Goal: Navigation & Orientation: Find specific page/section

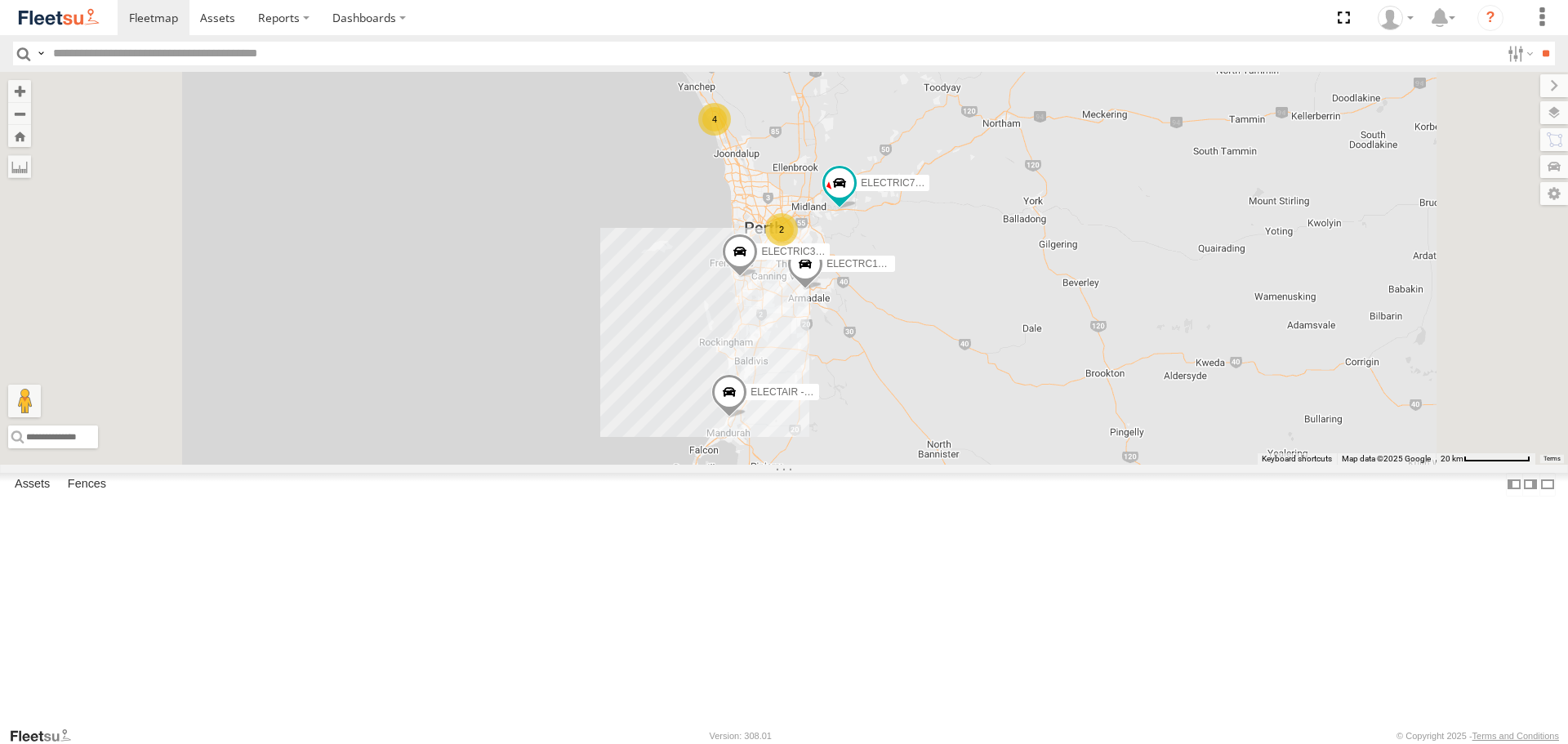
click at [0, 0] on span at bounding box center [0, 0] width 0 height 0
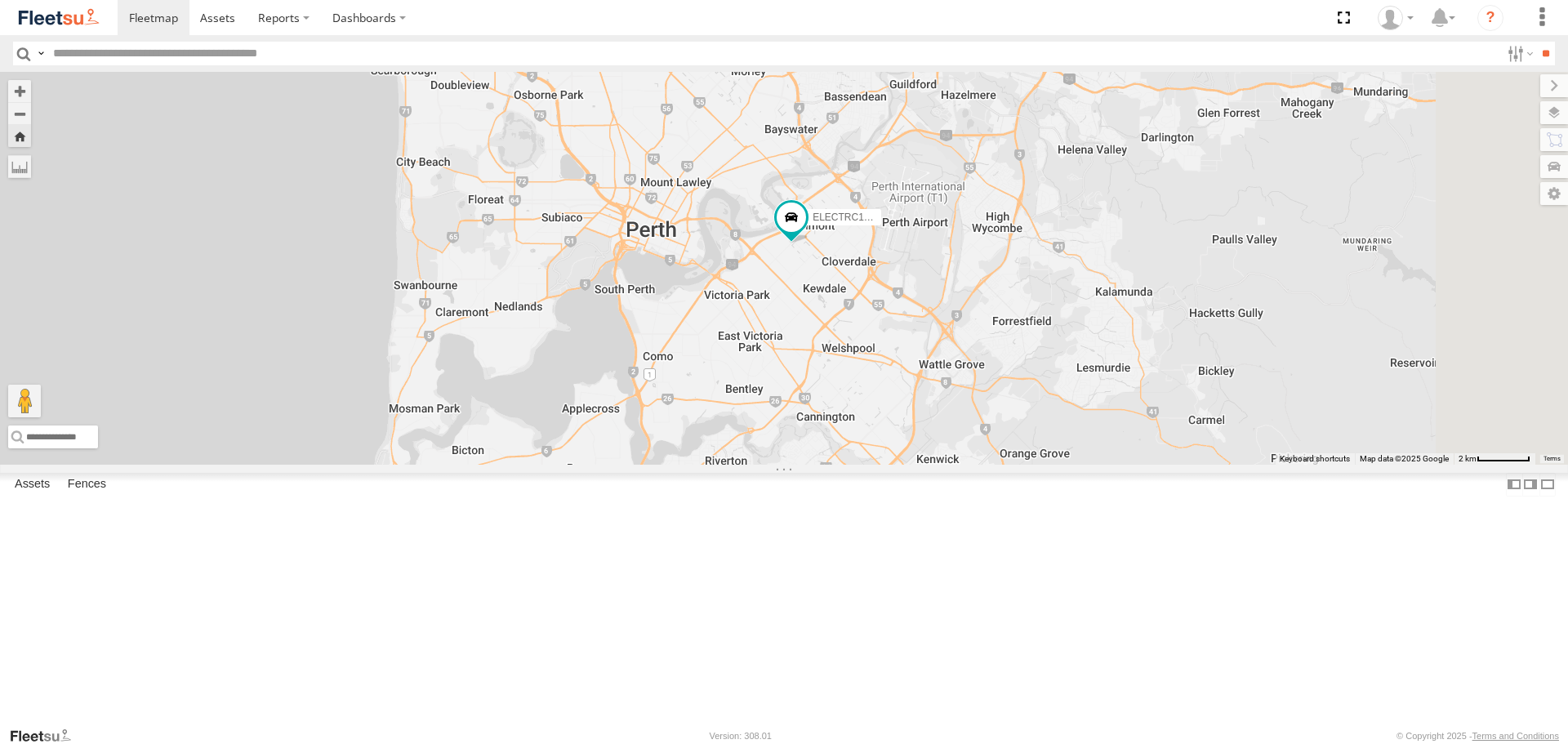
click at [977, 407] on div "ELECTRC12 - [PERSON_NAME]" at bounding box center [784, 268] width 1568 height 392
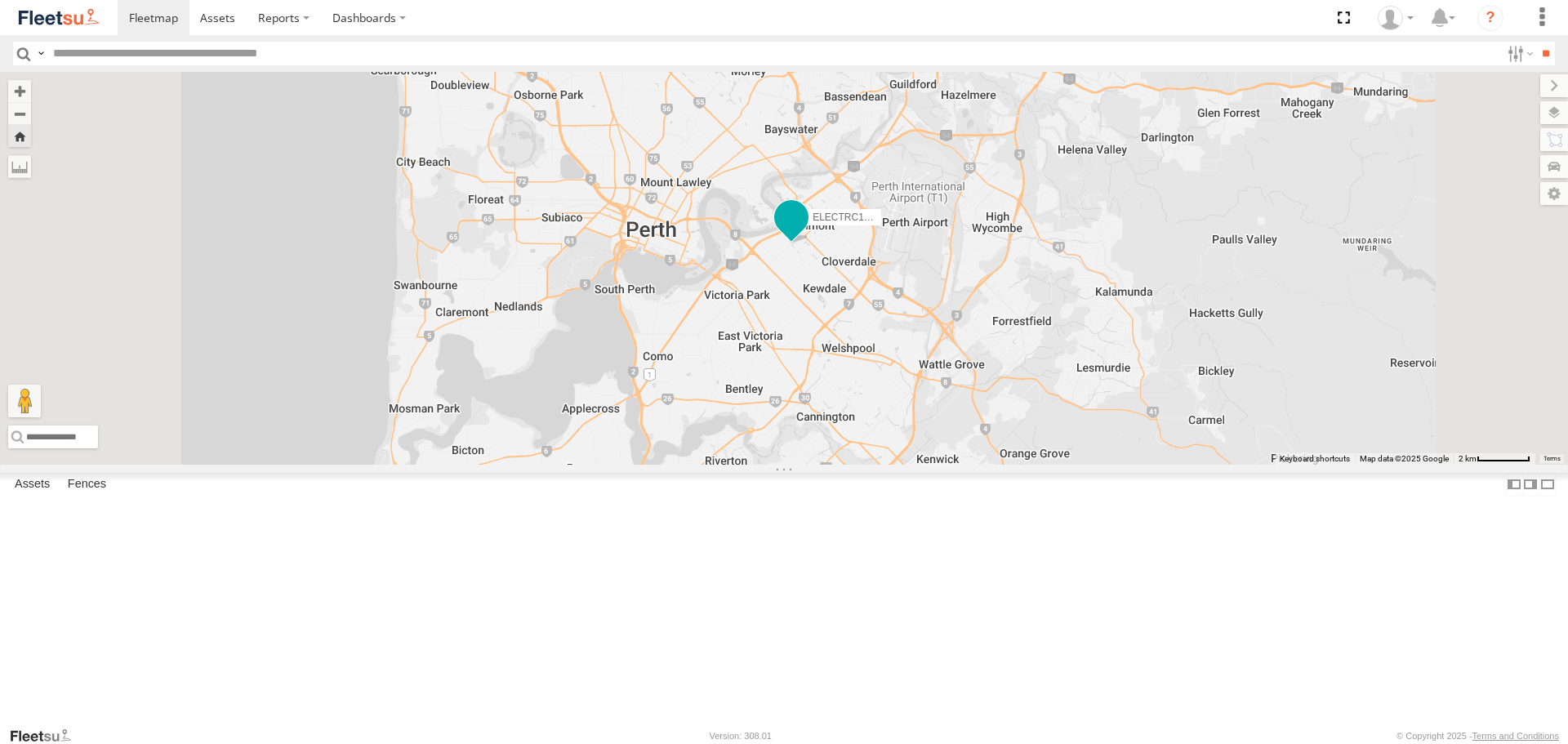
click at [806, 233] on span at bounding box center [791, 217] width 29 height 29
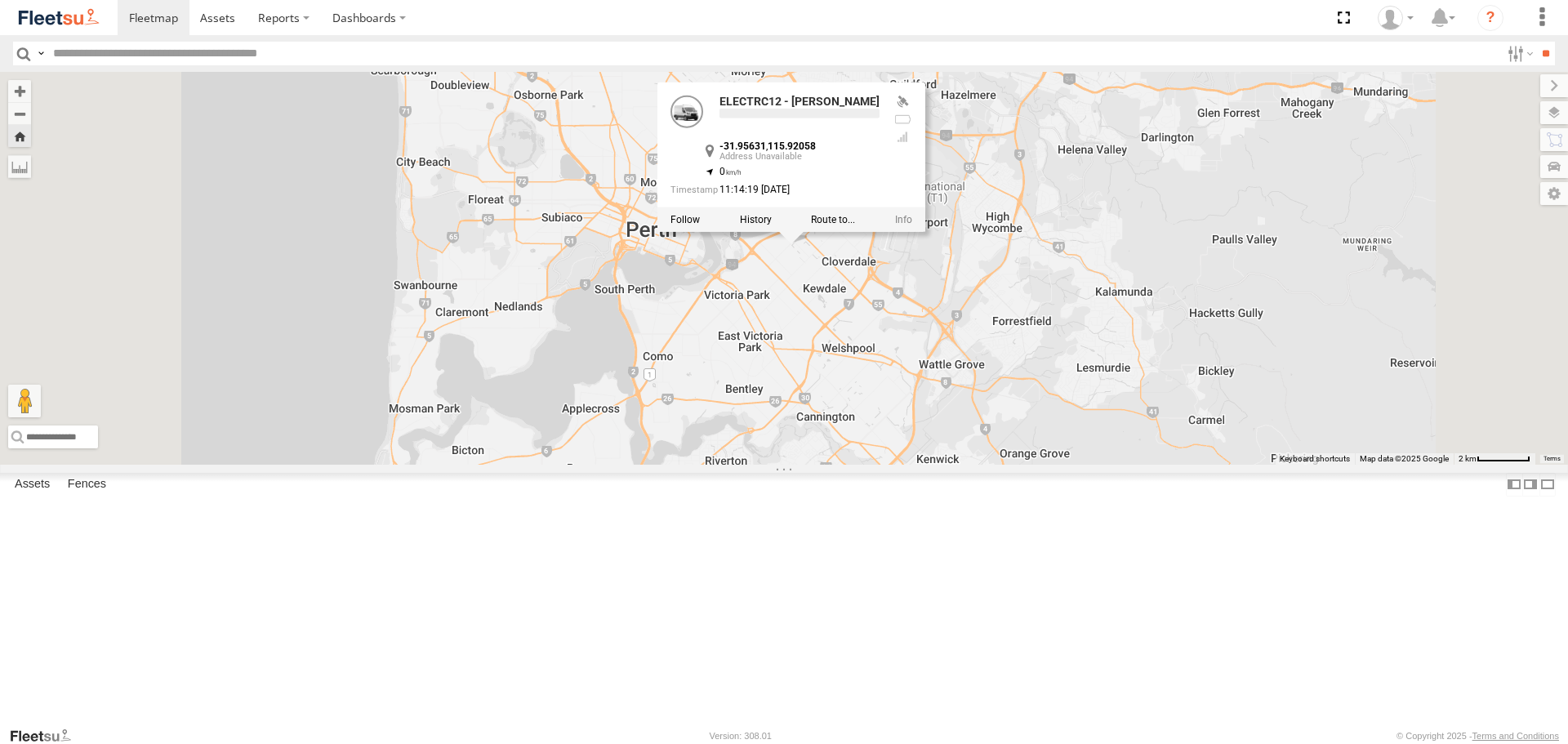
click at [1022, 403] on div "ELECTRC12 - Harry ELECTRC12 - Harry -31.95631 , 115.92058 0 11:14:19 18/09/2025" at bounding box center [784, 268] width 1568 height 392
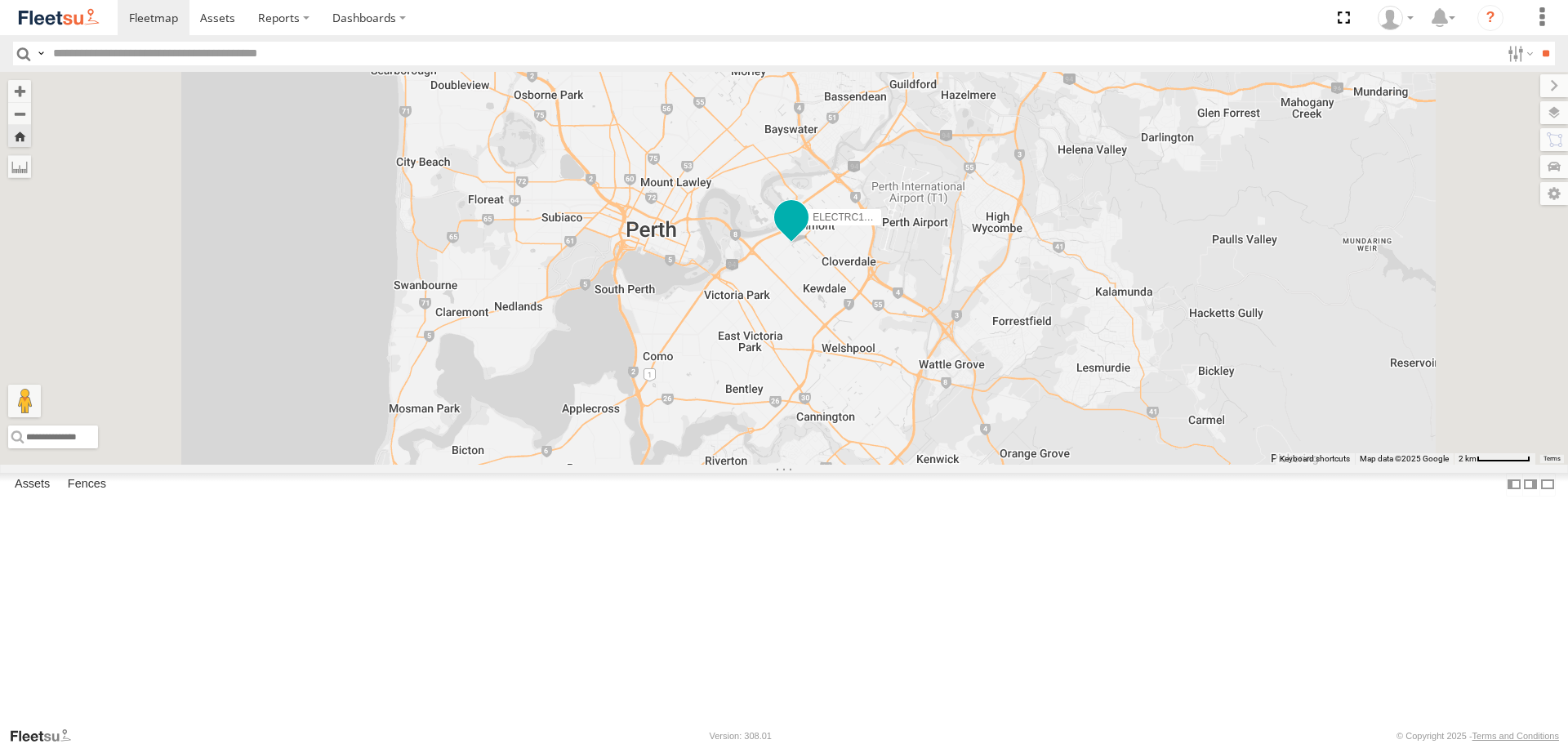
click at [810, 244] on span at bounding box center [791, 221] width 36 height 44
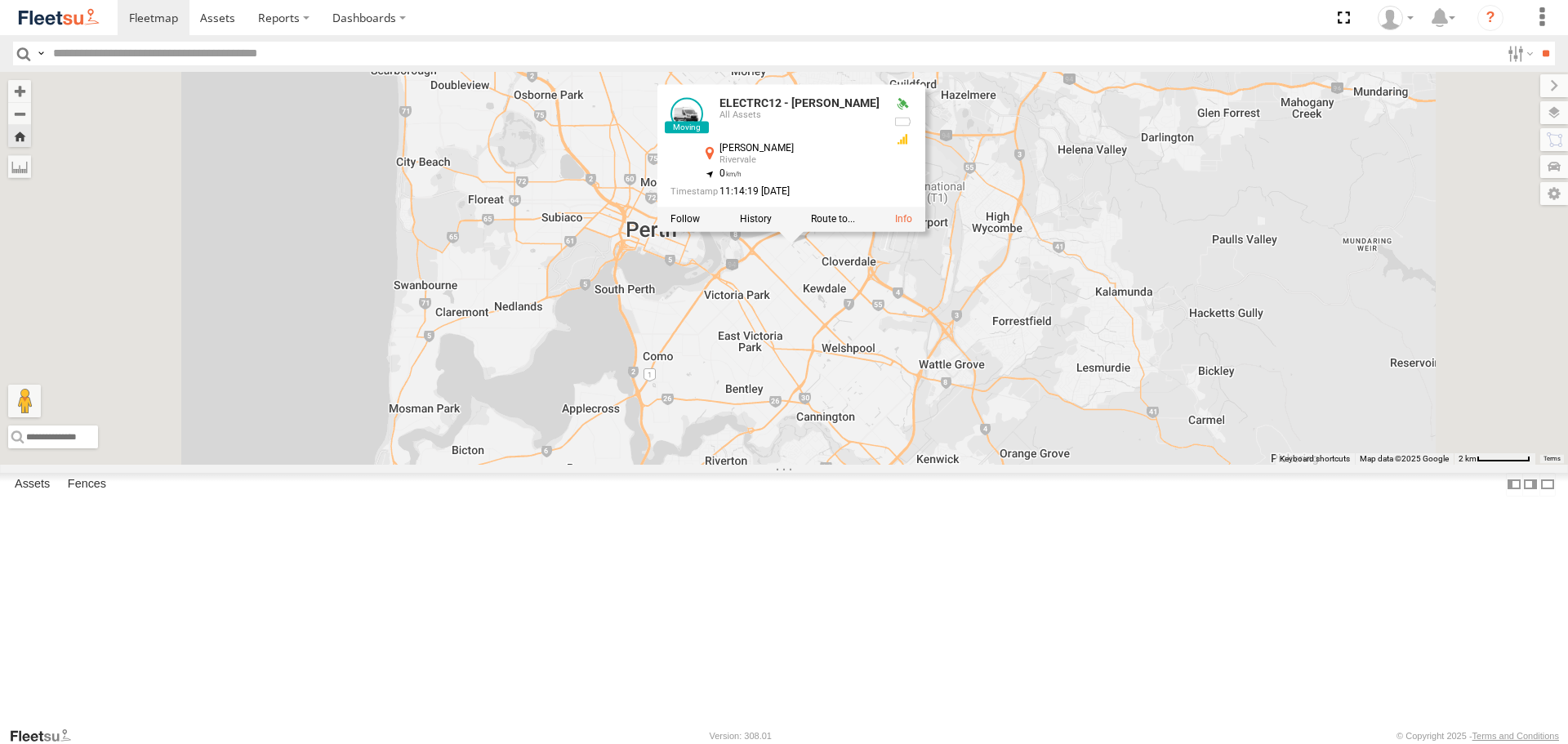
drag, startPoint x: 88, startPoint y: 22, endPoint x: 91, endPoint y: 3, distance: 19.2
click at [88, 22] on img at bounding box center [59, 17] width 85 height 22
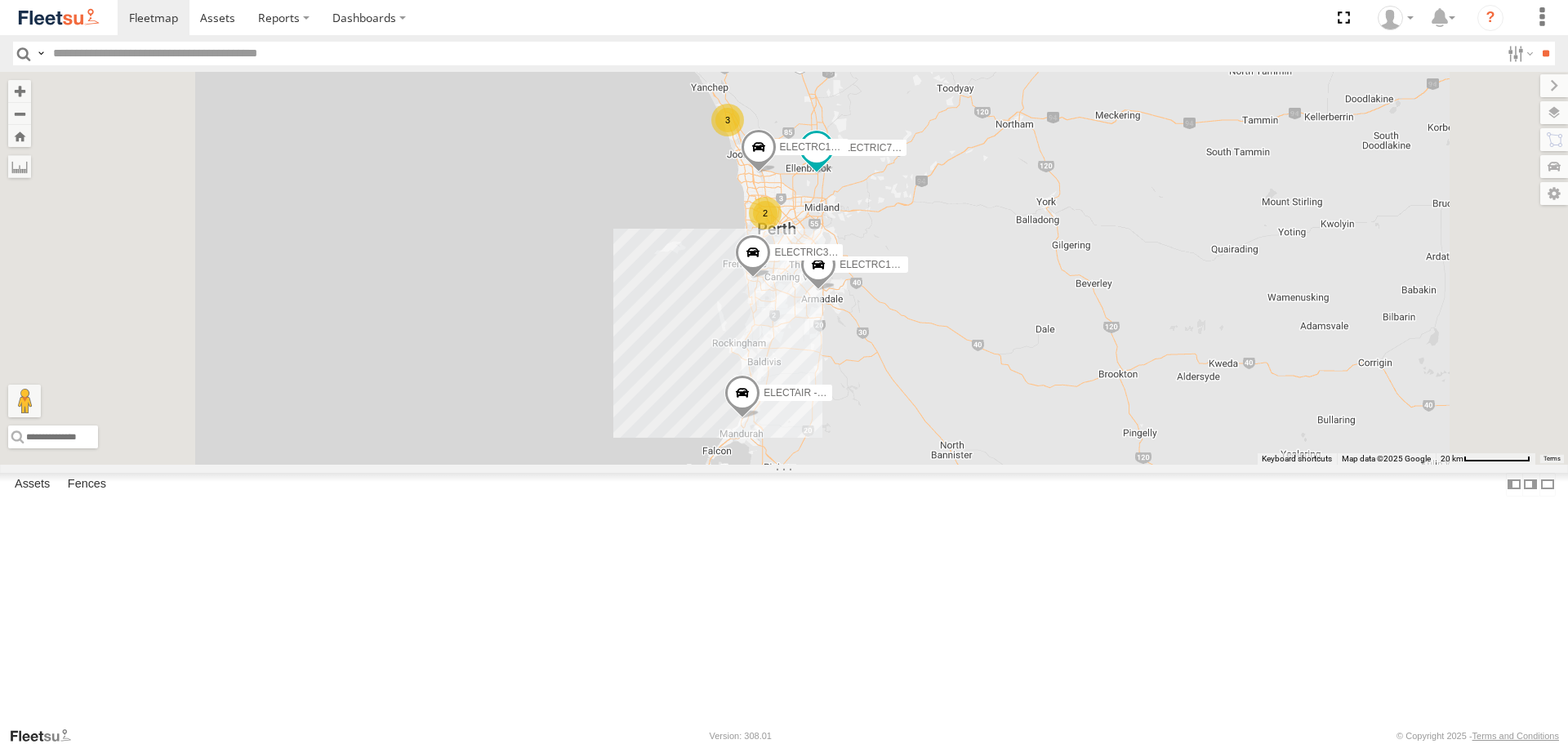
click at [0, 0] on span at bounding box center [0, 0] width 0 height 0
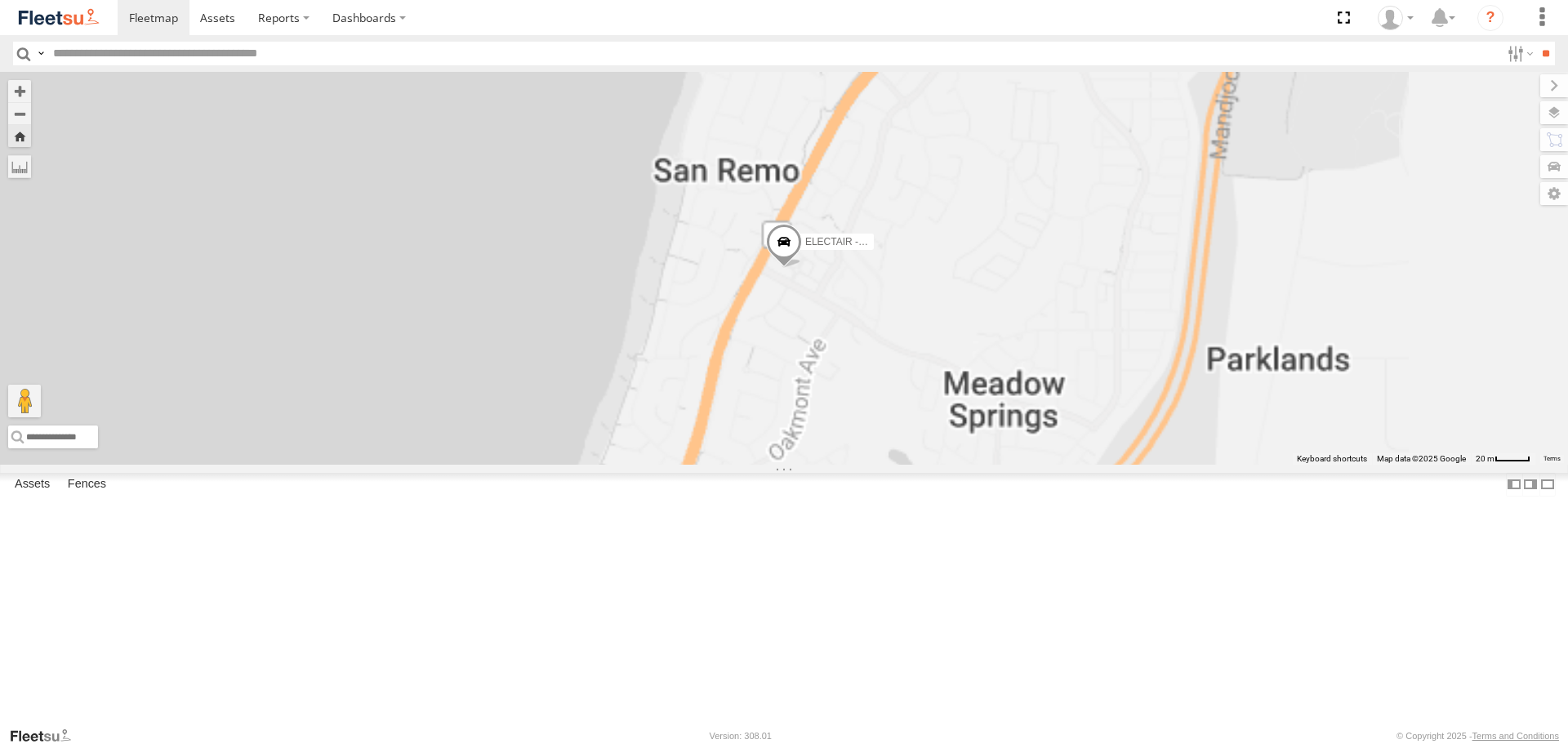
click at [802, 268] on span at bounding box center [783, 246] width 36 height 44
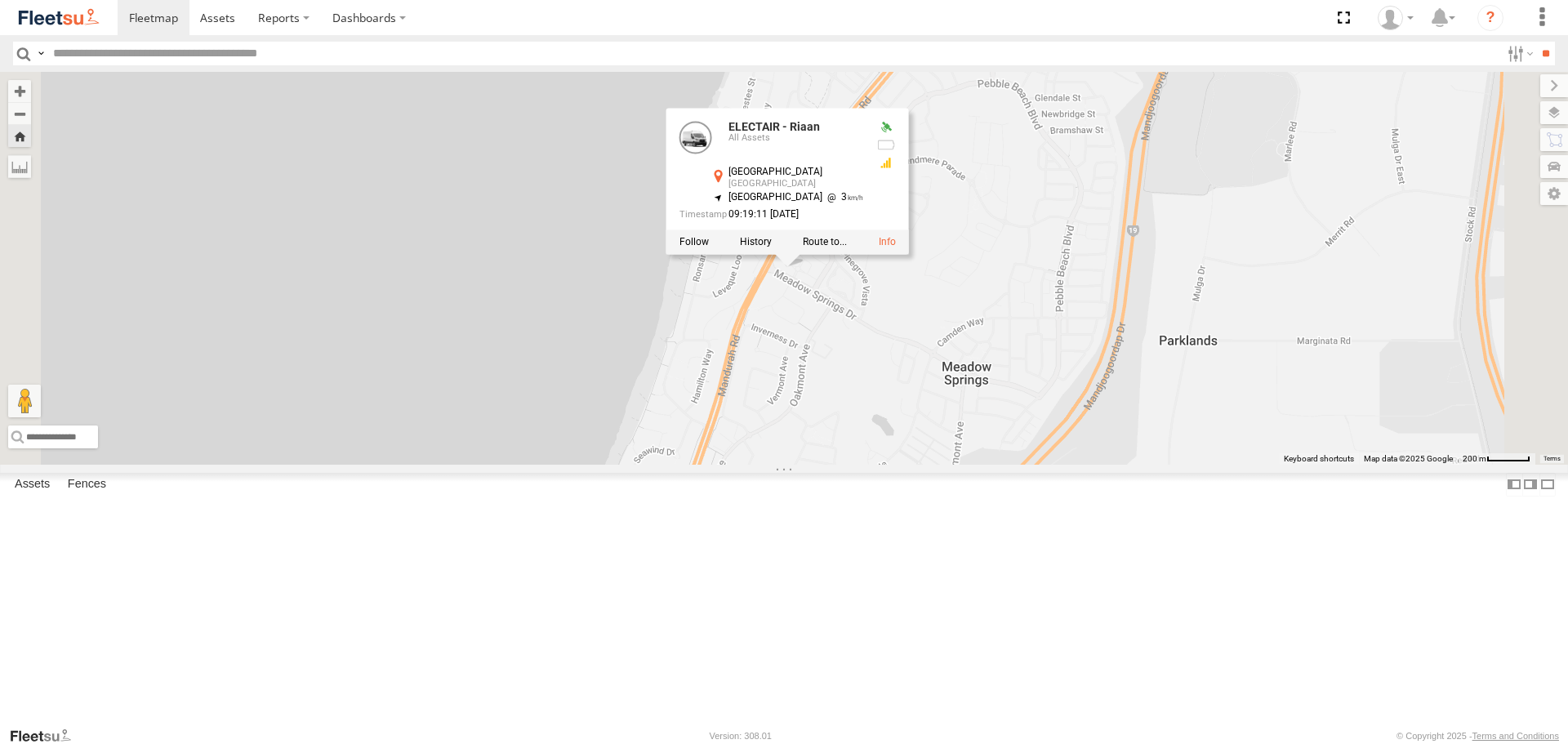
click at [0, 0] on span at bounding box center [0, 0] width 0 height 0
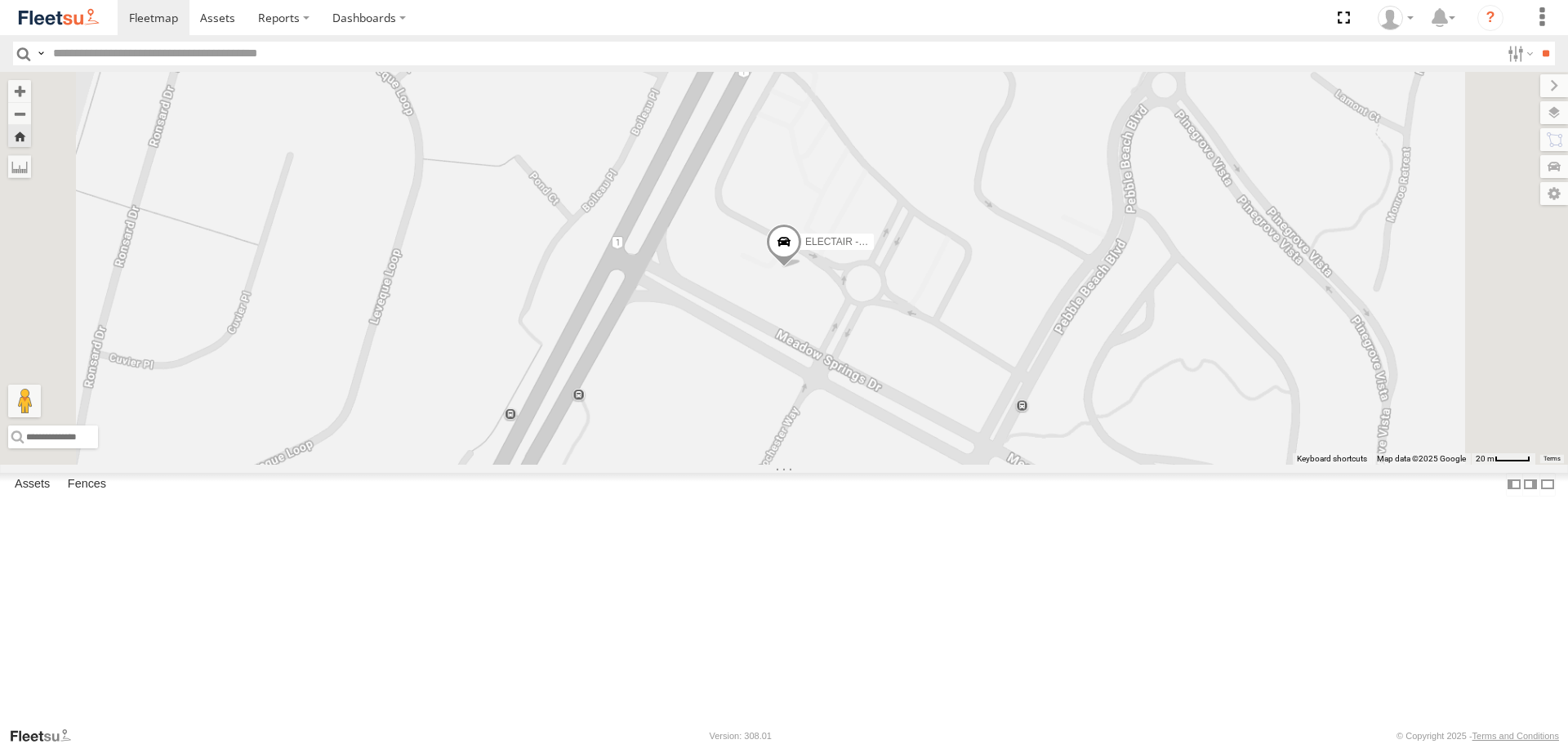
click at [802, 269] on span at bounding box center [783, 246] width 36 height 44
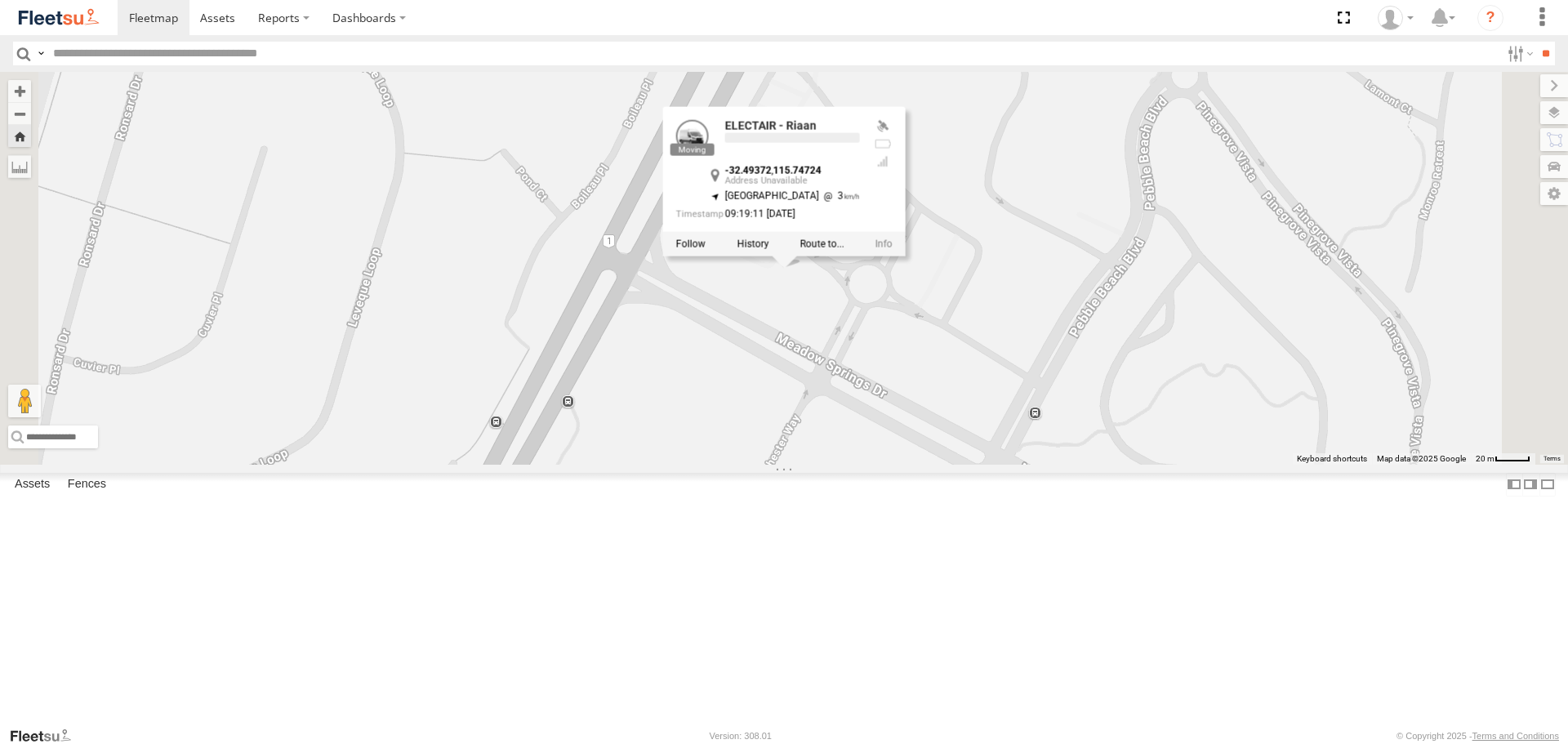
click at [1005, 424] on div "ELECTAIR - Riaan ELECTAIR - Riaan -32.49372 , 115.74724 North West 3 09:19:11 1…" at bounding box center [784, 268] width 1568 height 392
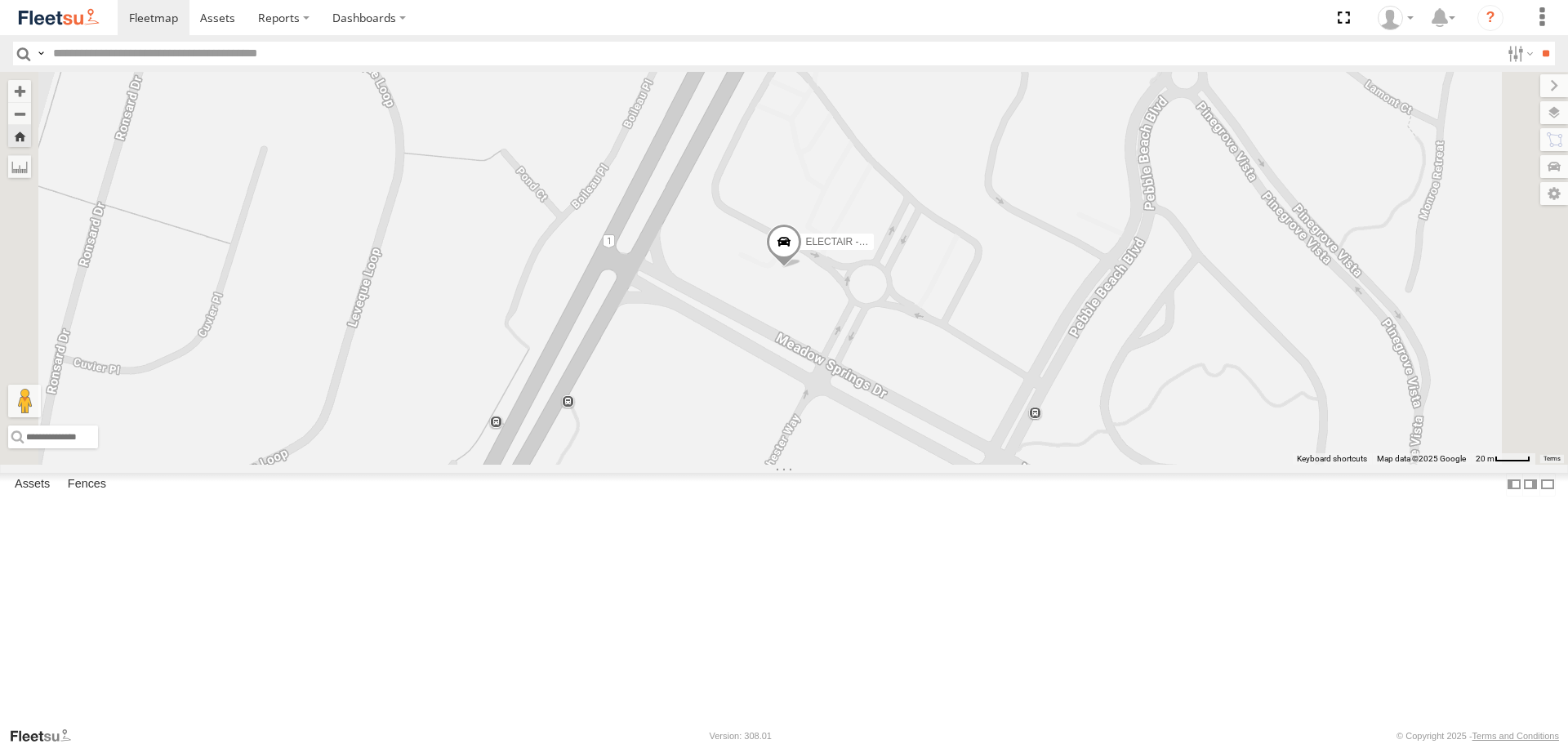
click at [802, 269] on span at bounding box center [783, 246] width 36 height 44
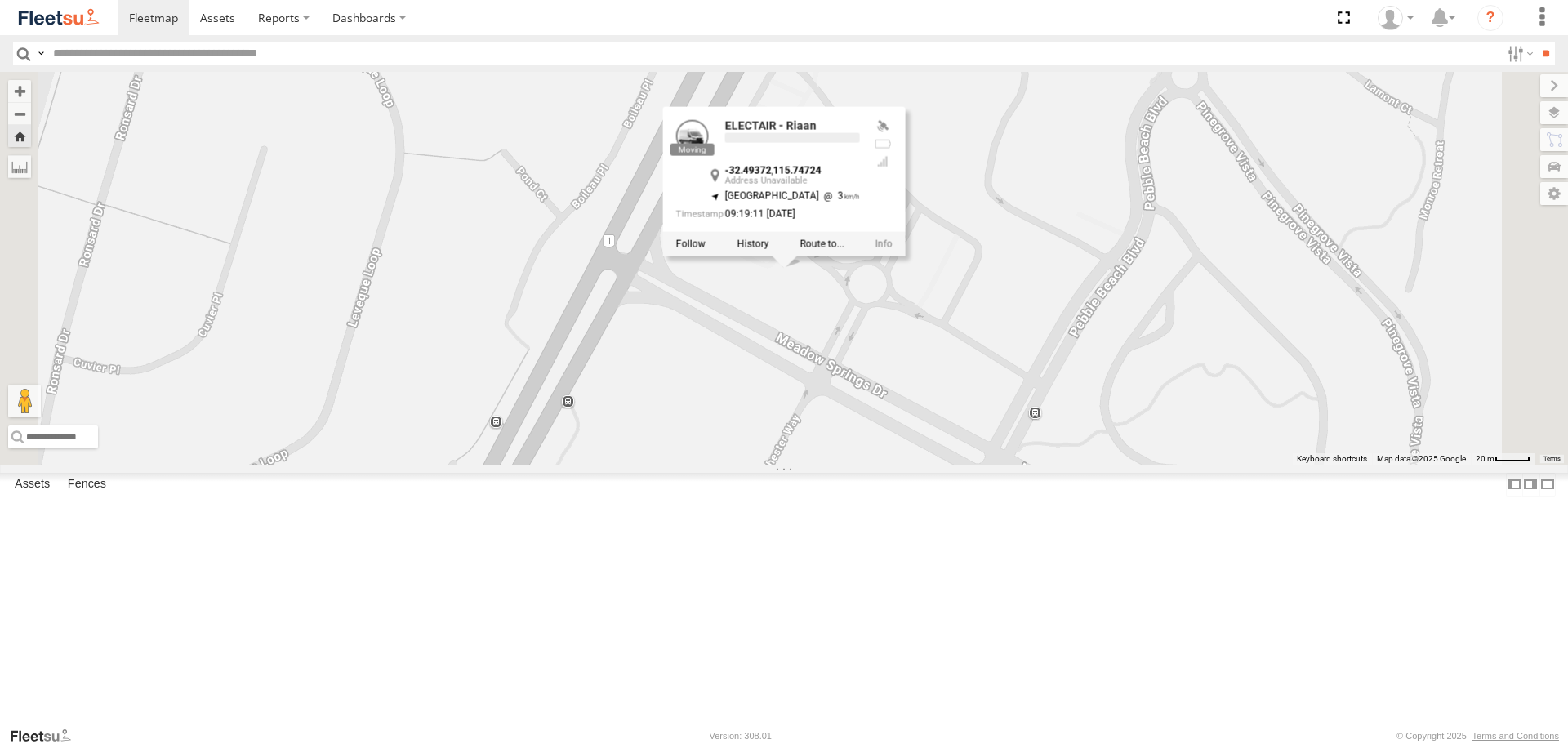
click at [1005, 453] on div "ELECTAIR - Riaan ELECTAIR - Riaan -32.49372 , 115.74724 North West 3 09:19:11 1…" at bounding box center [784, 268] width 1568 height 392
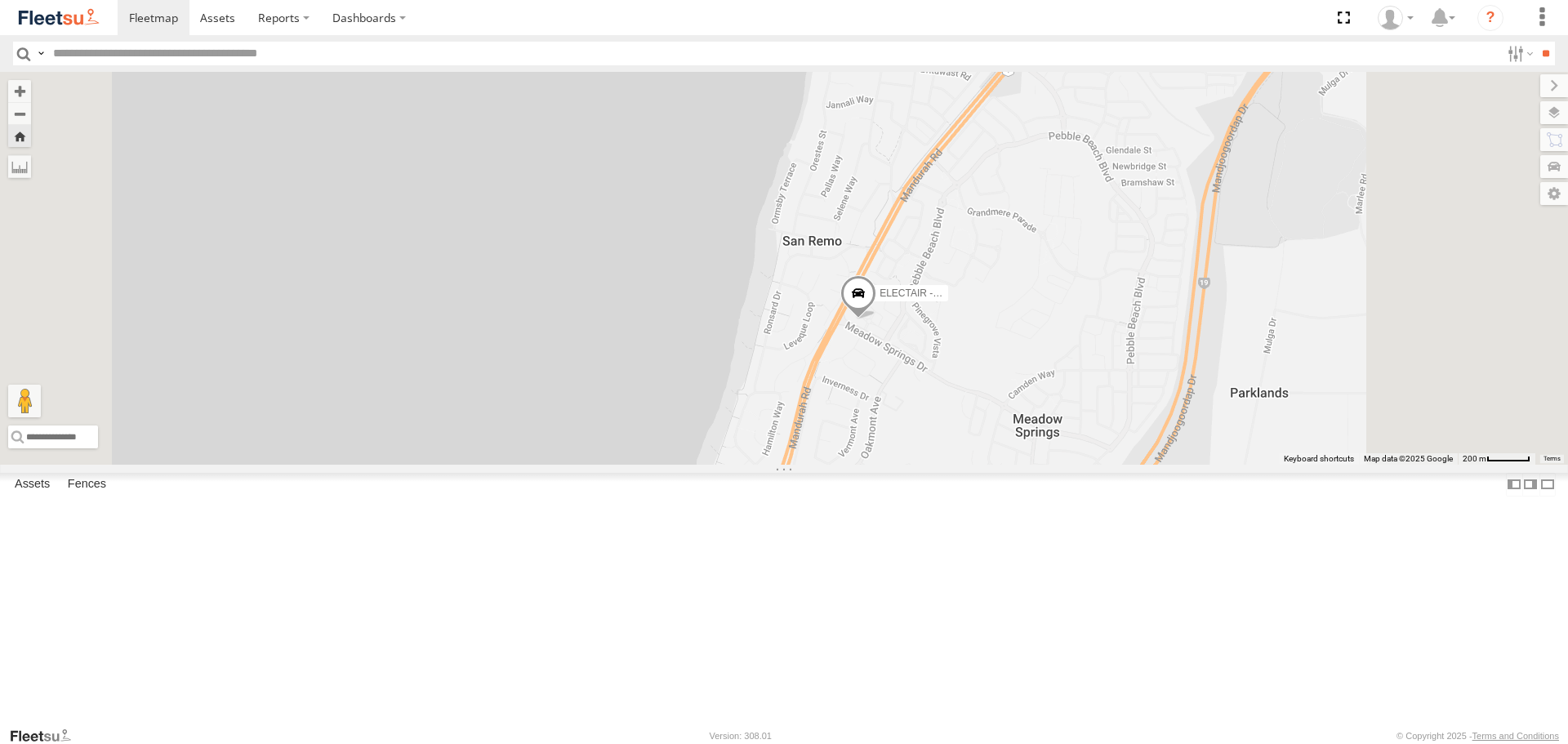
click at [876, 319] on span at bounding box center [858, 297] width 36 height 44
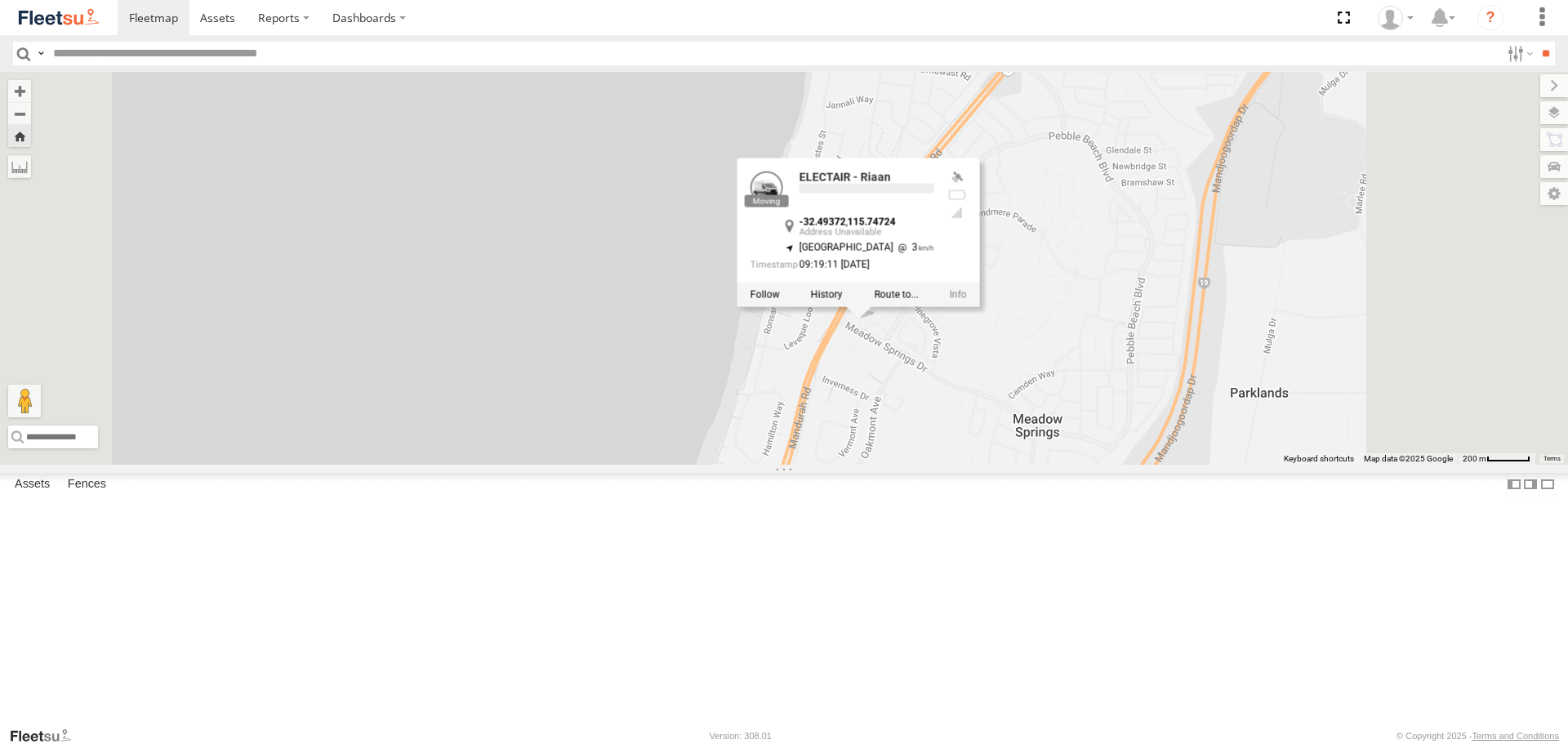
click at [1105, 464] on div "ELECTAIR - Riaan ELECTAIR - Riaan -32.49372 , 115.74724 North West 3 09:19:11 1…" at bounding box center [784, 268] width 1568 height 392
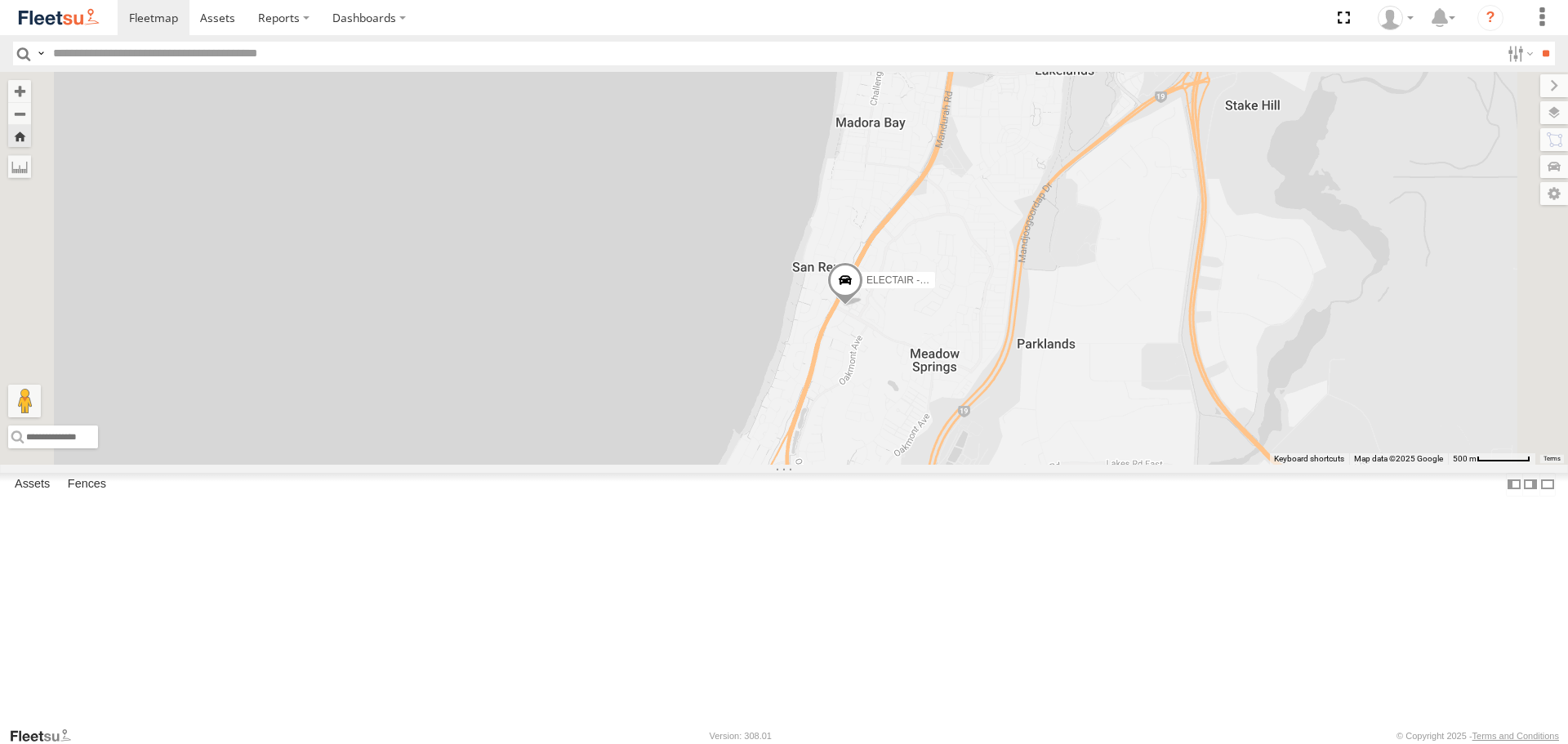
click at [0, 0] on span at bounding box center [0, 0] width 0 height 0
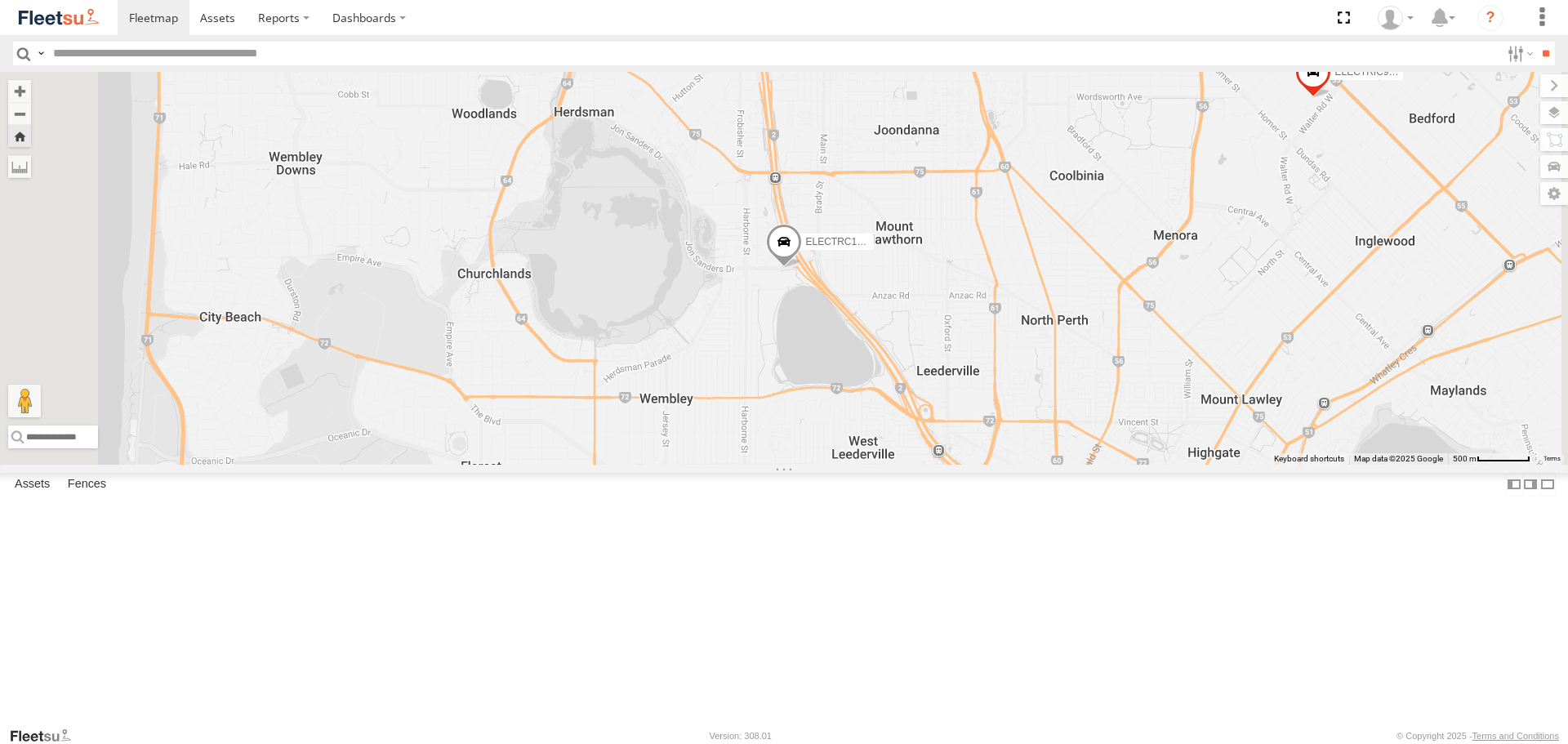
click at [802, 268] on span at bounding box center [783, 246] width 36 height 44
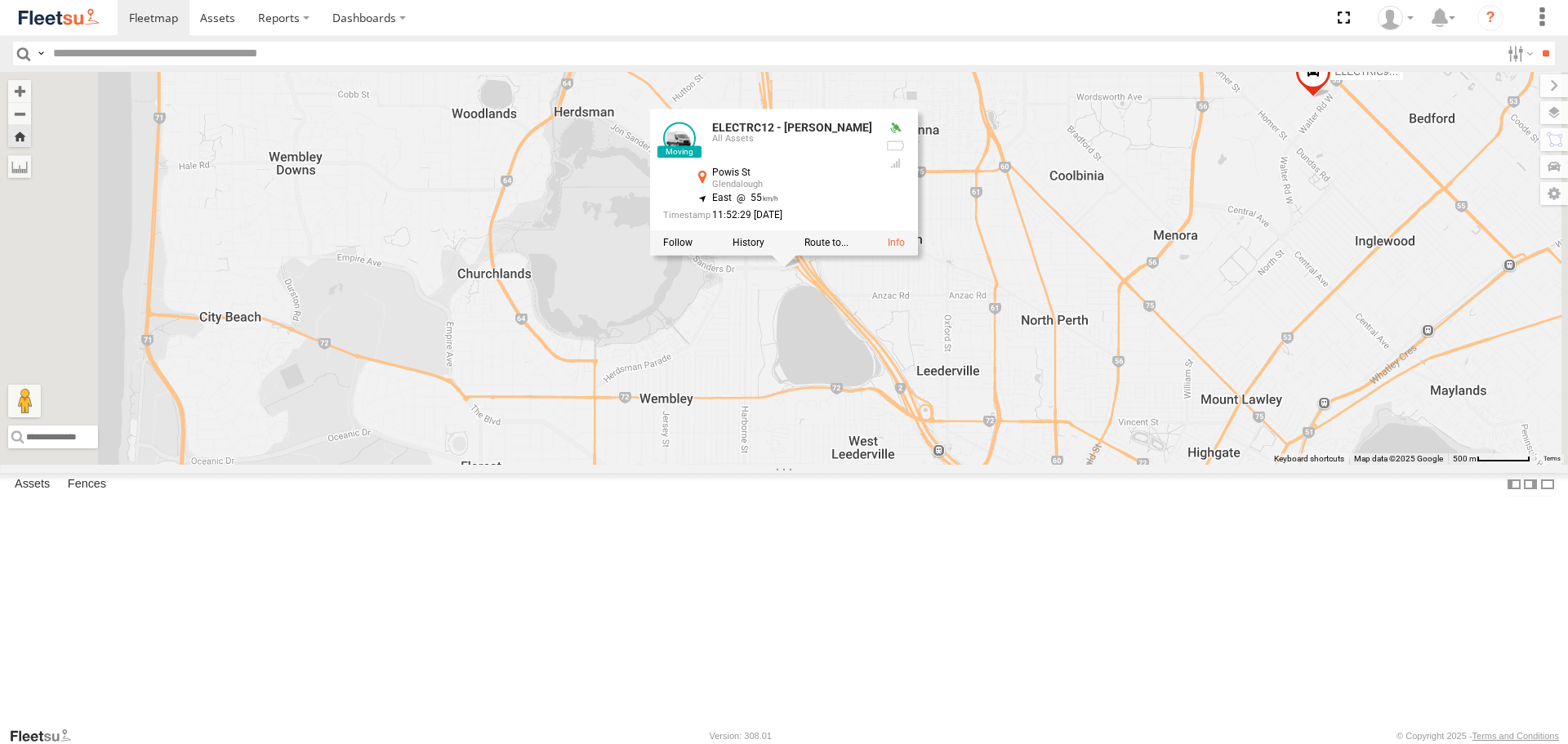
click at [977, 420] on div "ELECTRC12 - Harry ELECTRIC9 - Aaron ELECTRC12 - Harry All Assets Powis St Glend…" at bounding box center [784, 268] width 1568 height 392
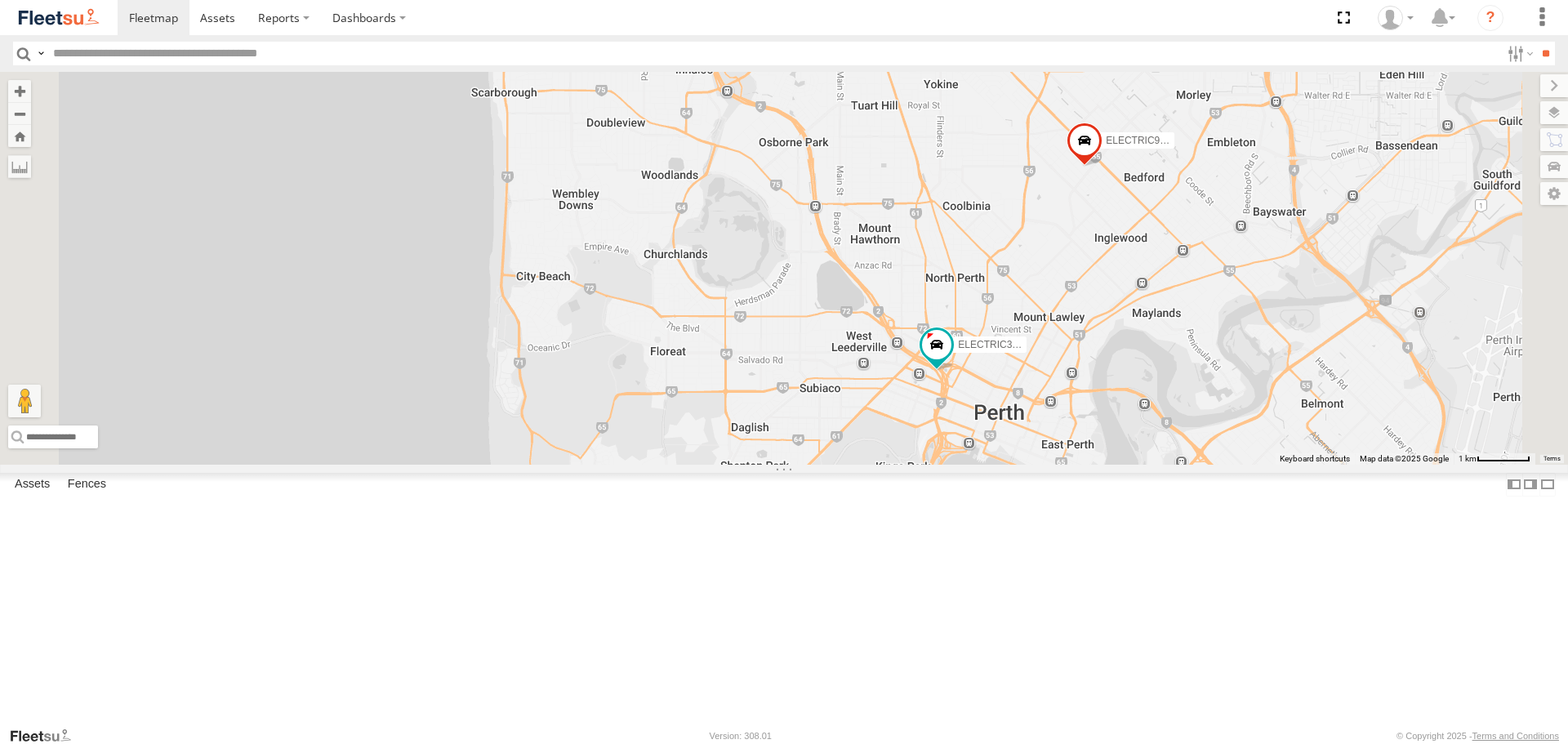
click at [0, 0] on span at bounding box center [0, 0] width 0 height 0
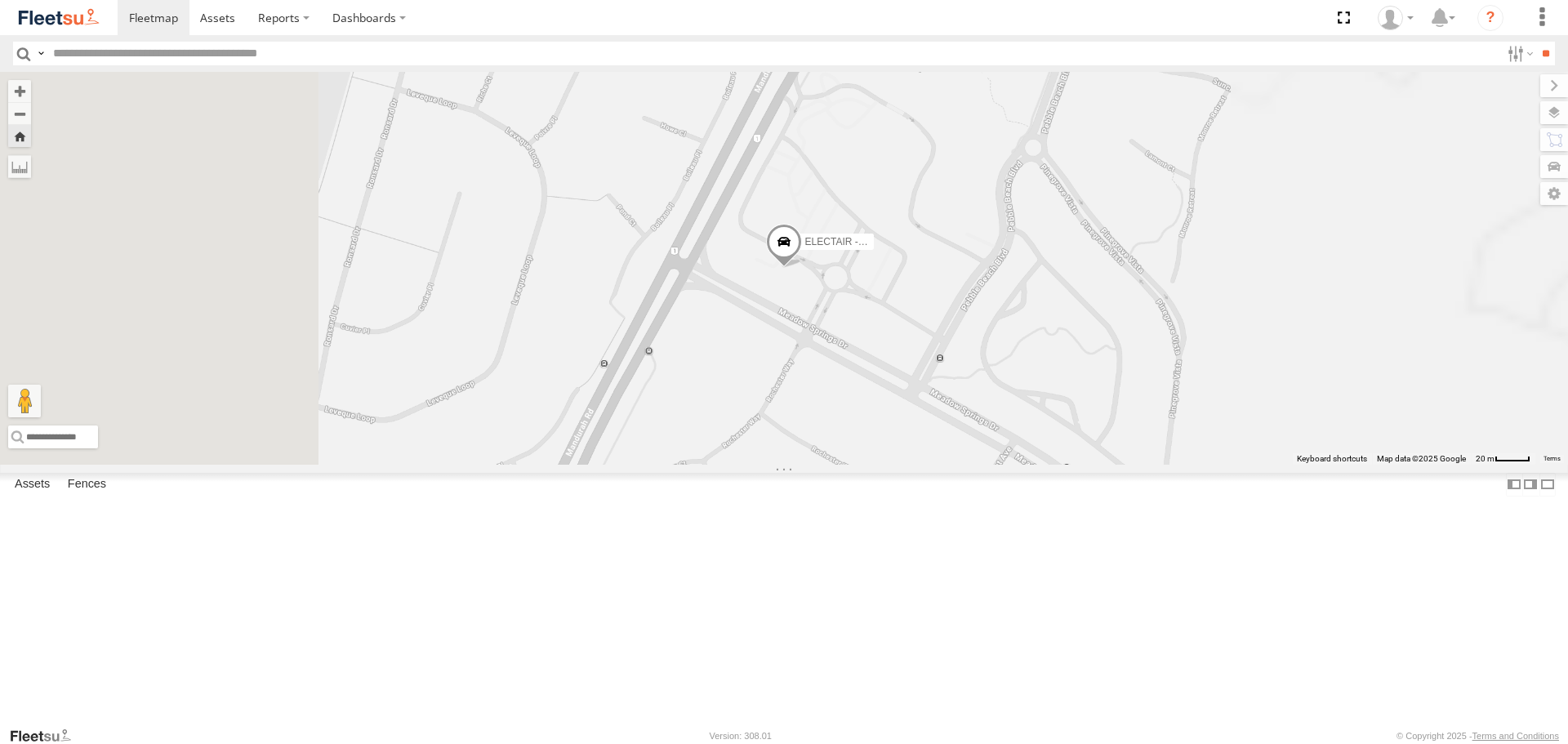
click at [802, 268] on span at bounding box center [783, 246] width 36 height 44
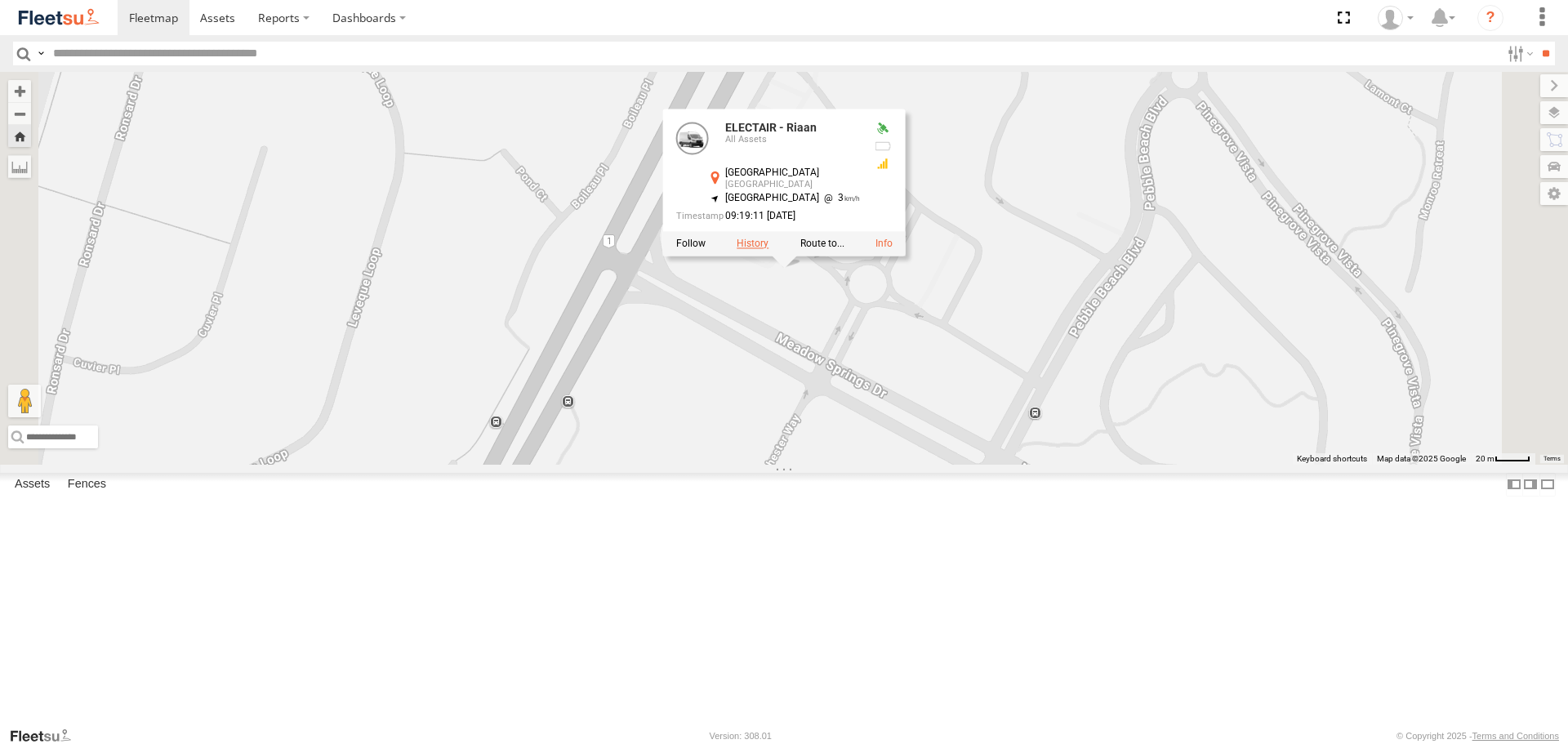
click at [768, 250] on label at bounding box center [752, 244] width 32 height 12
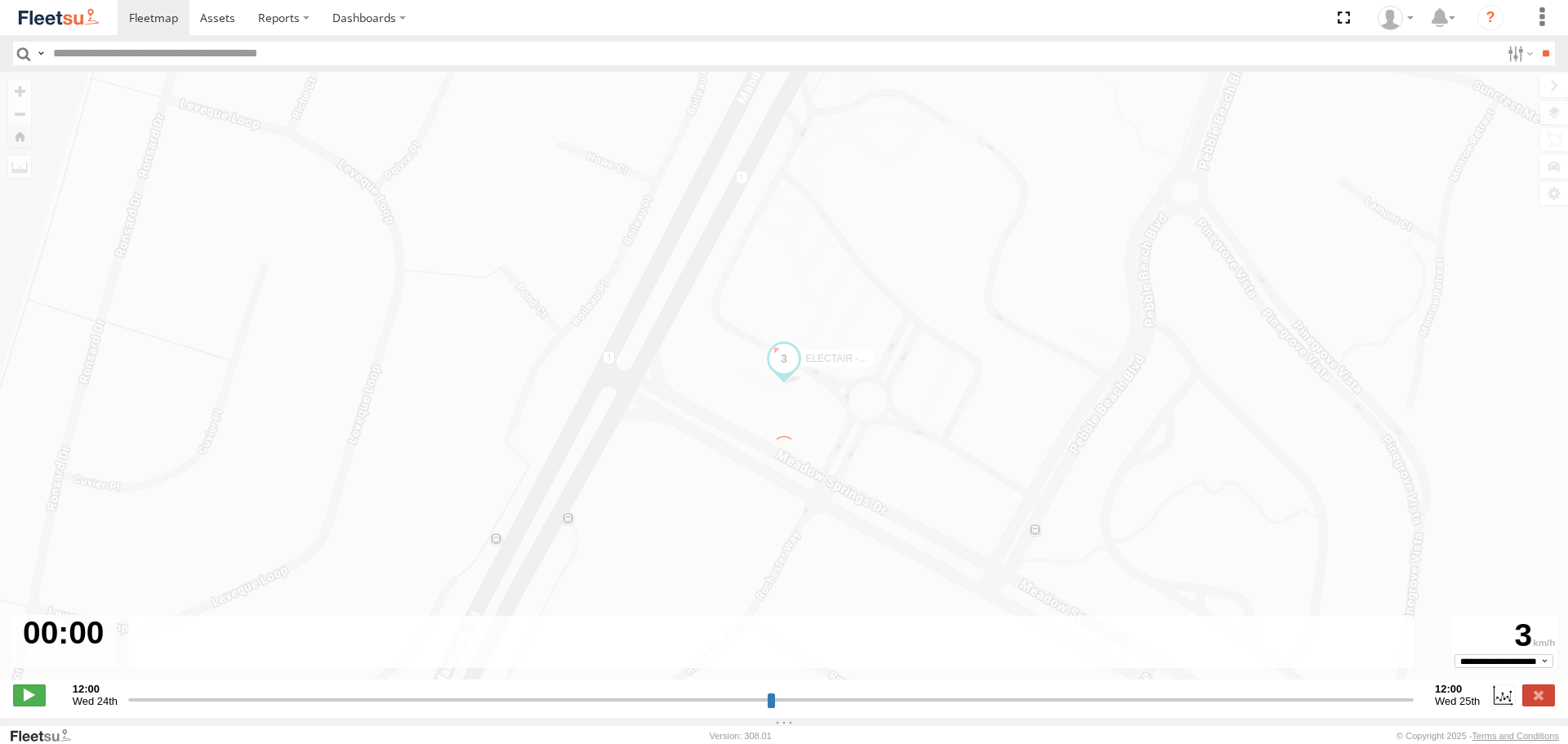
type input "**********"
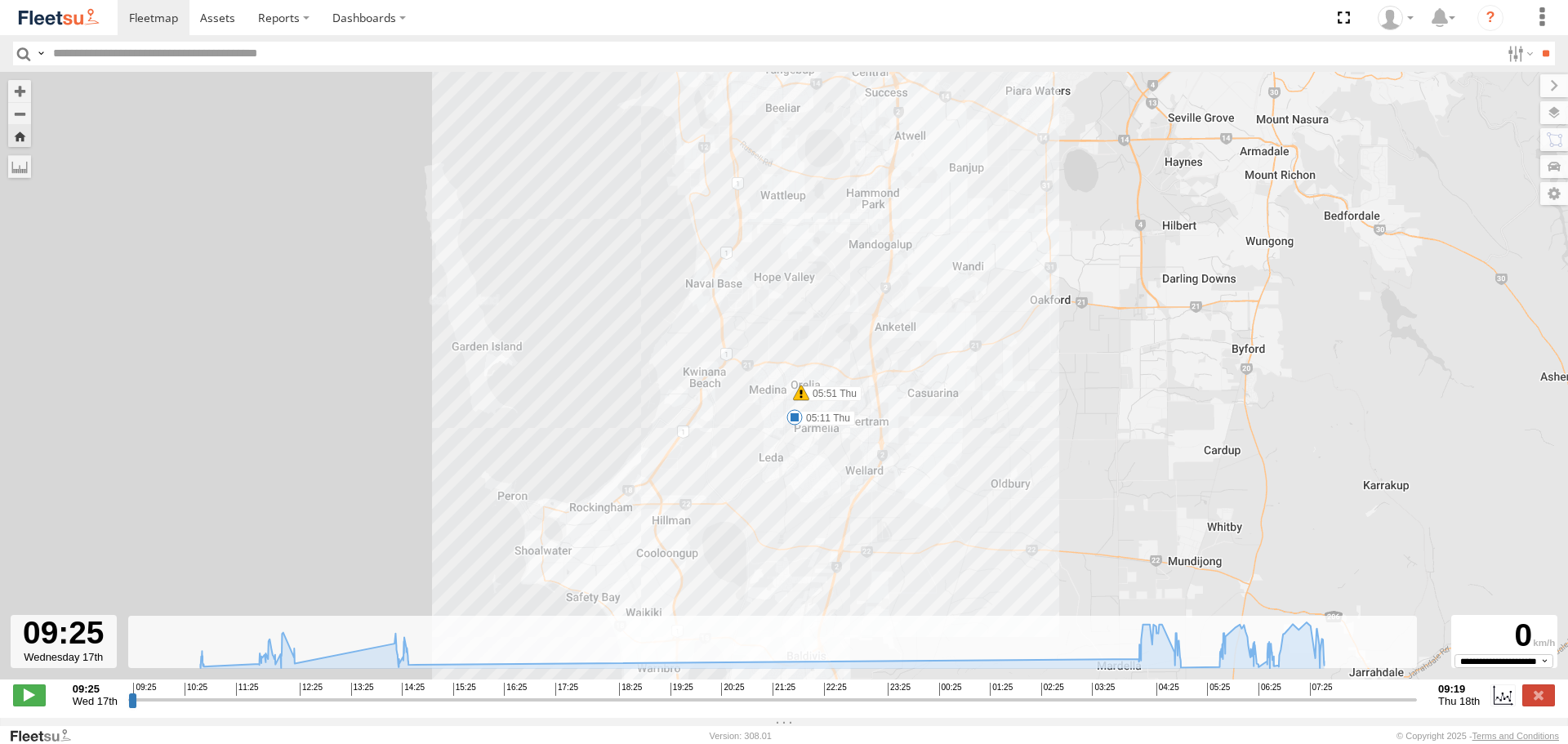
click at [71, 24] on img at bounding box center [59, 17] width 85 height 22
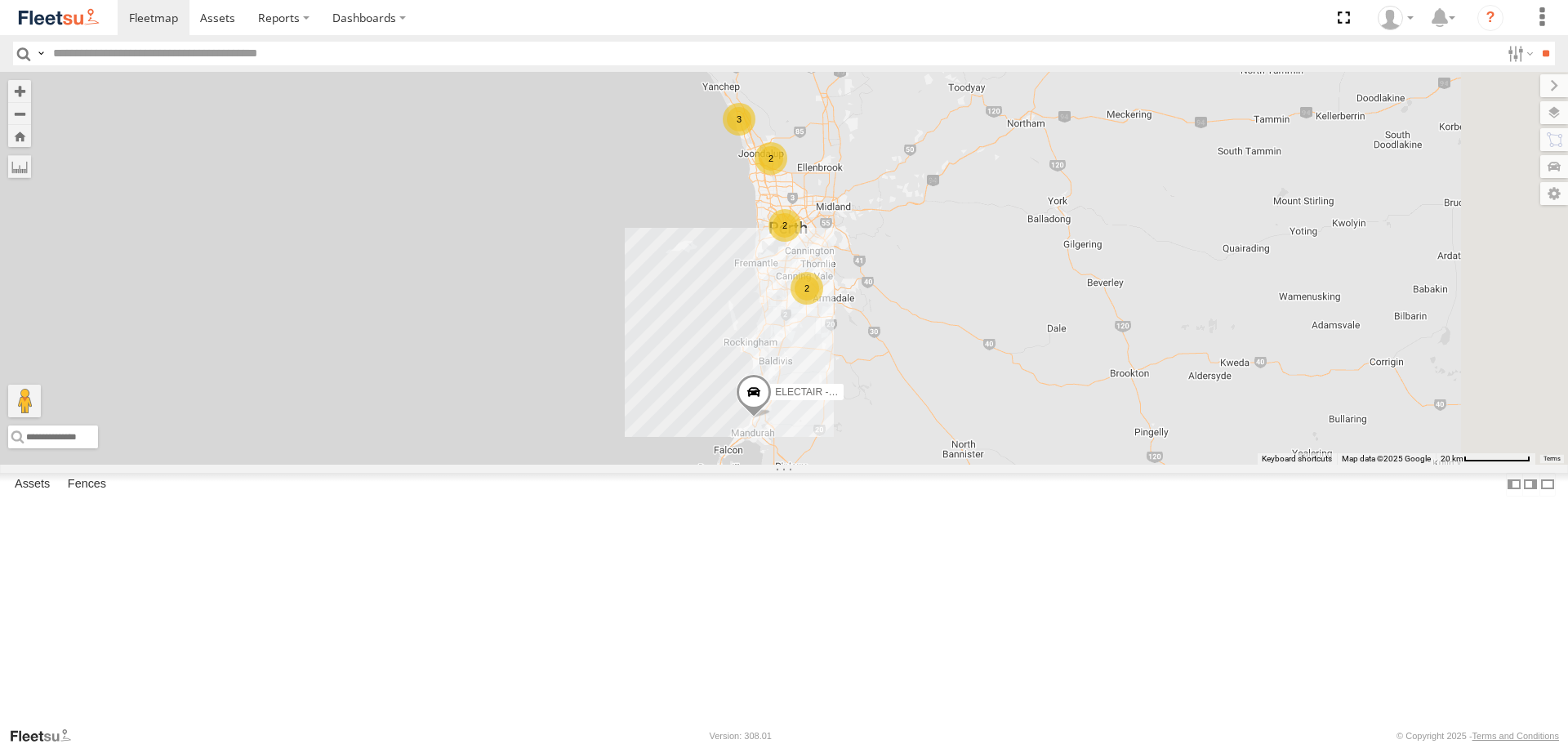
click at [0, 0] on span at bounding box center [0, 0] width 0 height 0
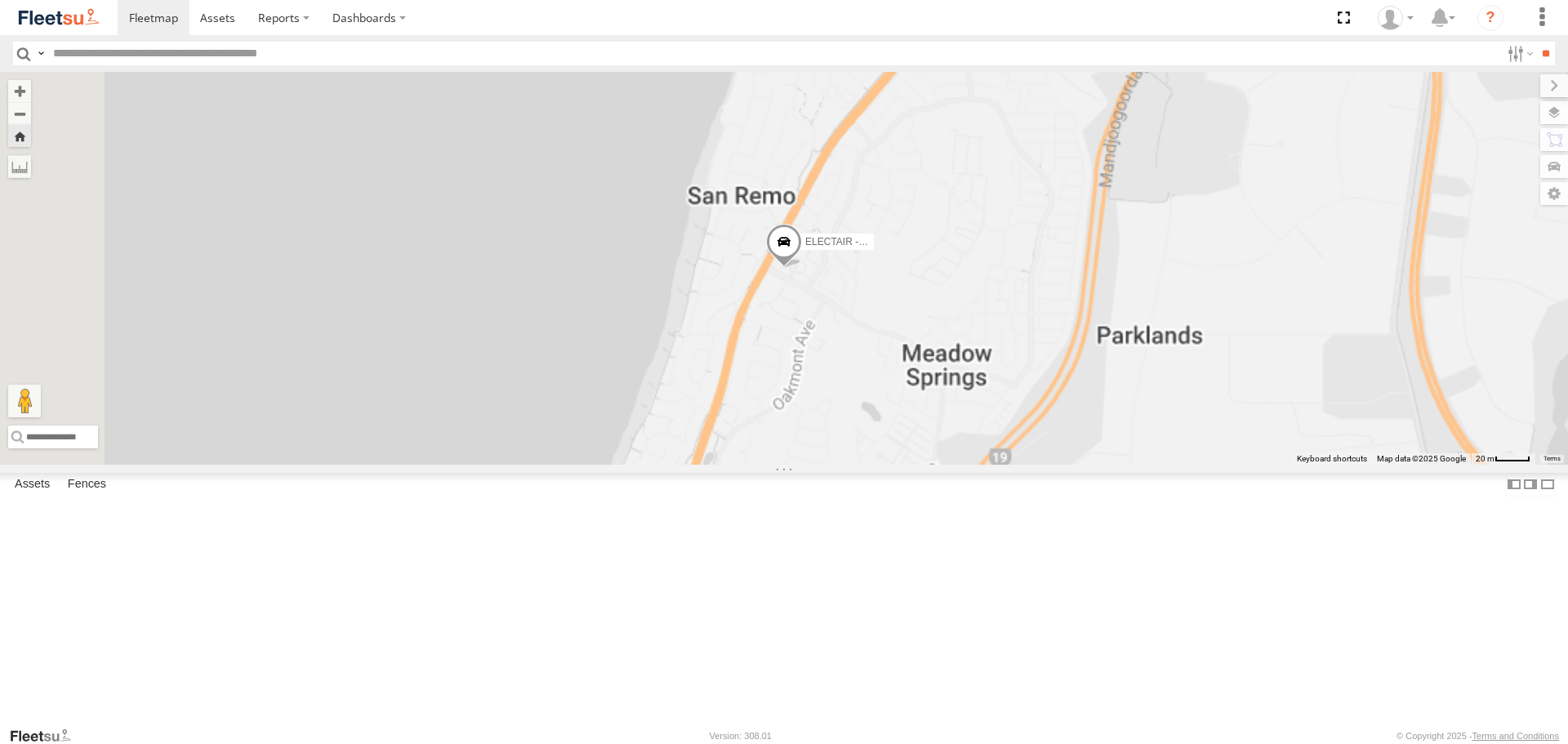
click at [802, 268] on span at bounding box center [783, 246] width 36 height 44
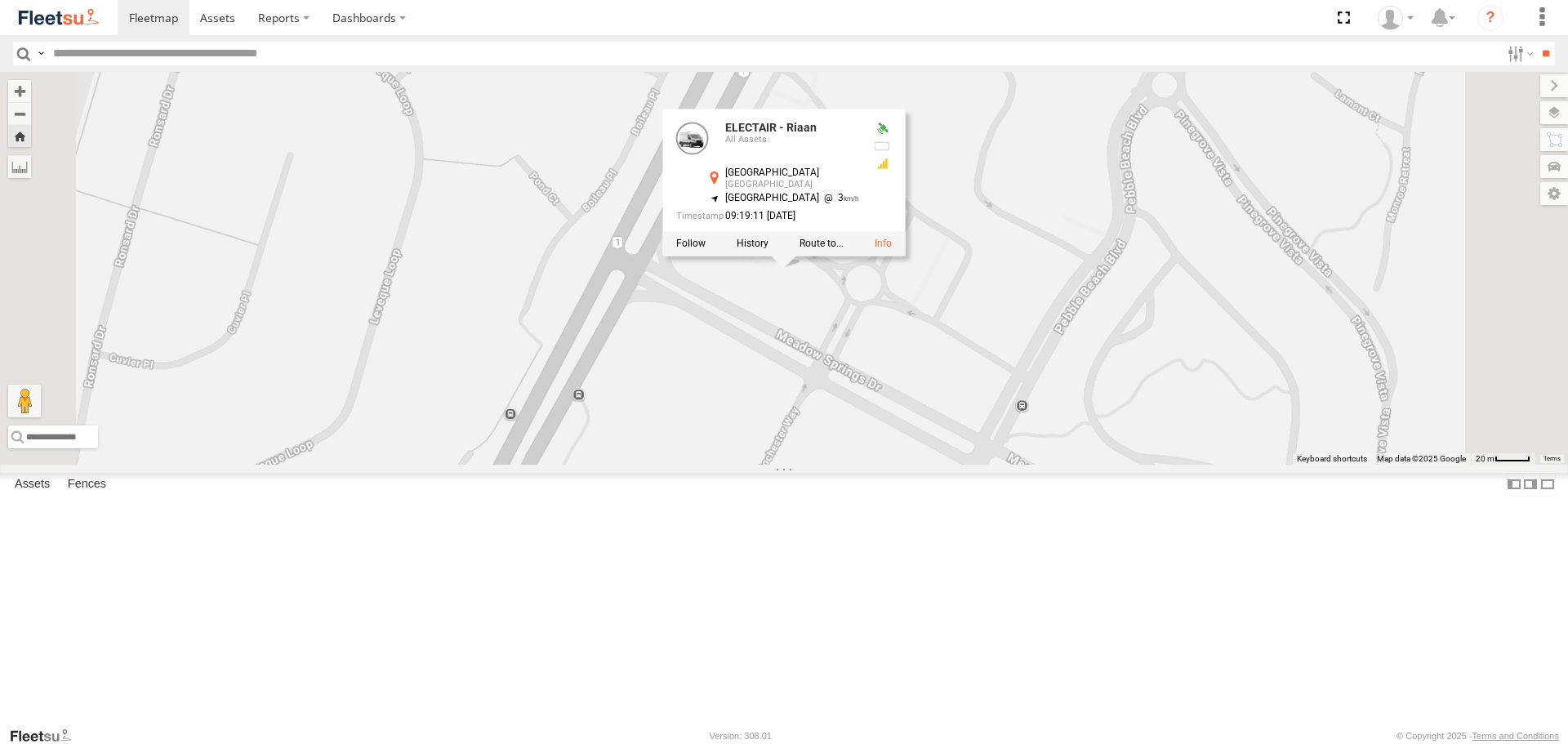
click at [1010, 424] on div "ELECTAIR - Riaan ELECTAIR - Riaan All Assets Meadow Springs Dr Meadow Springs -…" at bounding box center [784, 268] width 1568 height 392
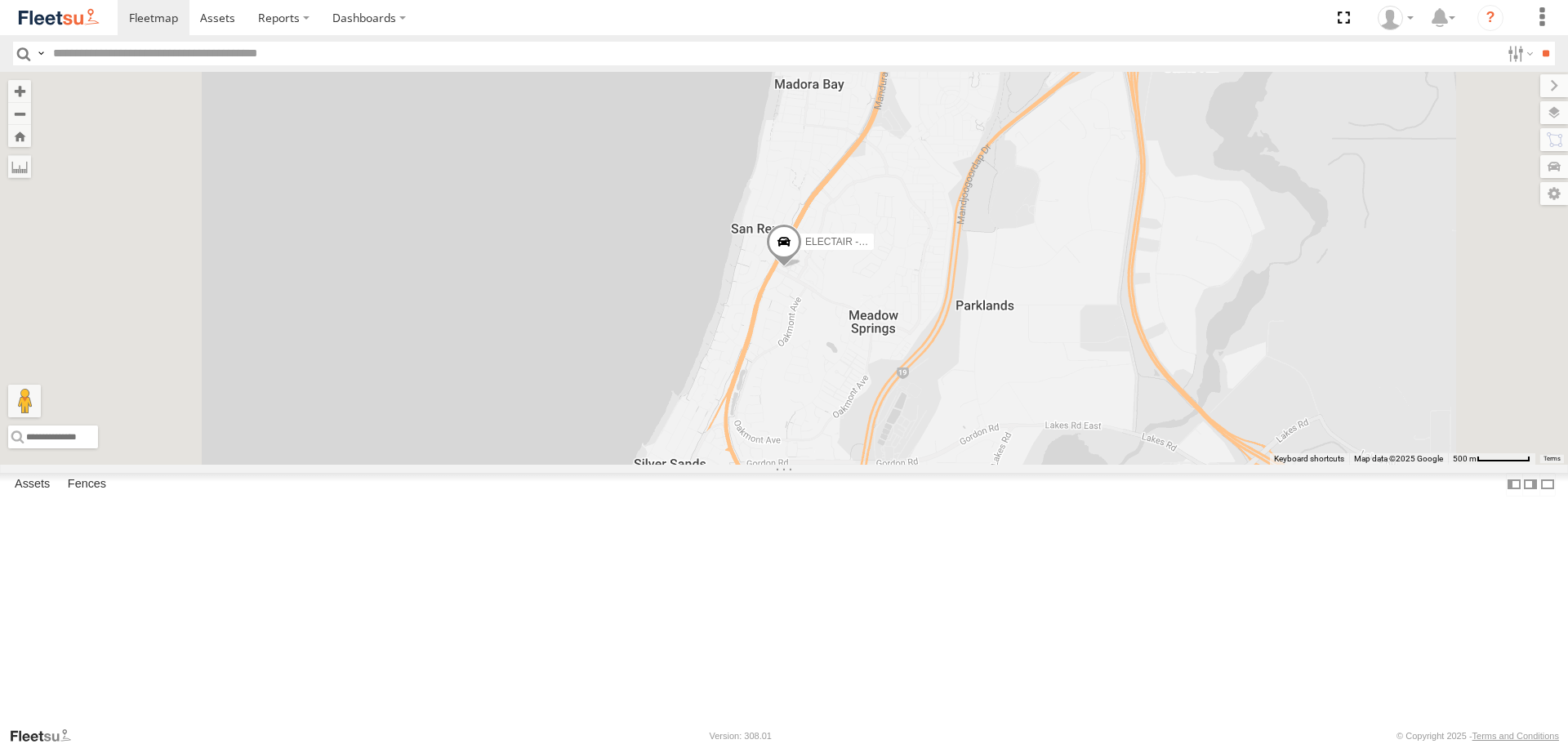
click at [0, 0] on span at bounding box center [0, 0] width 0 height 0
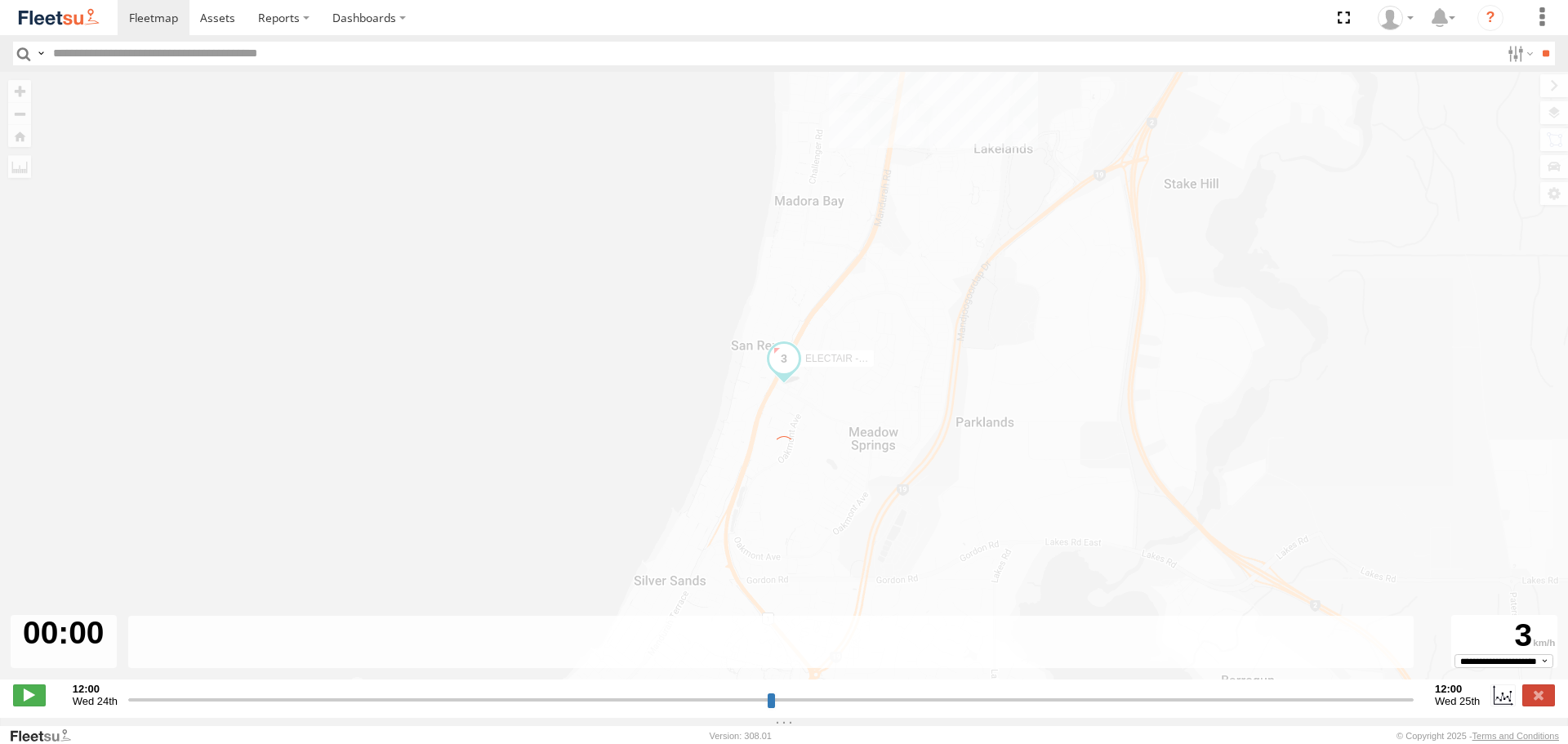
type input "**********"
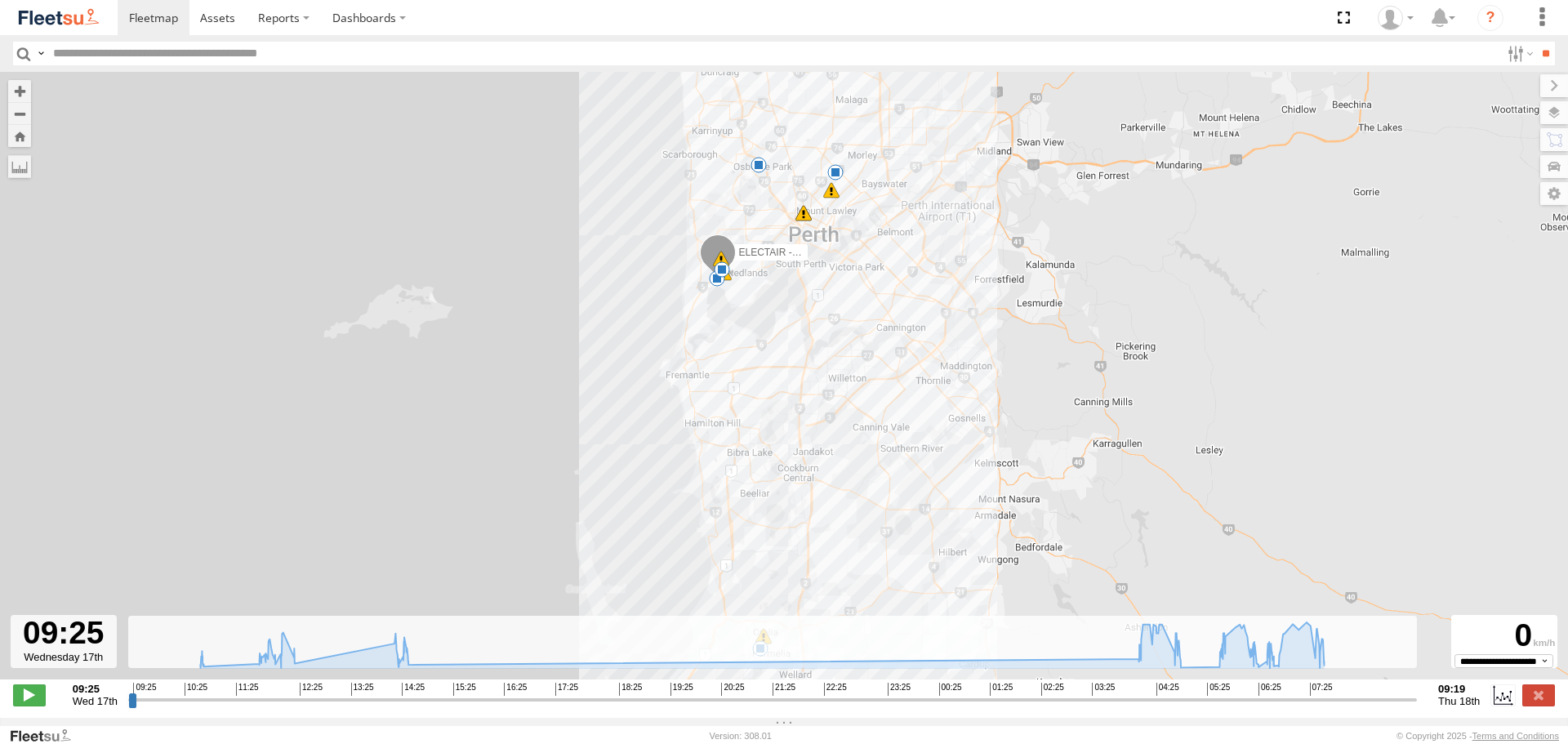
drag, startPoint x: 740, startPoint y: 260, endPoint x: 748, endPoint y: 447, distance: 187.2
click at [748, 447] on div "ELECTAIR - Riaan 10:27 Wed 10:35 Wed 10:42 Wed 11:42 Wed 12:02 Wed 12:31 Wed 14…" at bounding box center [784, 384] width 1568 height 625
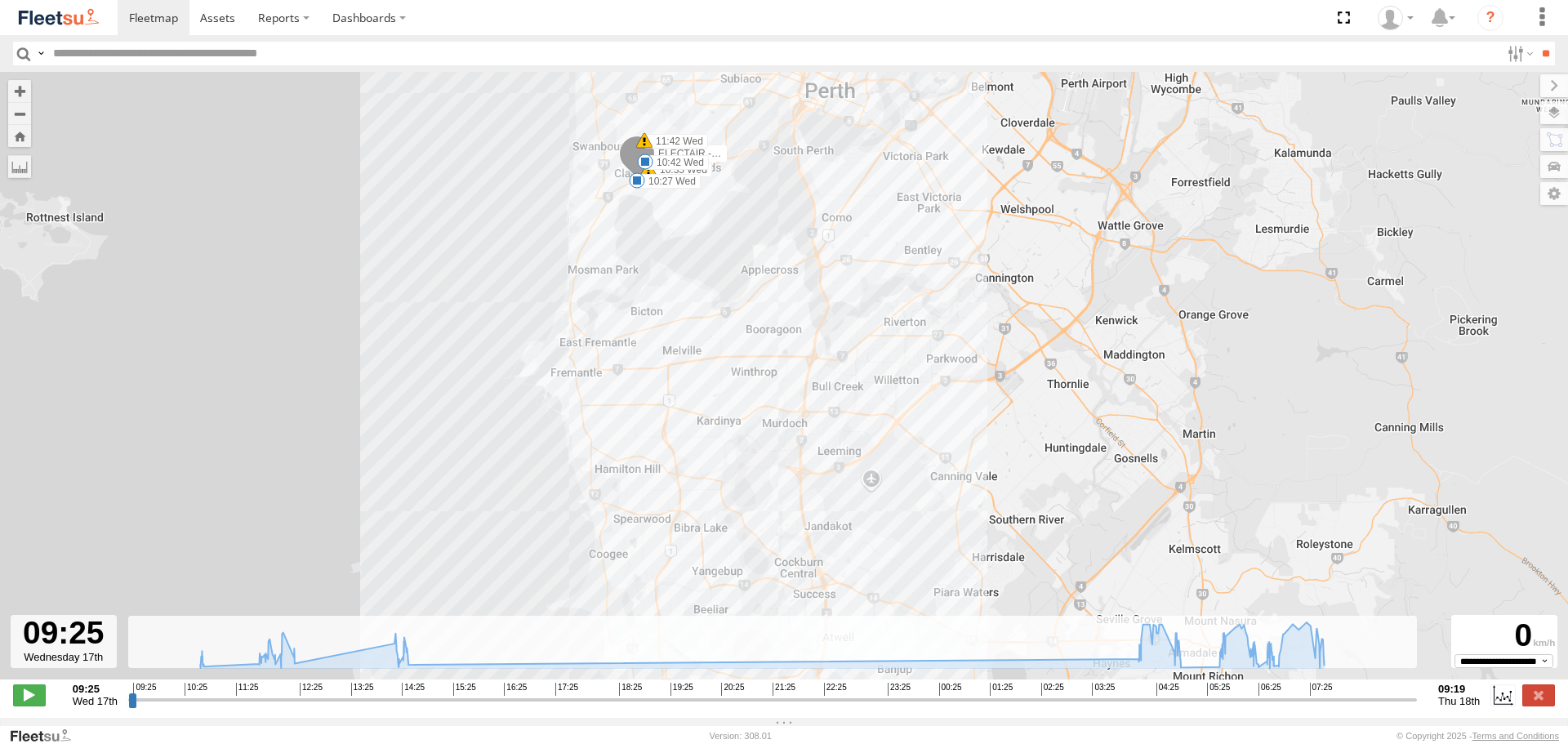
drag, startPoint x: 727, startPoint y: 534, endPoint x: 775, endPoint y: 203, distance: 334.5
click at [767, 264] on div "ELECTAIR - Riaan 10:27 Wed 10:35 Wed 10:42 Wed 11:42 Wed 12:02 Wed 12:31 Wed 14…" at bounding box center [784, 384] width 1568 height 625
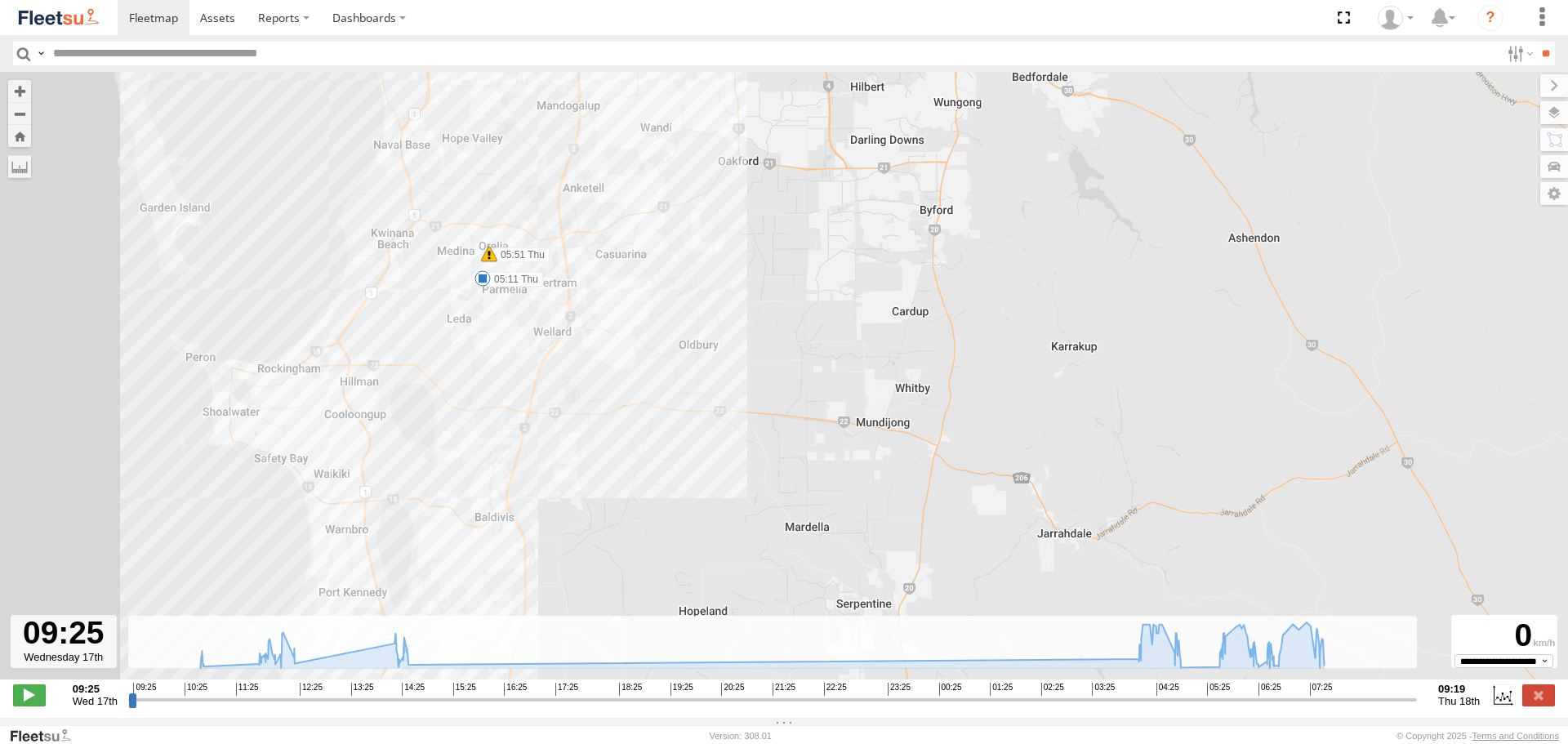
click at [74, 15] on img at bounding box center [59, 17] width 85 height 22
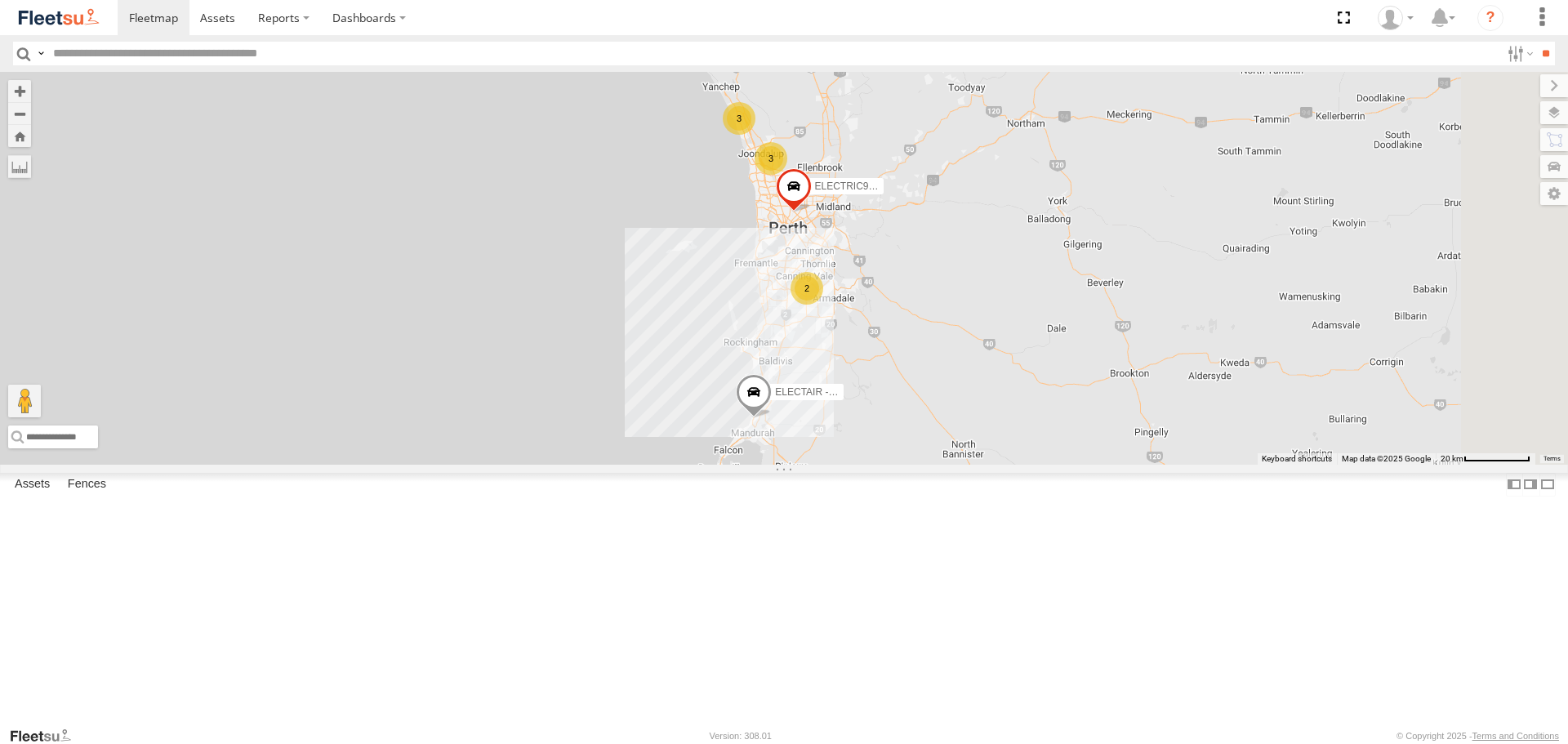
click at [41, 14] on img at bounding box center [59, 17] width 85 height 22
click at [0, 0] on span at bounding box center [0, 0] width 0 height 0
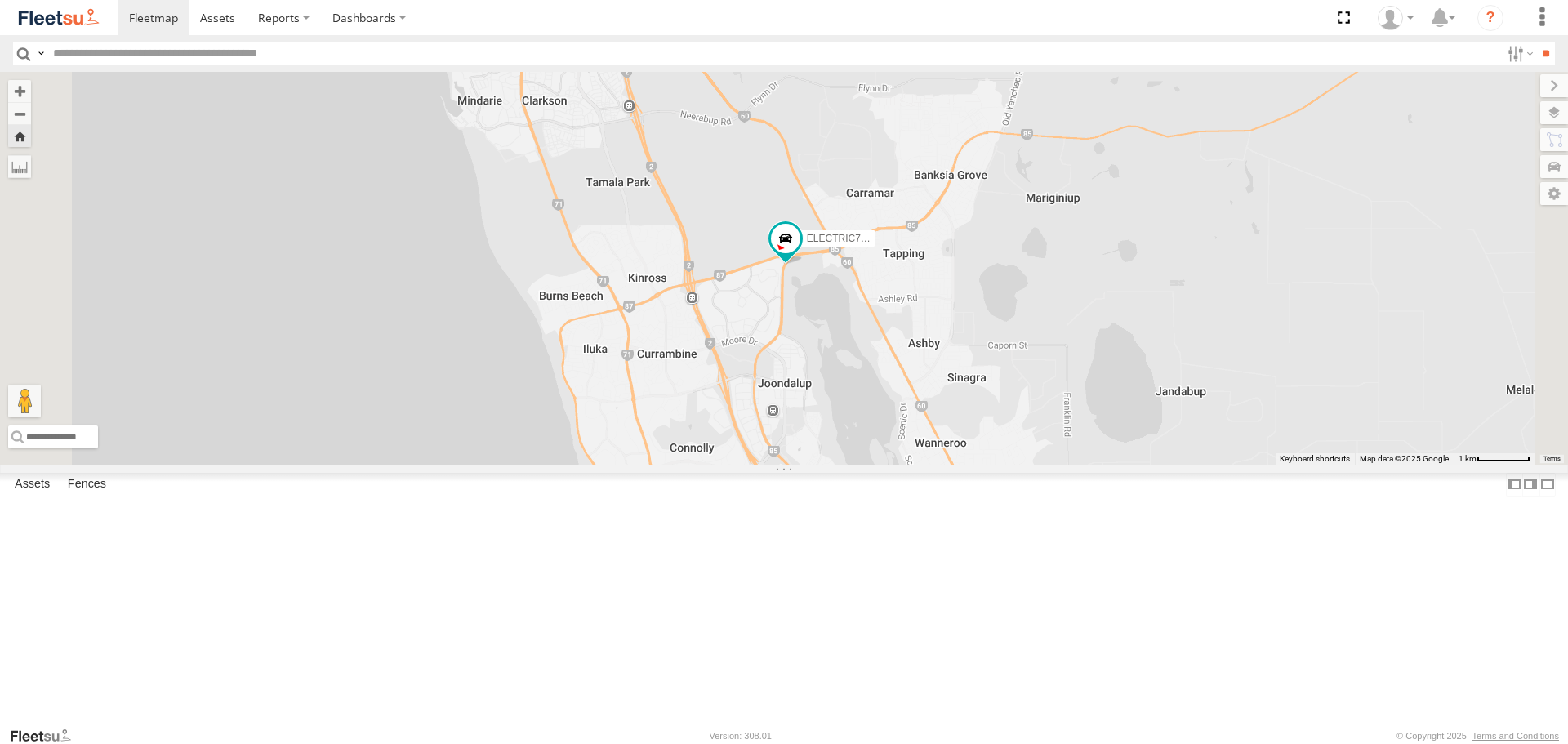
drag, startPoint x: 1077, startPoint y: 599, endPoint x: 997, endPoint y: 419, distance: 197.0
click at [998, 421] on div "ELECTRIC7 - [PERSON_NAME]" at bounding box center [784, 268] width 1568 height 392
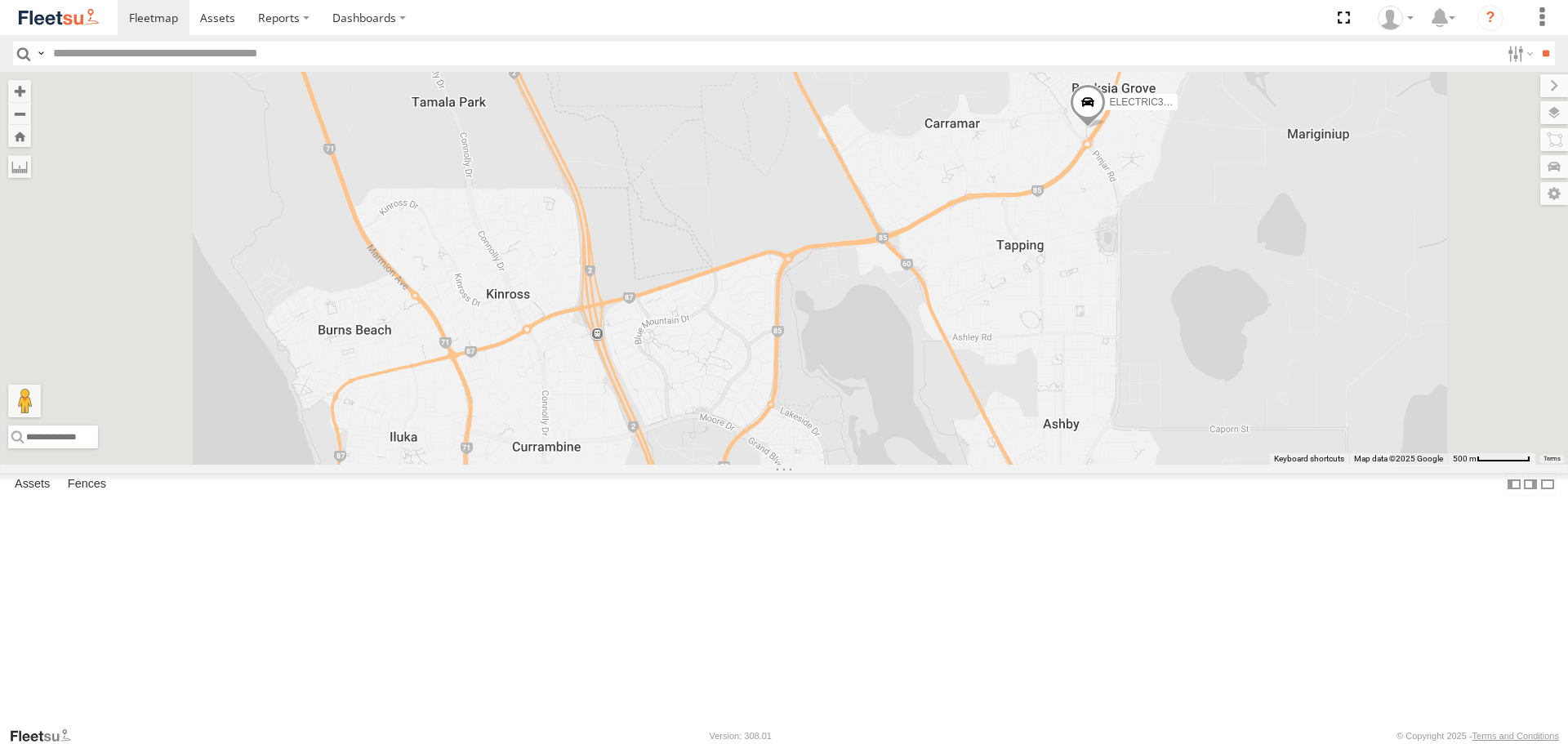
click at [0, 0] on div "ELECTRIC7 - John All Assets Wanneroo Rd Wanneroo -31.75214 115.80318 ELECTRIC5 …" at bounding box center [0, 0] width 0 height 0
click at [0, 0] on span at bounding box center [0, 0] width 0 height 0
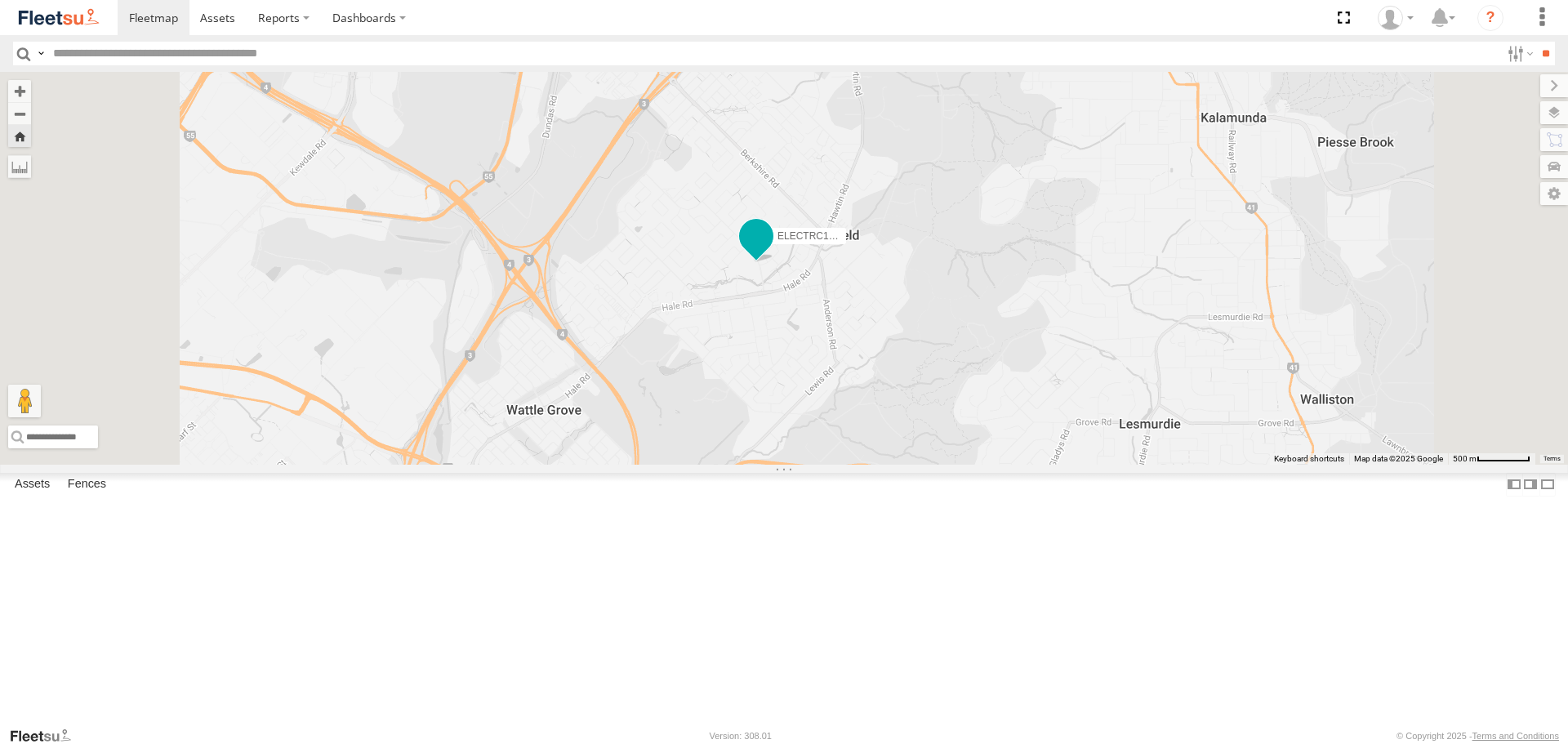
click at [771, 251] on span at bounding box center [756, 236] width 29 height 29
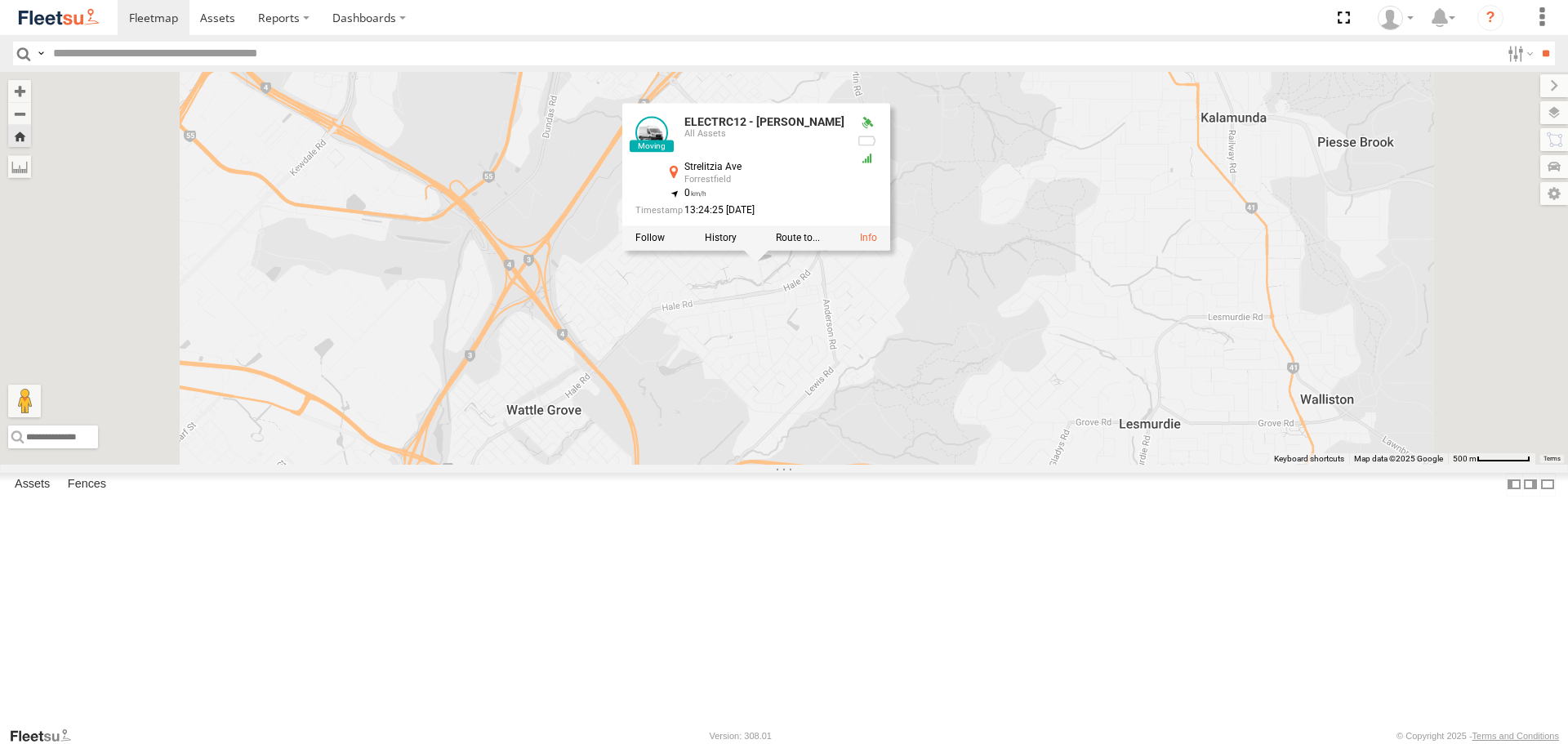
click at [999, 443] on div "ELECTRC12 - Harry ELECTRC12 - Harry All Assets Strelitzia Ave Forrestfield -31.…" at bounding box center [784, 268] width 1568 height 392
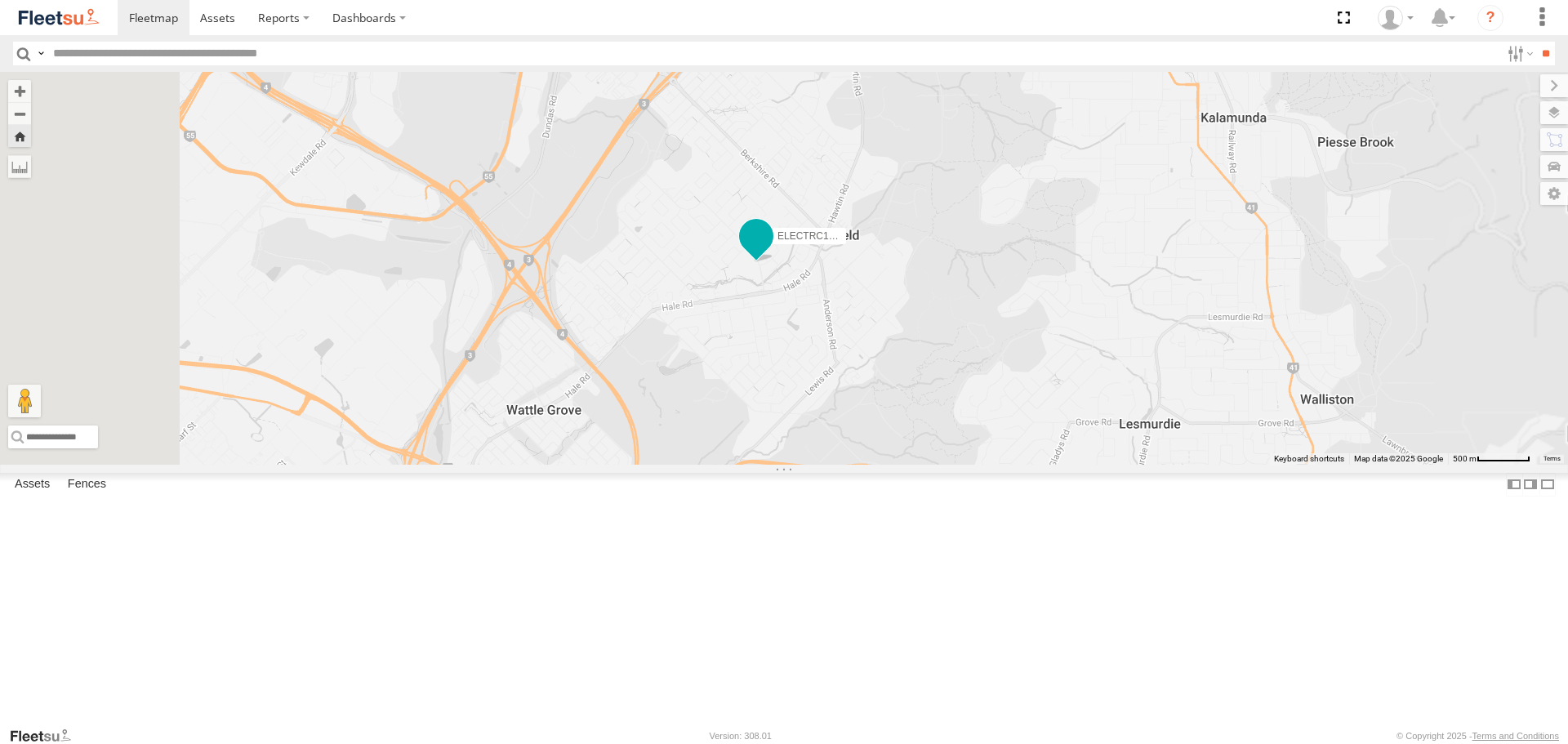
click at [771, 251] on span at bounding box center [756, 236] width 29 height 29
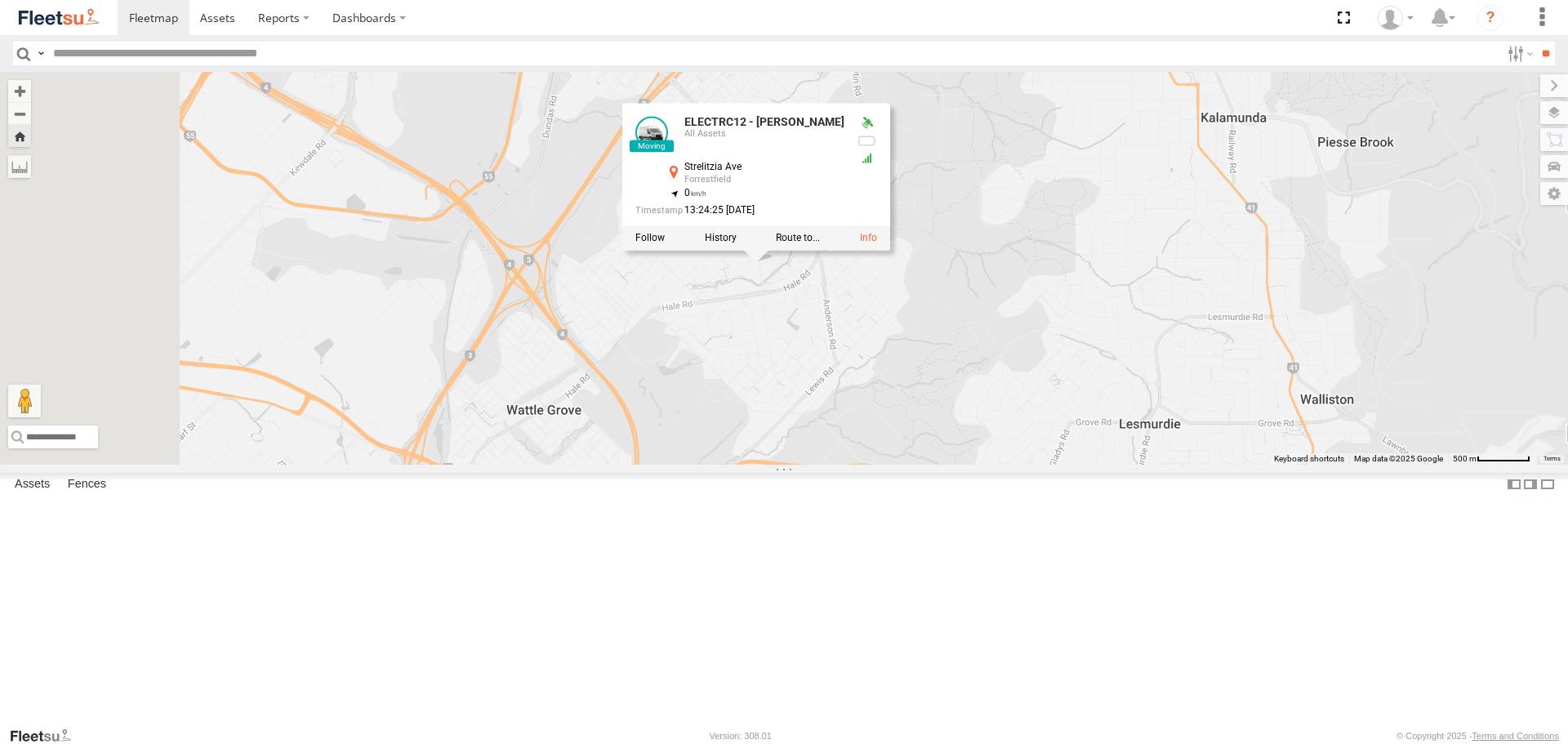
click at [963, 440] on div "ELECTRC12 - Harry ELECTRC12 - Harry All Assets Strelitzia Ave Forrestfield -31.…" at bounding box center [784, 268] width 1568 height 392
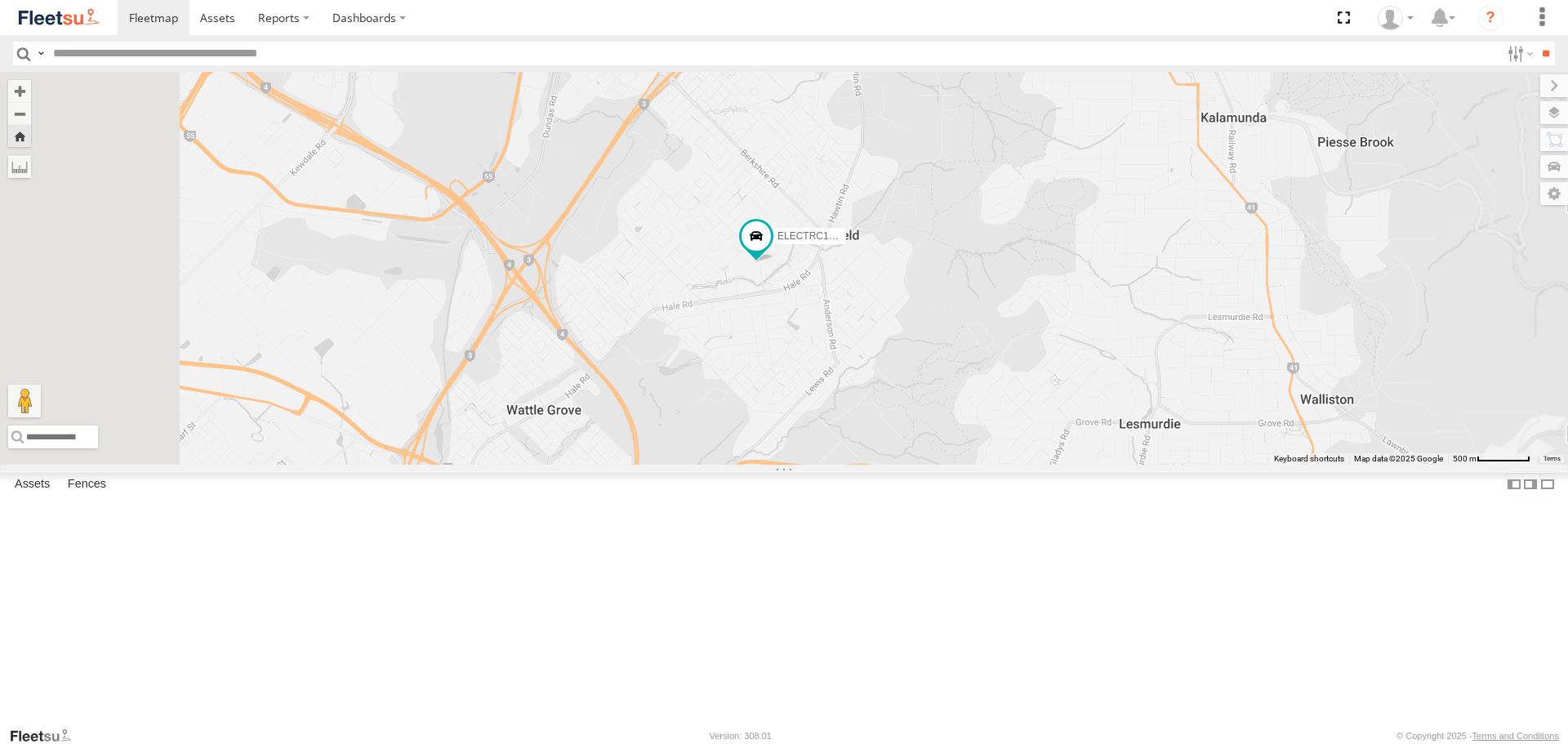
click at [0, 0] on div at bounding box center [0, 0] width 0 height 0
click at [0, 0] on span at bounding box center [0, 0] width 0 height 0
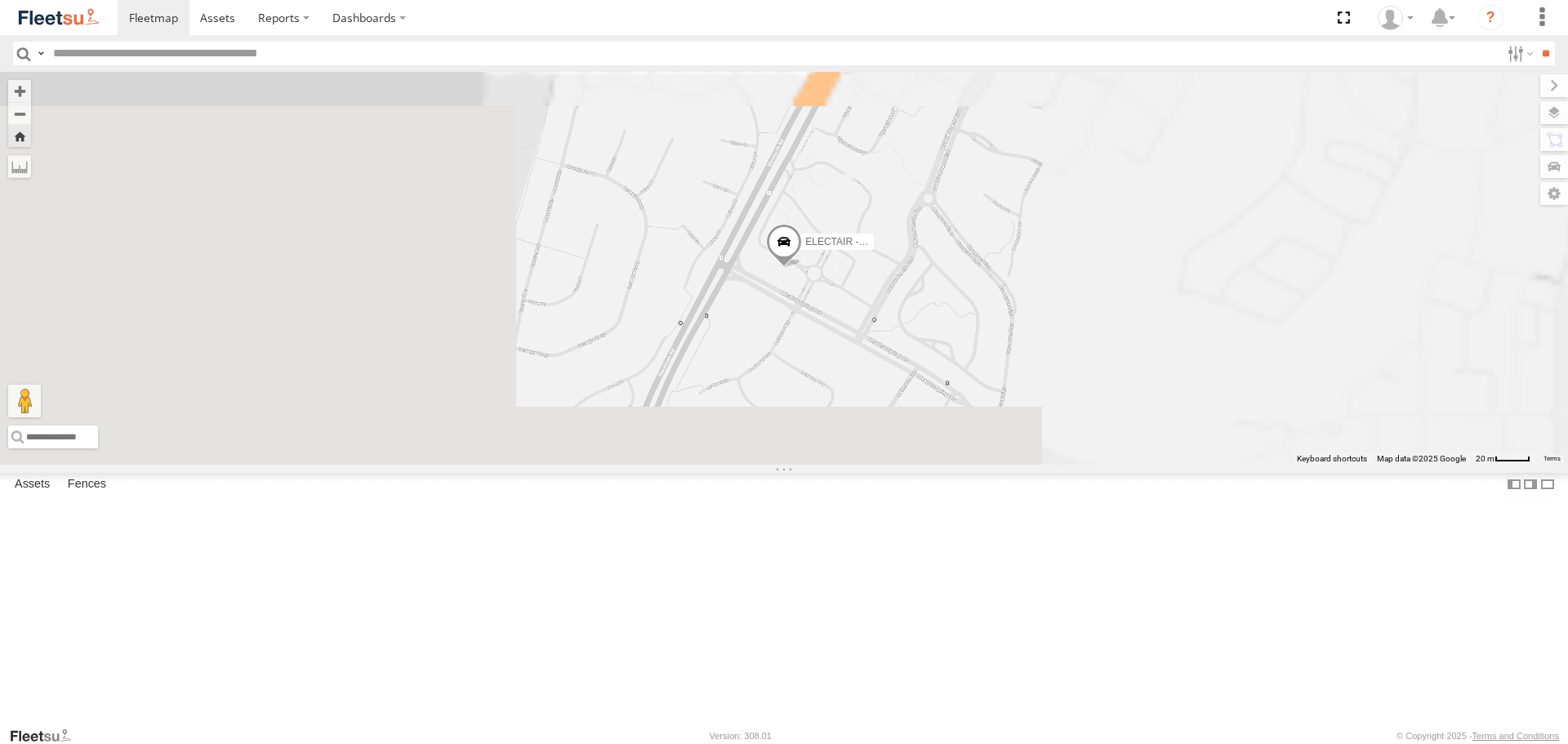
click at [802, 268] on span at bounding box center [783, 246] width 36 height 44
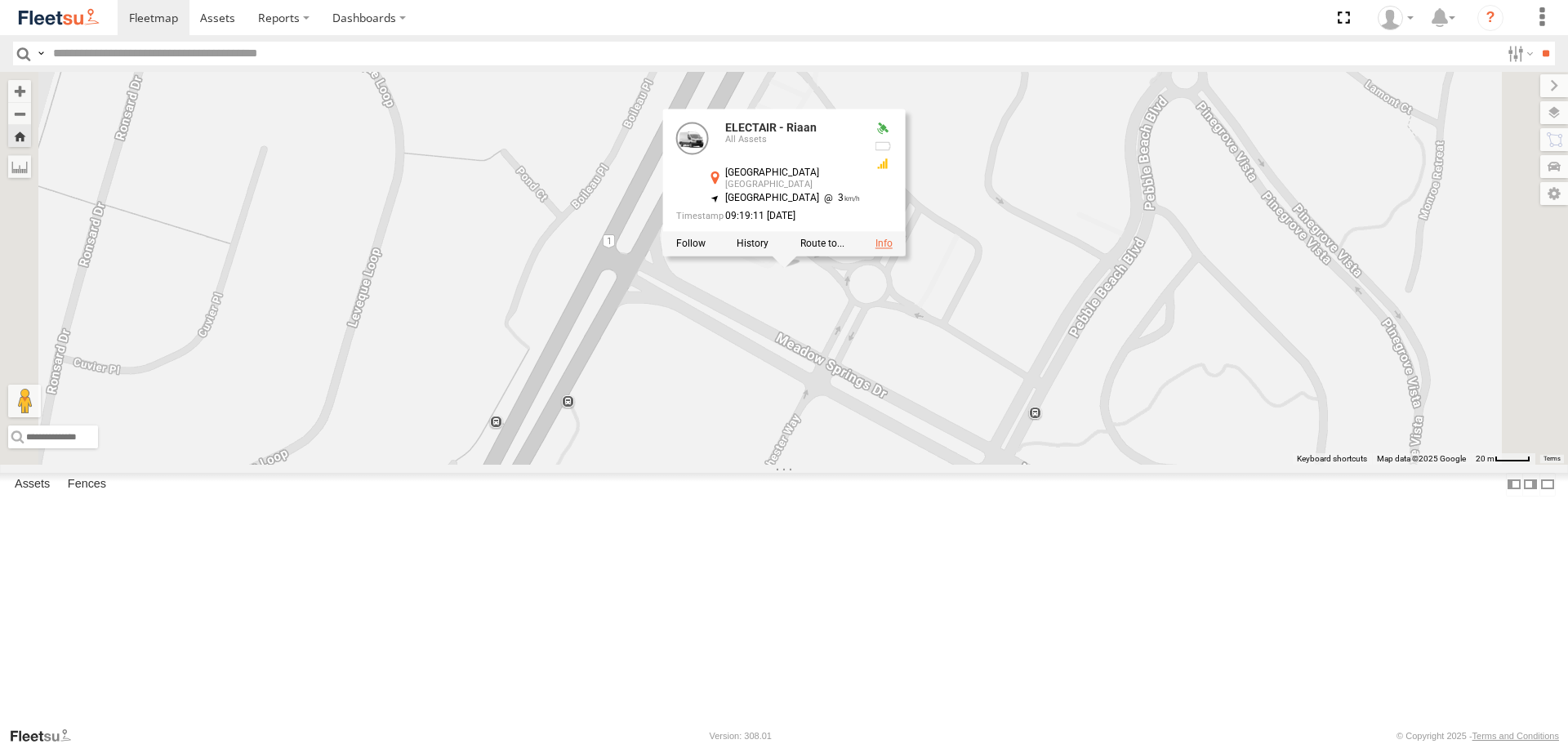
click at [893, 250] on link at bounding box center [884, 244] width 17 height 12
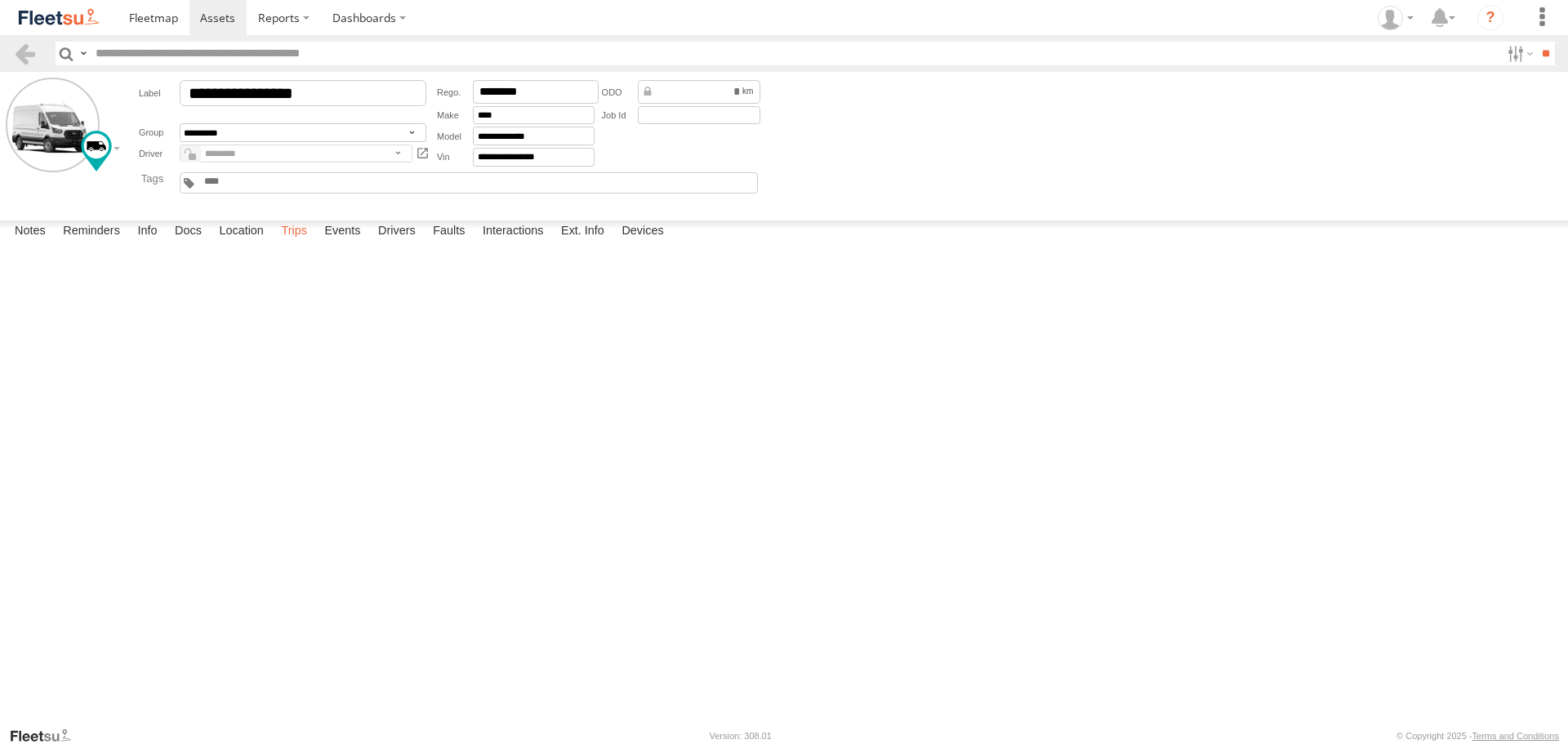
click at [315, 243] on label "Trips" at bounding box center [294, 232] width 42 height 23
click at [368, 243] on label "Events" at bounding box center [342, 232] width 52 height 23
click at [62, 11] on img at bounding box center [59, 17] width 85 height 22
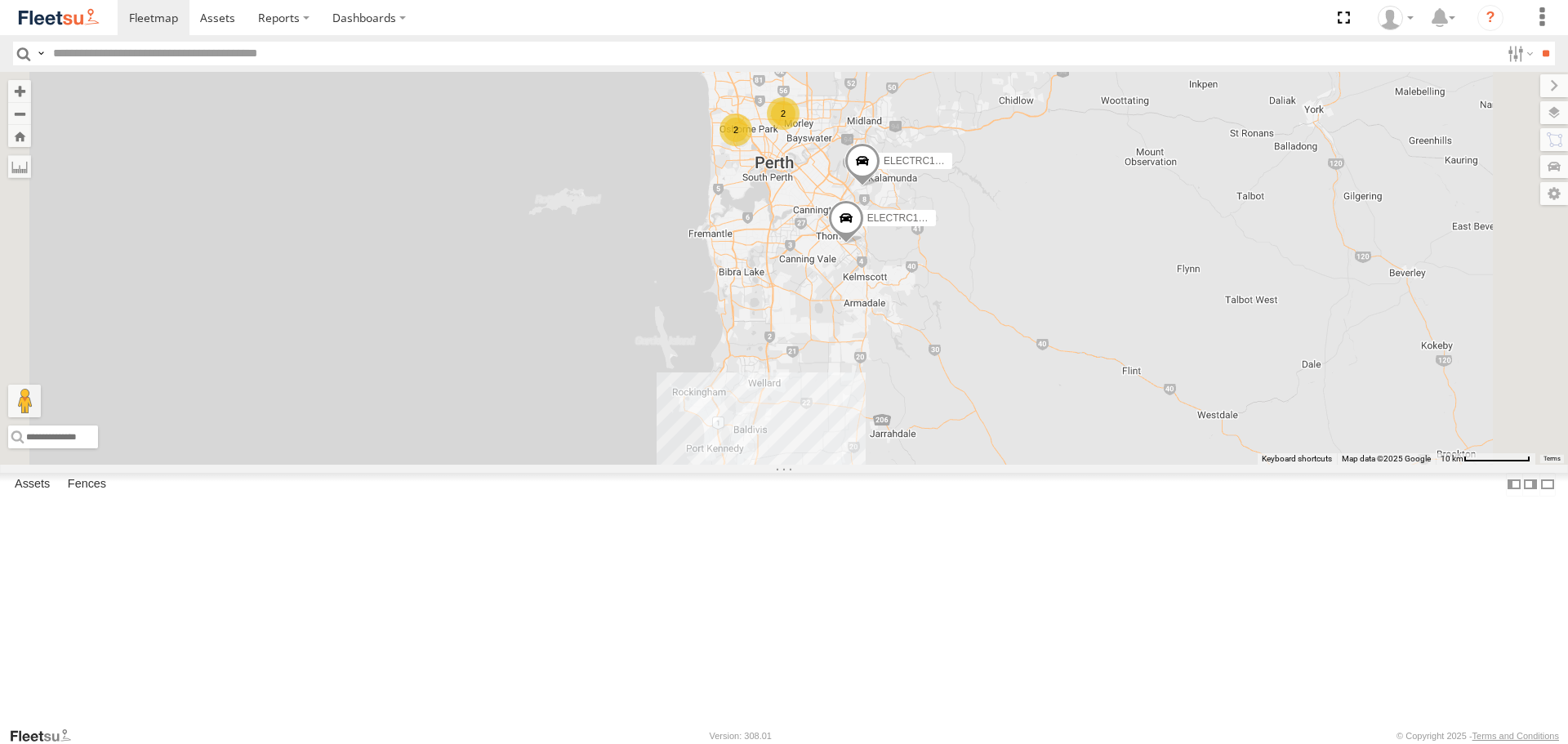
click at [0, 0] on span at bounding box center [0, 0] width 0 height 0
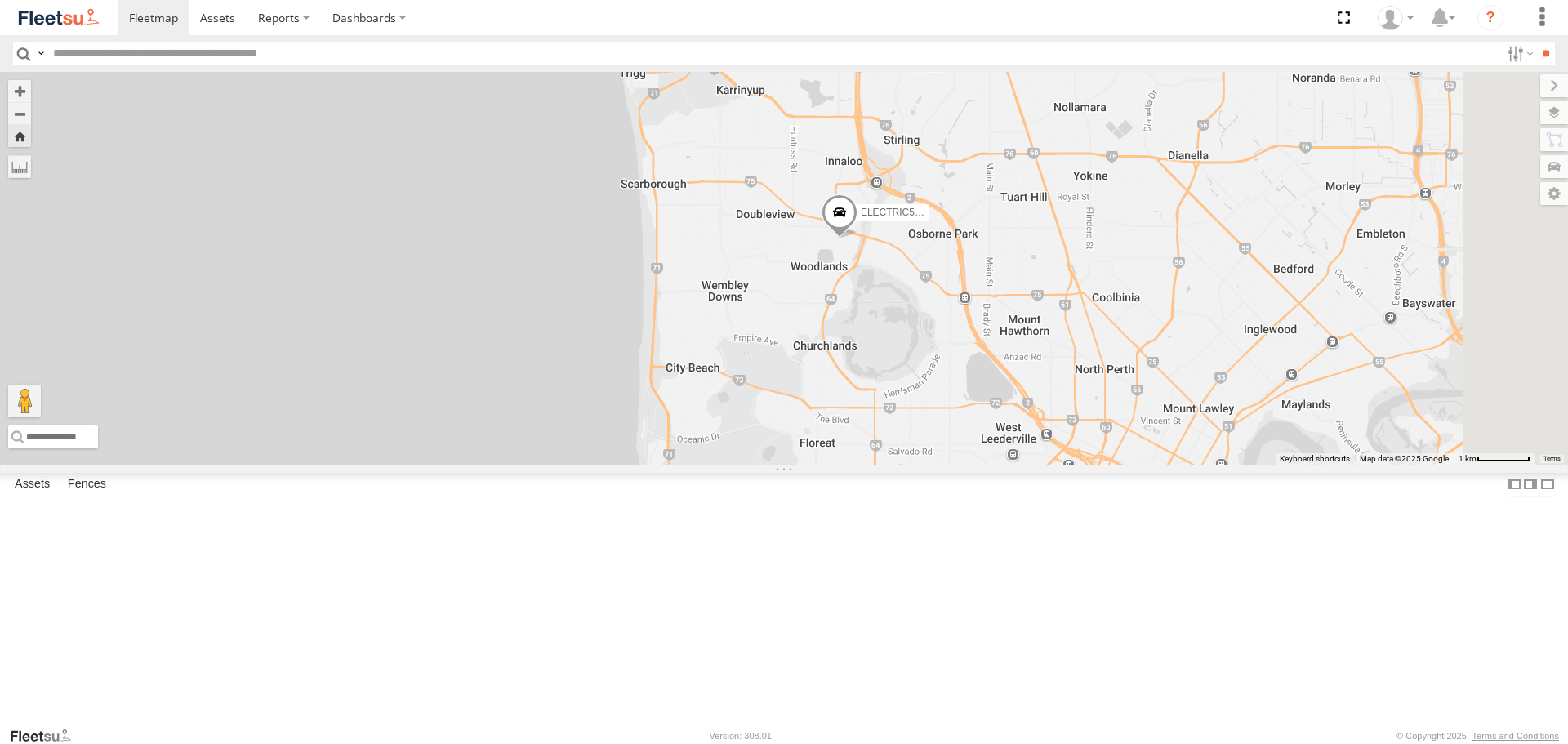
click at [858, 239] on span at bounding box center [839, 216] width 36 height 44
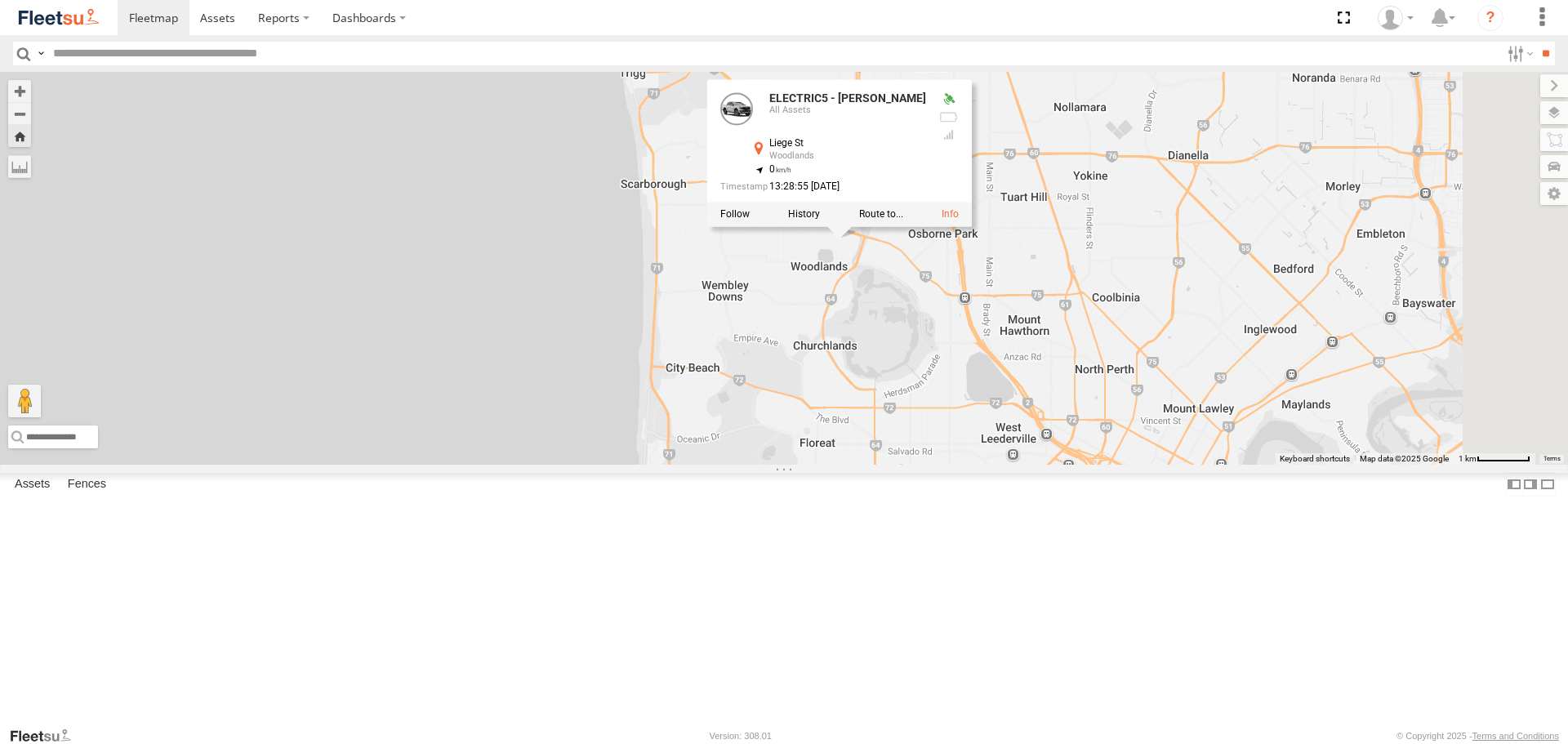
click at [1211, 371] on div "ELECTRIC5 - [PERSON_NAME] ELECTRIC5 - [PERSON_NAME] All Assets Liege [GEOGRAPHI…" at bounding box center [784, 268] width 1568 height 392
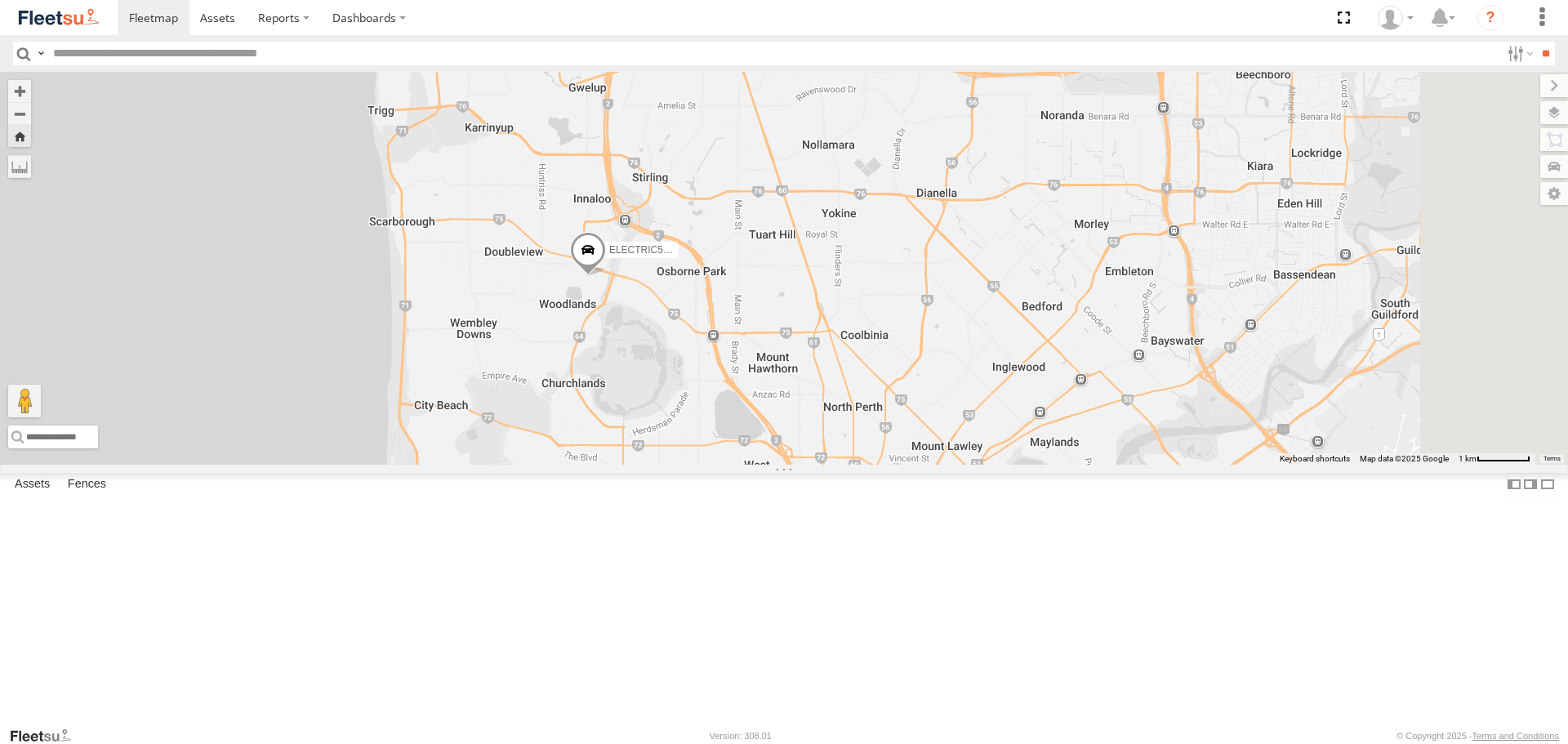
drag, startPoint x: 1293, startPoint y: 357, endPoint x: 1035, endPoint y: 407, distance: 262.8
click at [1035, 407] on div "ELECTRIC5 - [PERSON_NAME]" at bounding box center [784, 268] width 1568 height 392
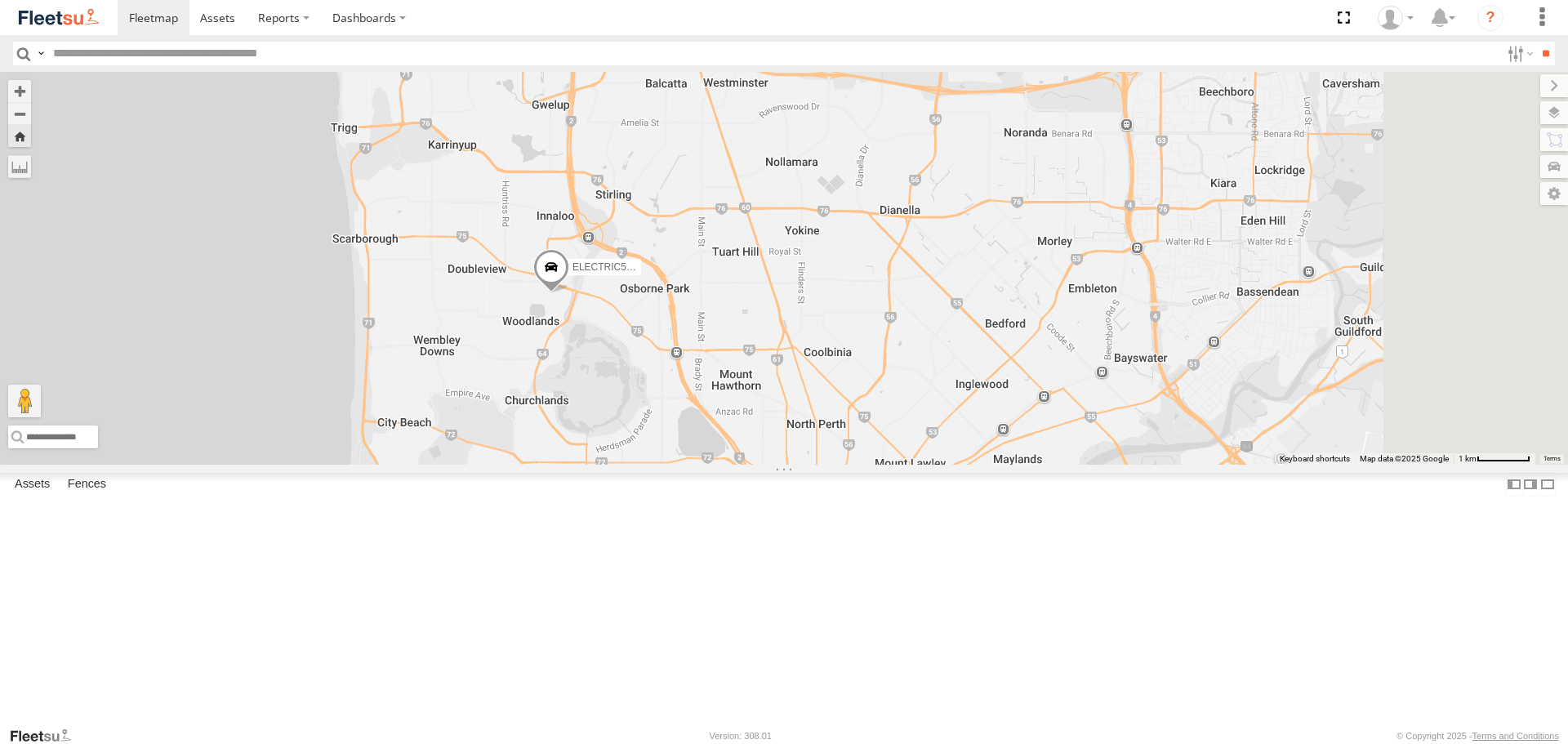
drag, startPoint x: 1220, startPoint y: 392, endPoint x: 1166, endPoint y: 401, distance: 54.7
click at [1166, 401] on div "ELECTRIC5 - [PERSON_NAME]" at bounding box center [784, 268] width 1568 height 392
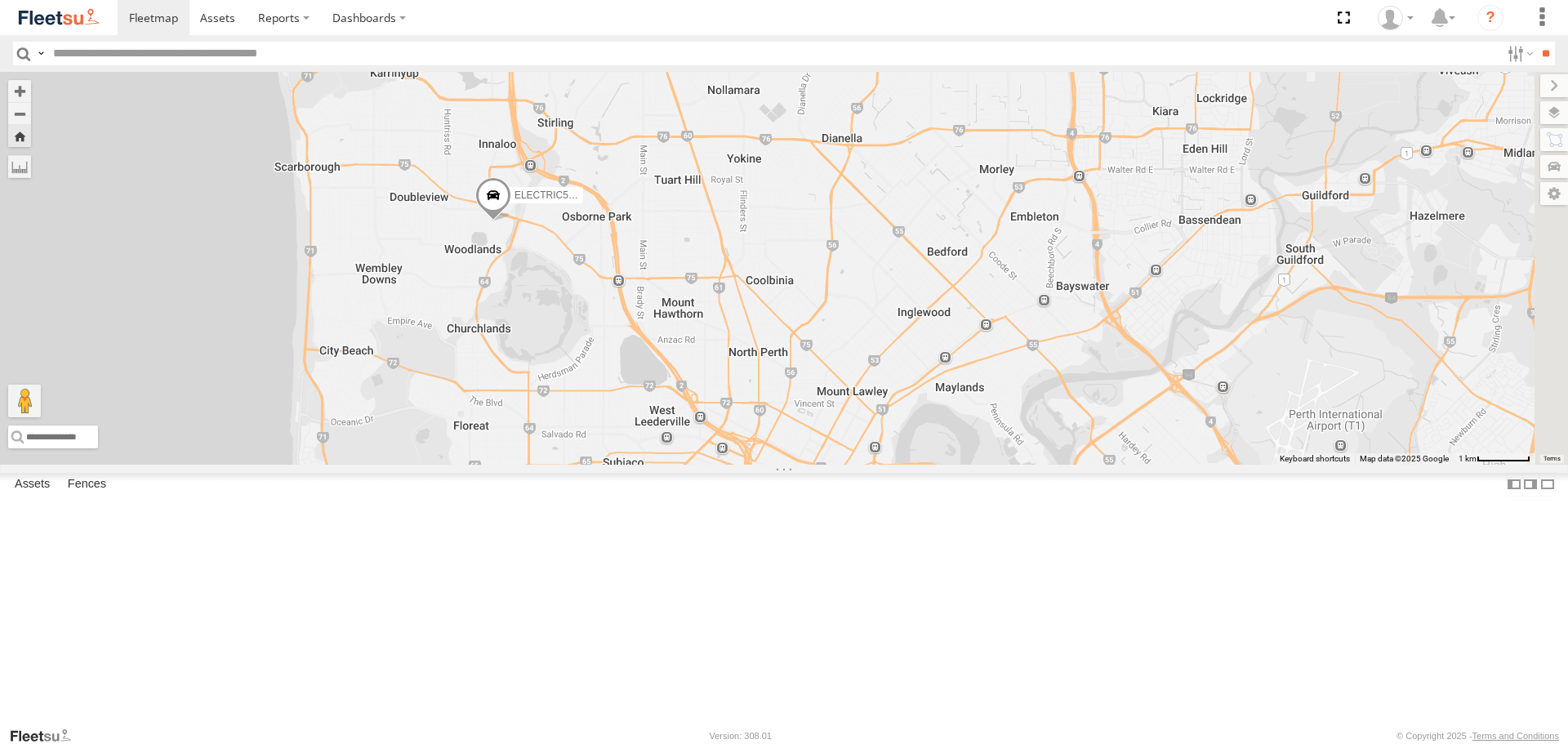
drag, startPoint x: 1165, startPoint y: 407, endPoint x: 1150, endPoint y: 382, distance: 29.2
click at [1150, 382] on div "ELECTRIC5 - [PERSON_NAME]" at bounding box center [784, 268] width 1568 height 392
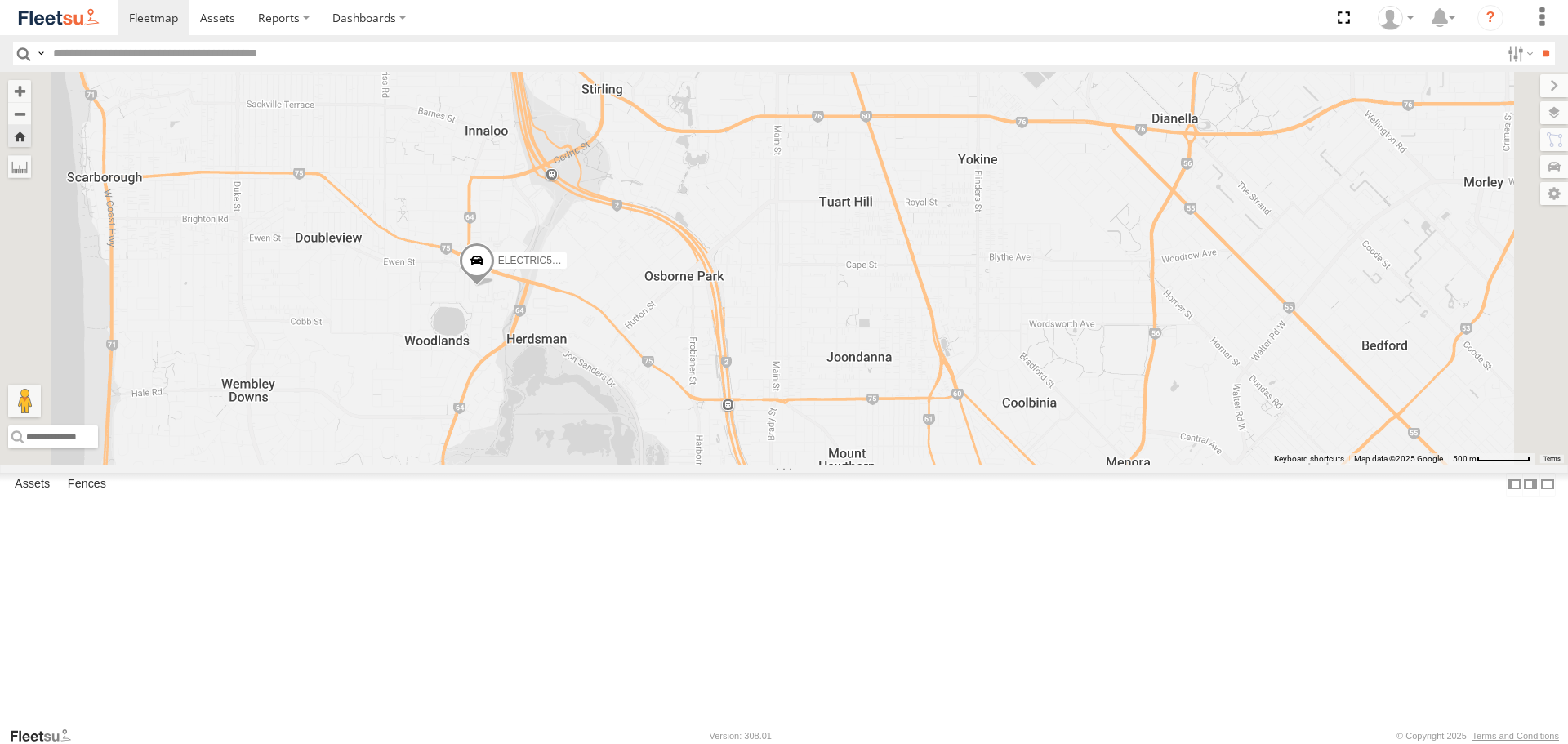
click at [495, 287] on span at bounding box center [476, 264] width 36 height 44
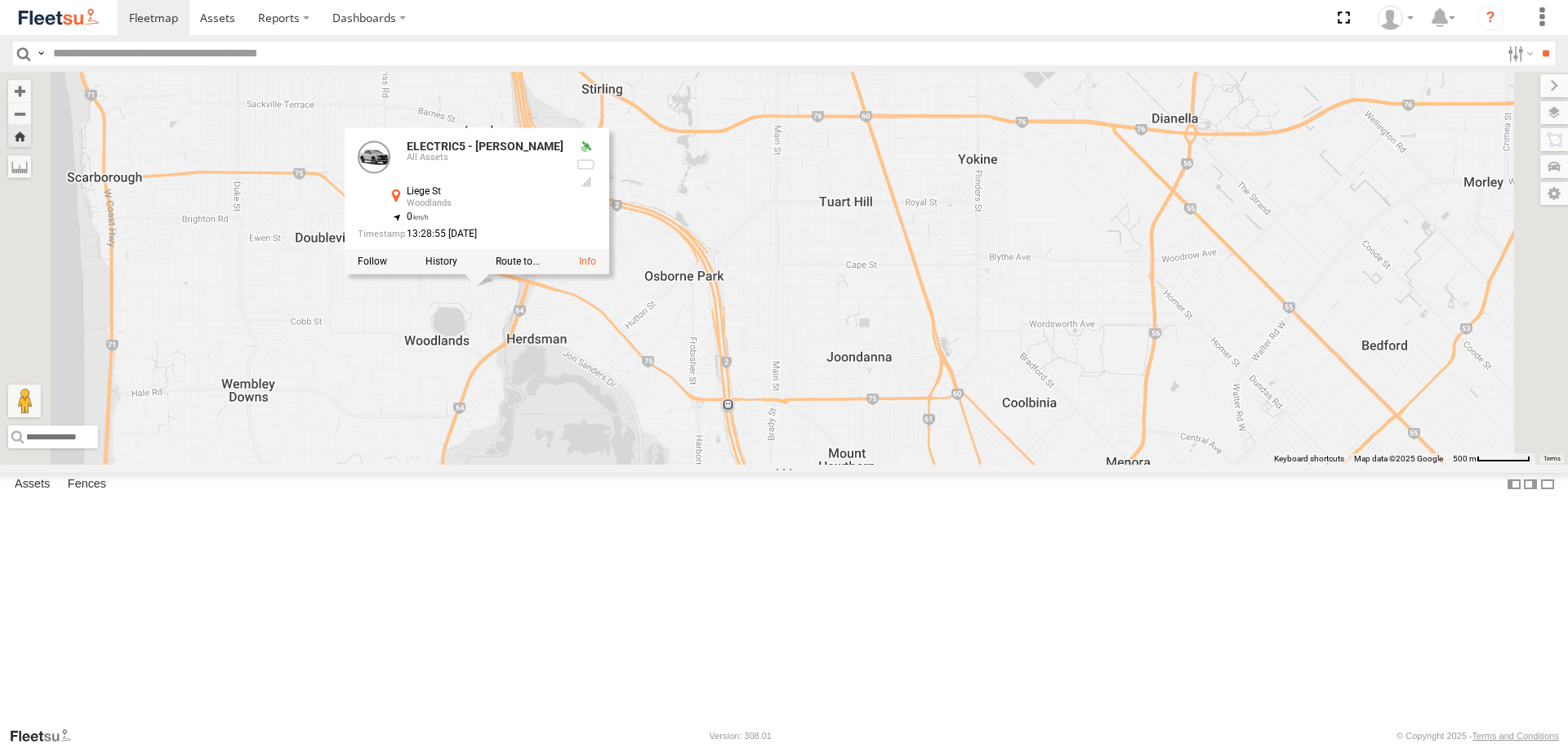
click at [0, 0] on span at bounding box center [0, 0] width 0 height 0
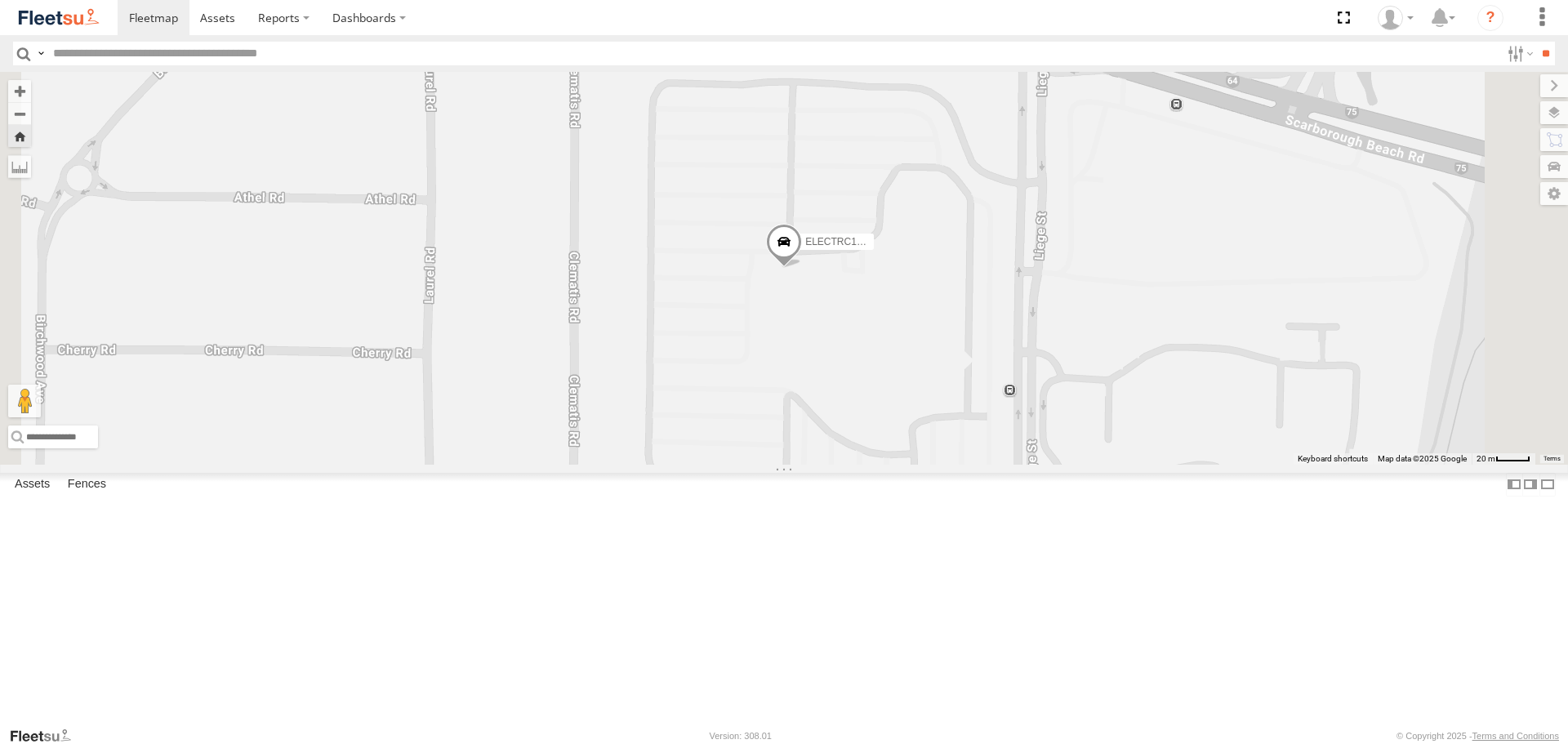
click at [802, 269] on span at bounding box center [783, 246] width 36 height 44
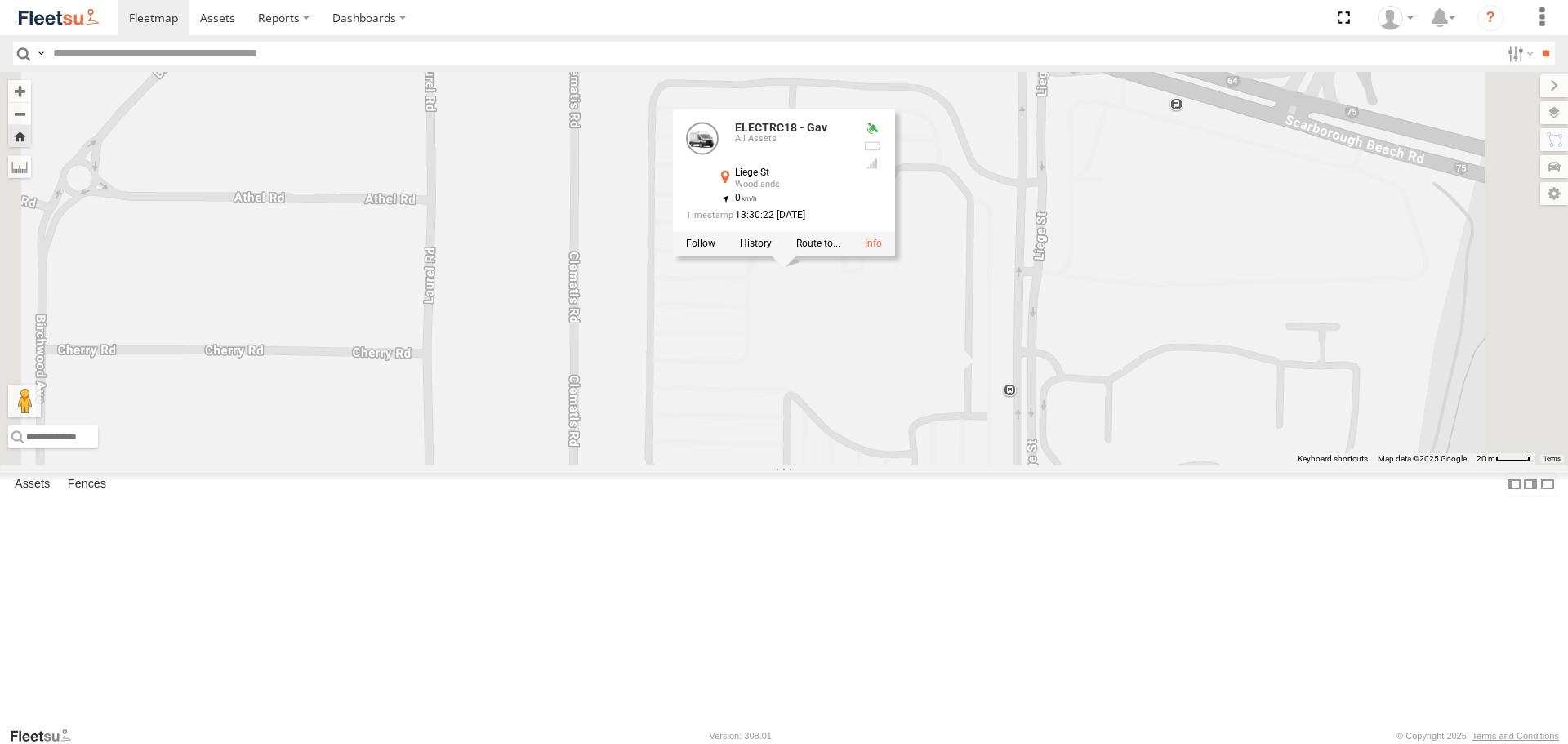
click at [1040, 419] on div "ELECTRC18 - Gav ELECTRC18 - Gav All Assets [GEOGRAPHIC_DATA] -31.90413 , 115.79…" at bounding box center [784, 268] width 1568 height 392
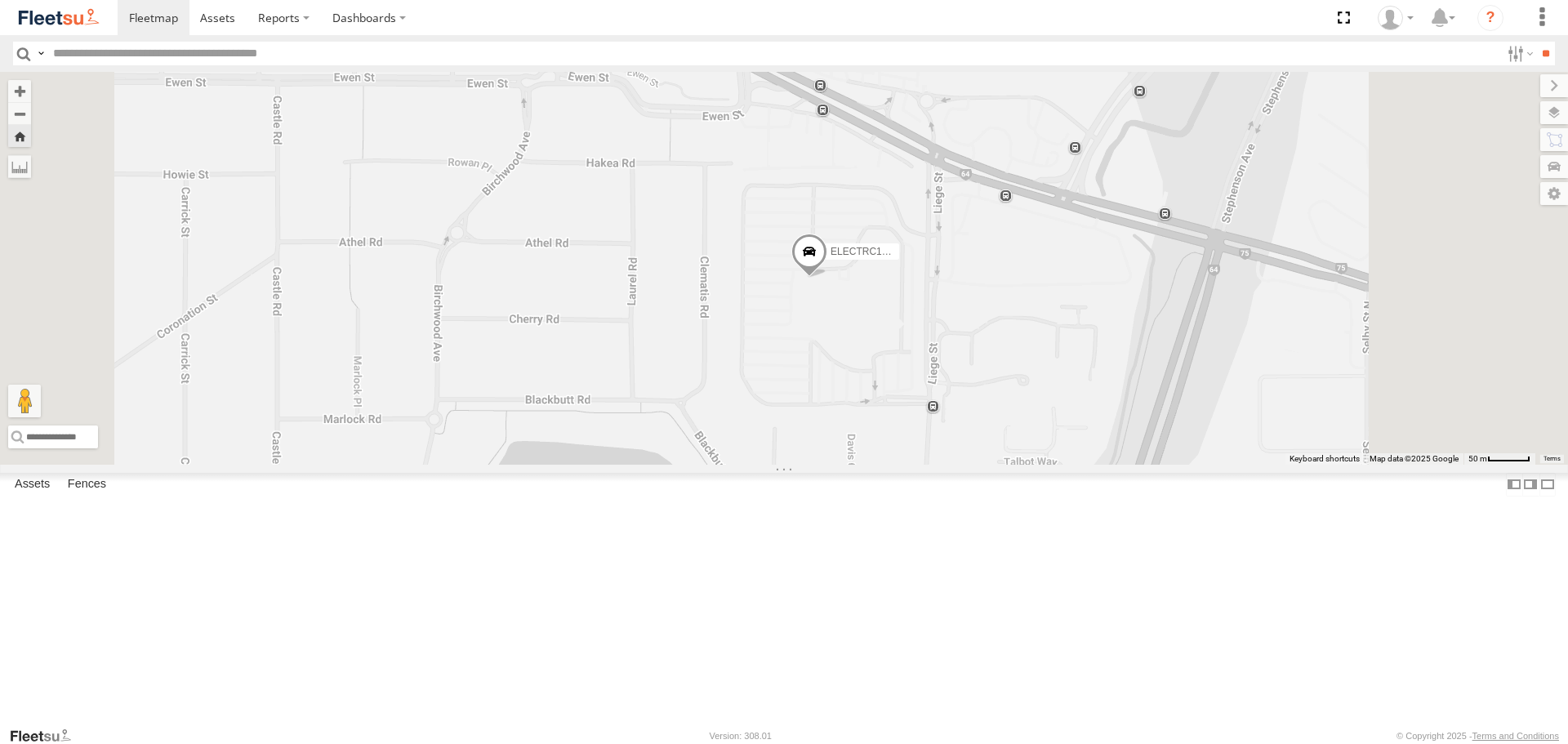
click at [1038, 423] on div "ELECTRC18 - Gav" at bounding box center [784, 268] width 1568 height 392
click at [827, 278] on span at bounding box center [809, 255] width 36 height 44
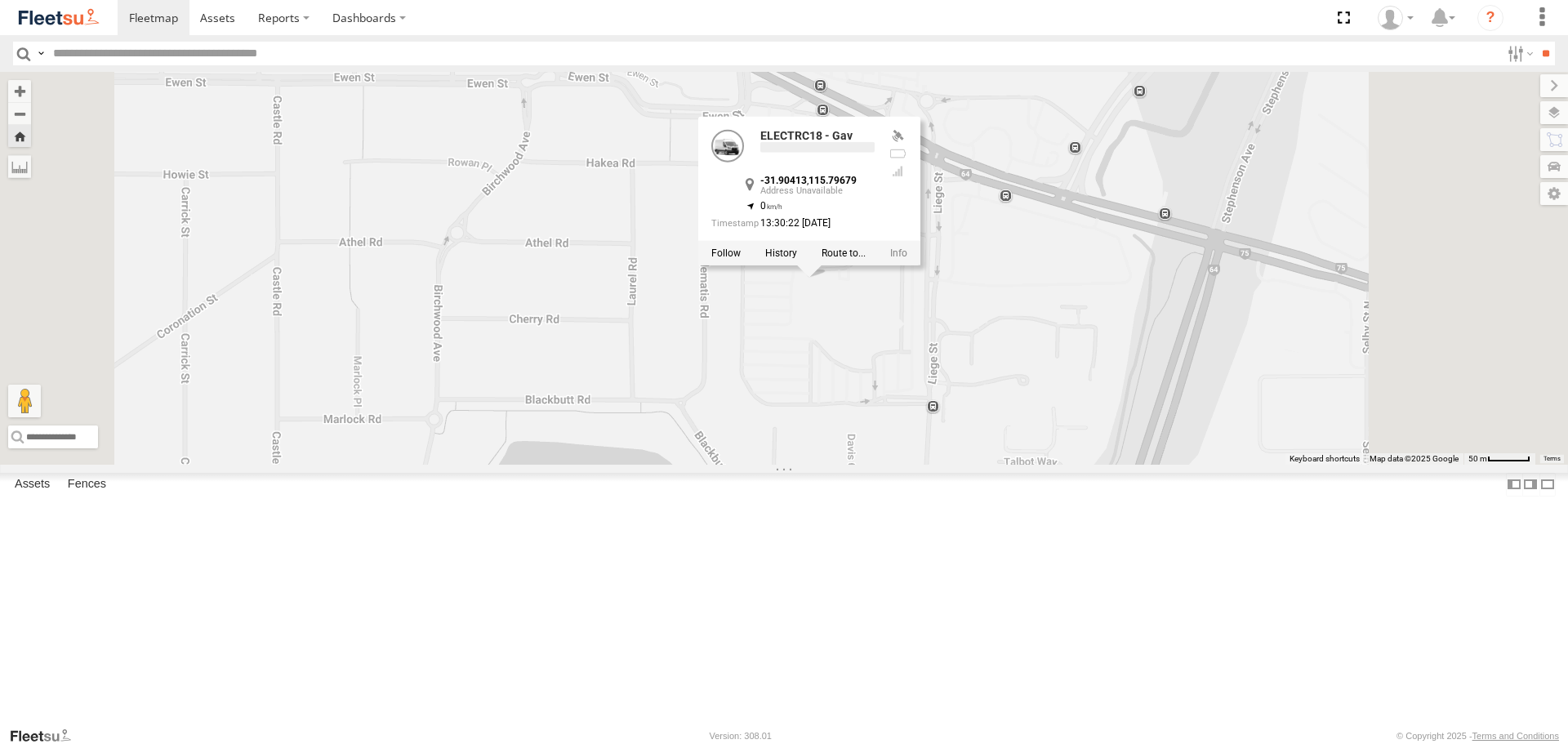
click at [1006, 424] on div "ELECTRC18 - Gav ELECTRC18 - Gav -31.90413 , 115.79679 0 13:30:22 [DATE]" at bounding box center [784, 268] width 1568 height 392
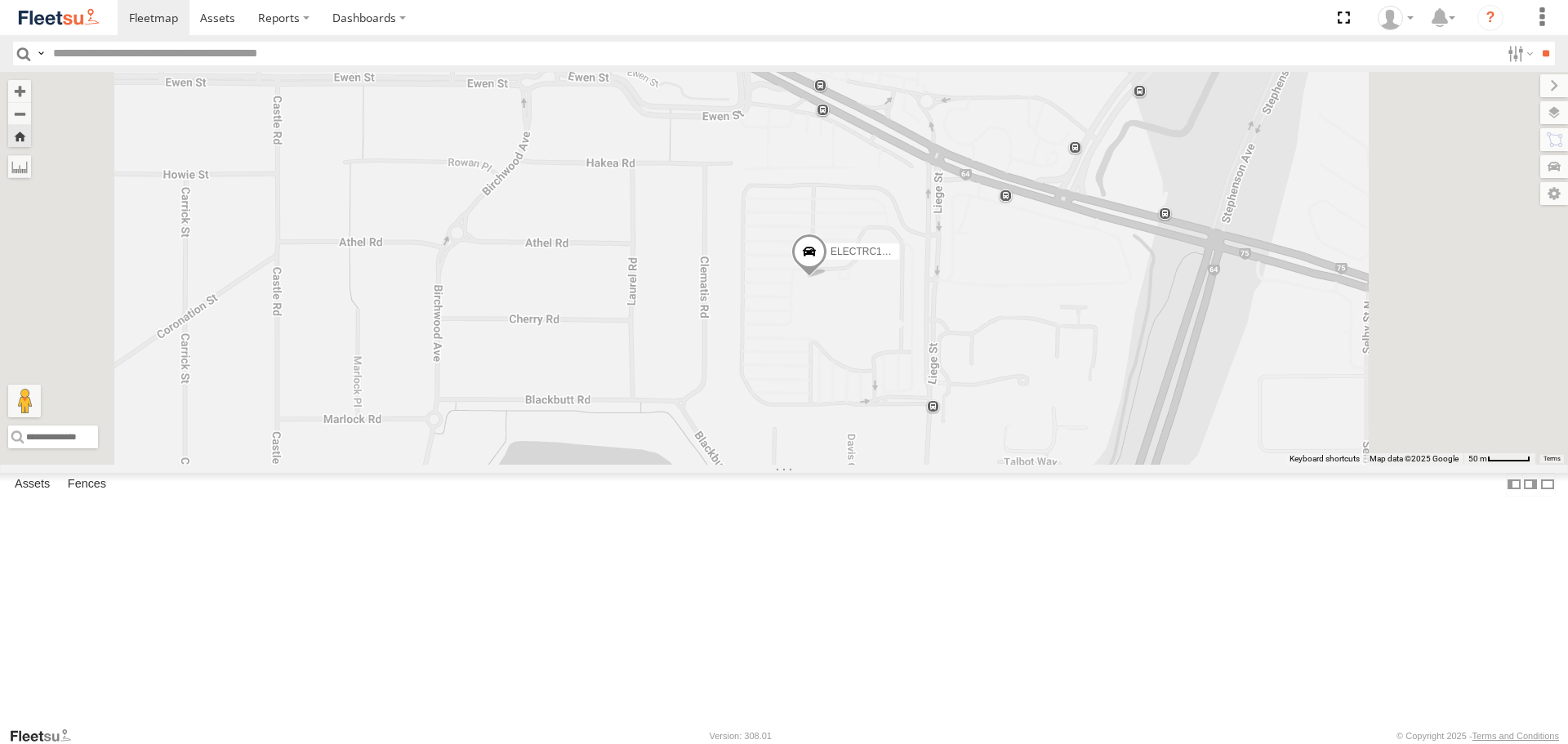
click at [827, 278] on span at bounding box center [809, 255] width 36 height 44
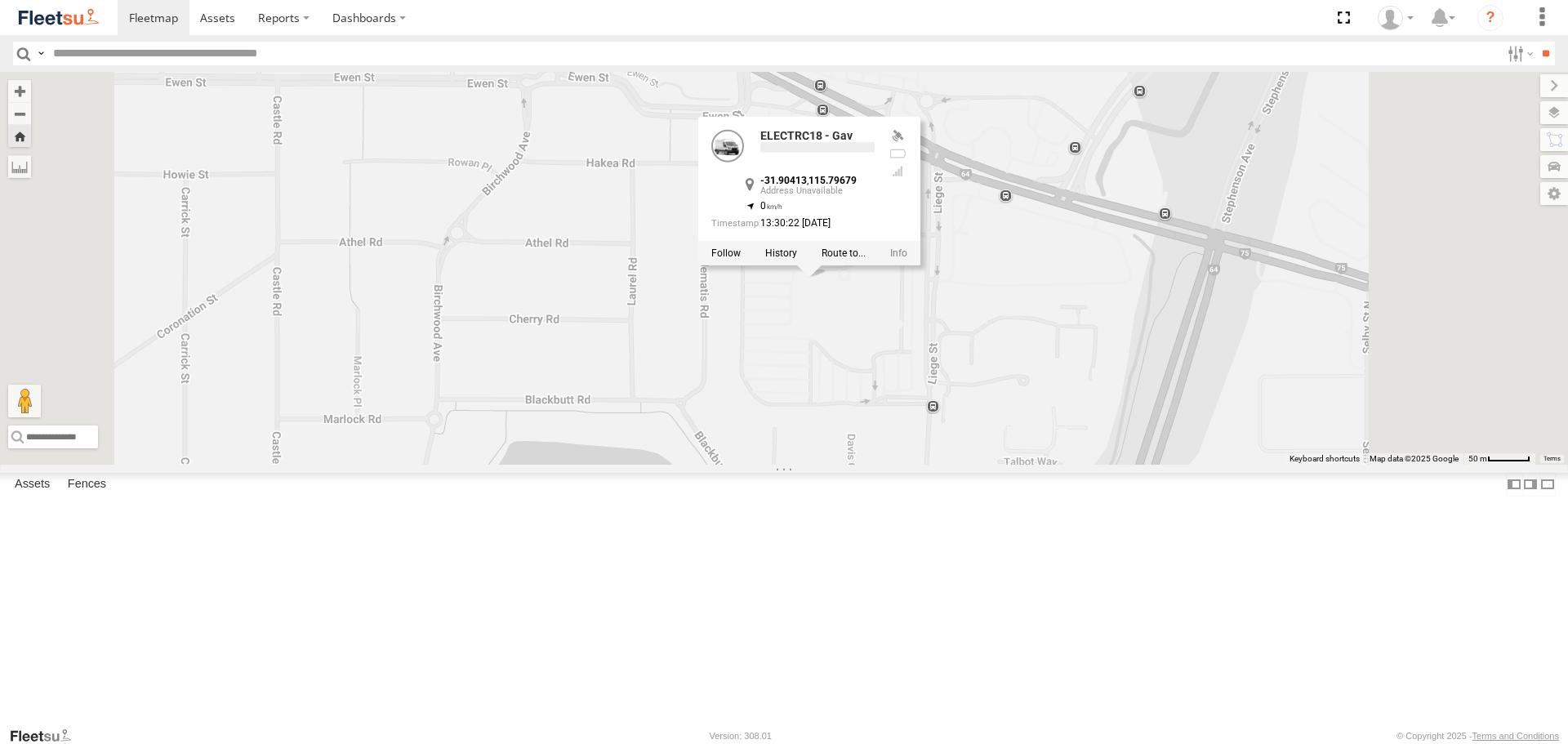
click at [1049, 436] on div "ELECTRC18 - Gav ELECTRC18 - Gav -31.90413 , 115.79679 0 13:30:22 [DATE]" at bounding box center [784, 268] width 1568 height 392
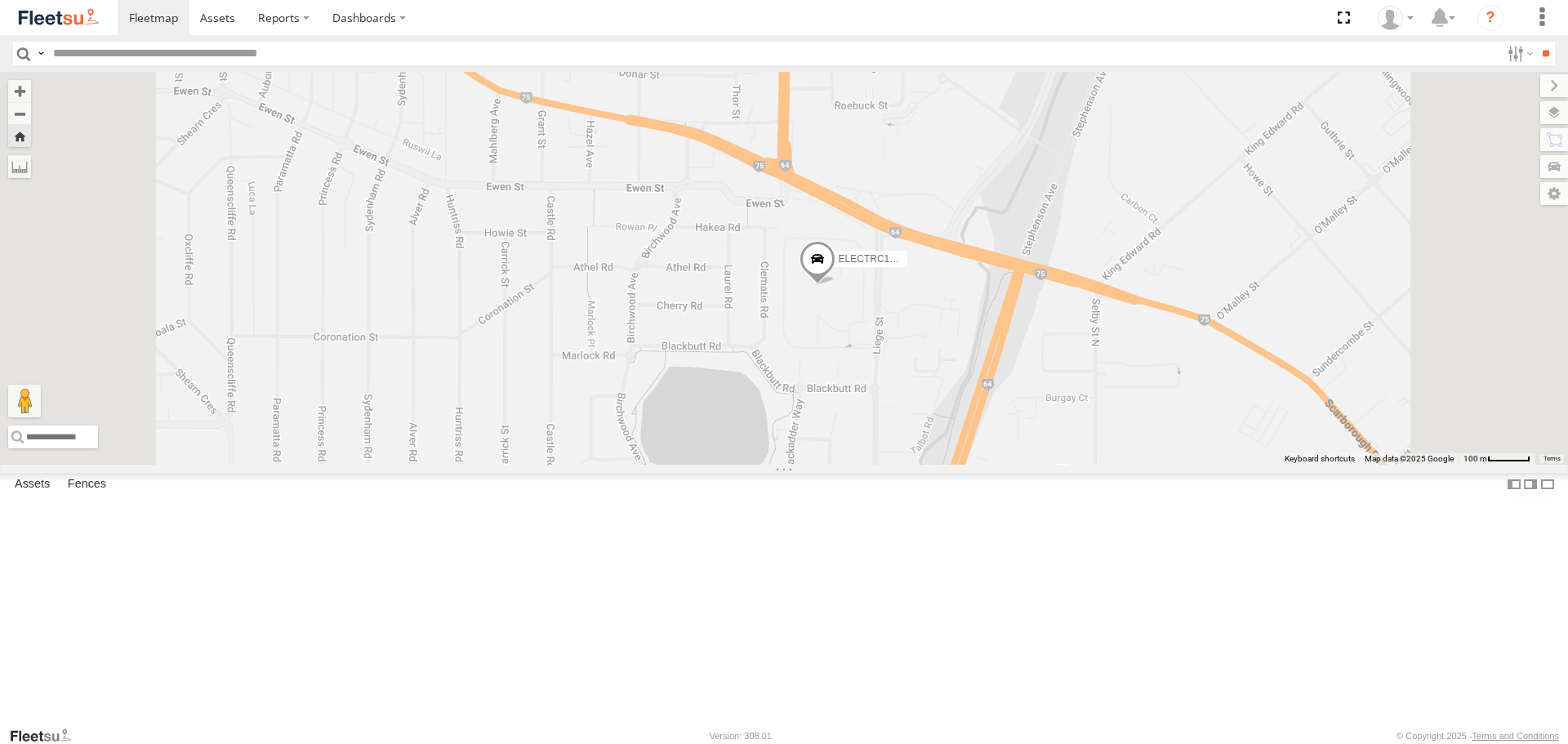
click at [977, 379] on div "ELECTRC18 - Gav" at bounding box center [784, 268] width 1568 height 392
click at [835, 285] on span at bounding box center [817, 262] width 36 height 44
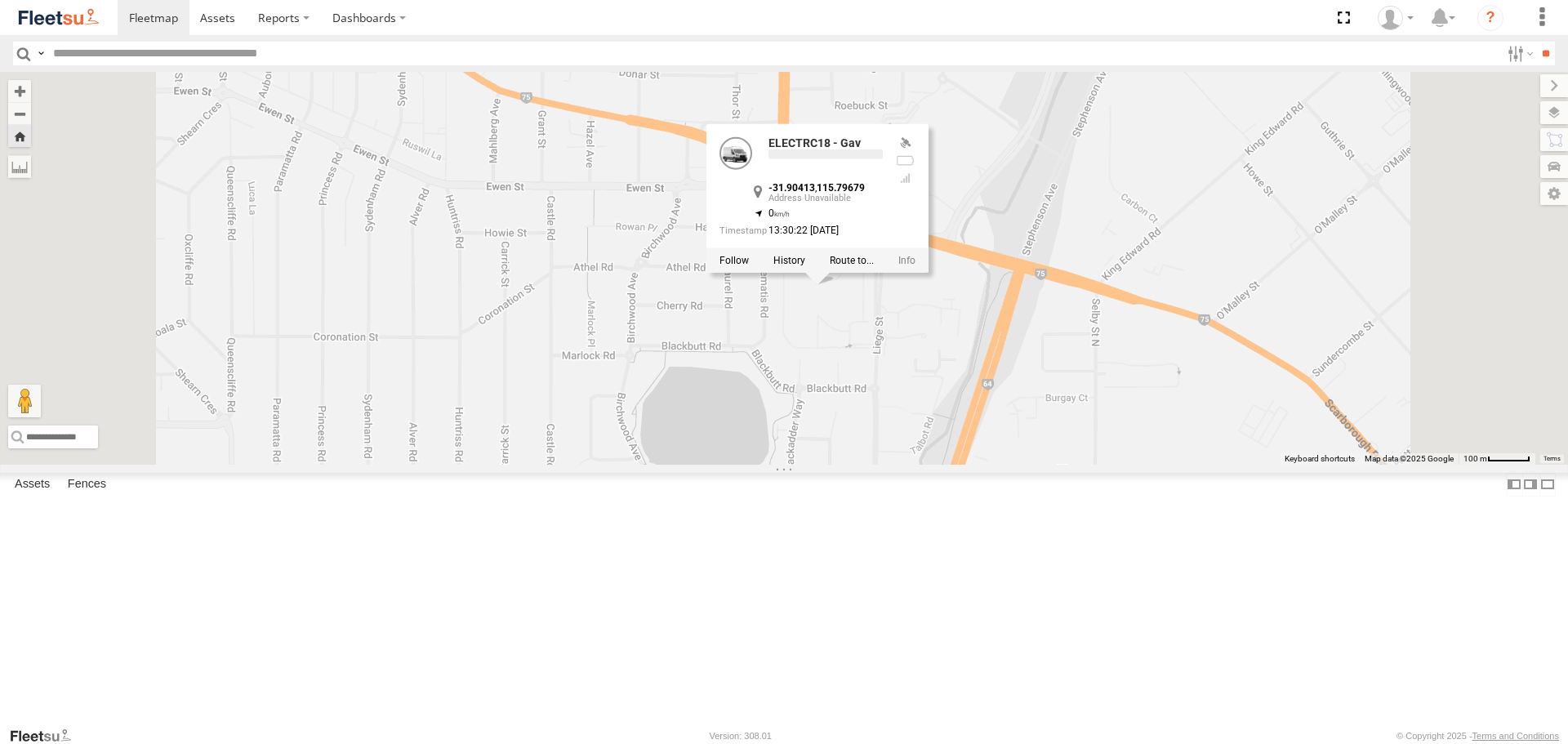
click at [1004, 427] on div "ELECTRC18 - Gav ELECTRC18 - Gav -31.90413 , 115.79679 0 13:30:22 [DATE]" at bounding box center [784, 268] width 1568 height 392
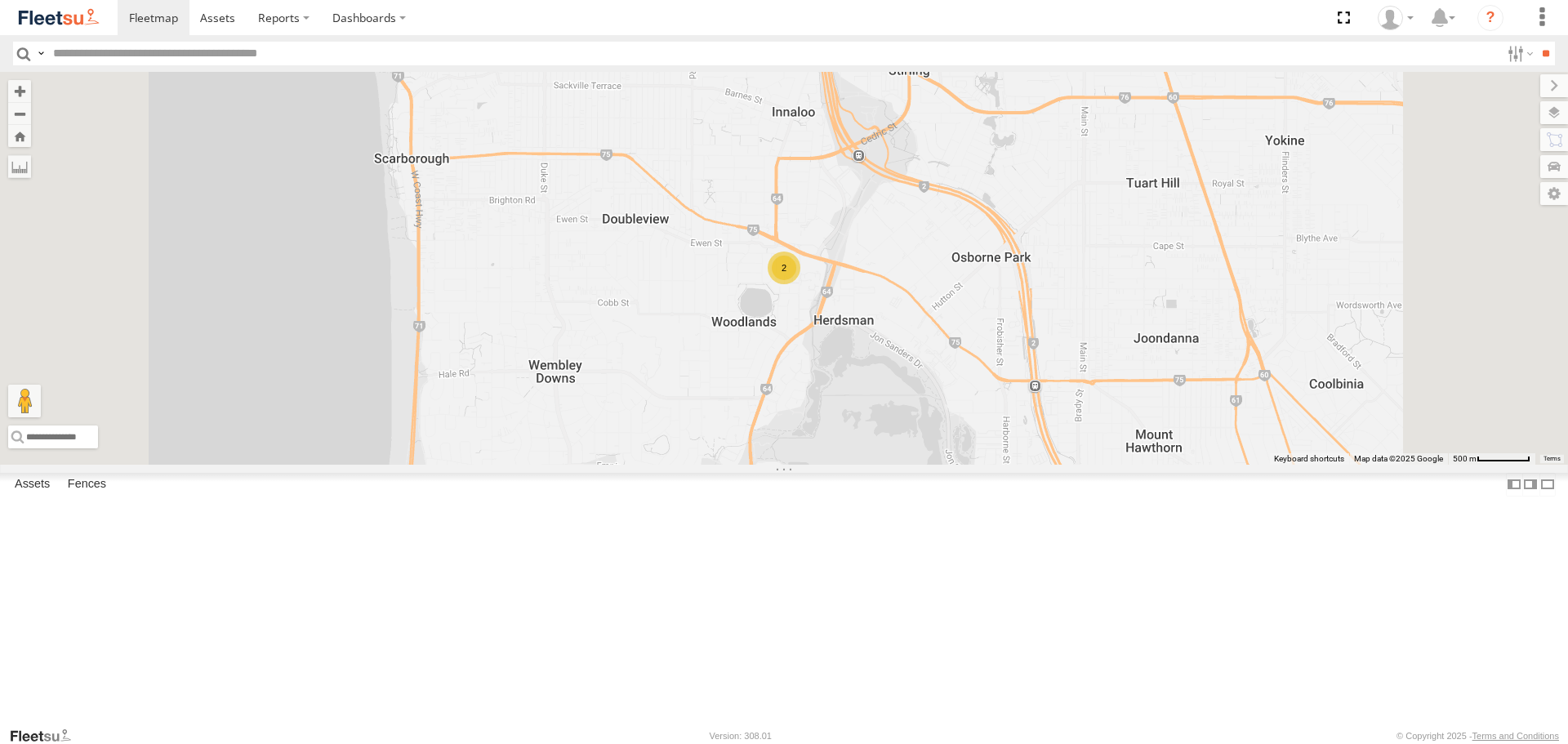
click at [0, 0] on span at bounding box center [0, 0] width 0 height 0
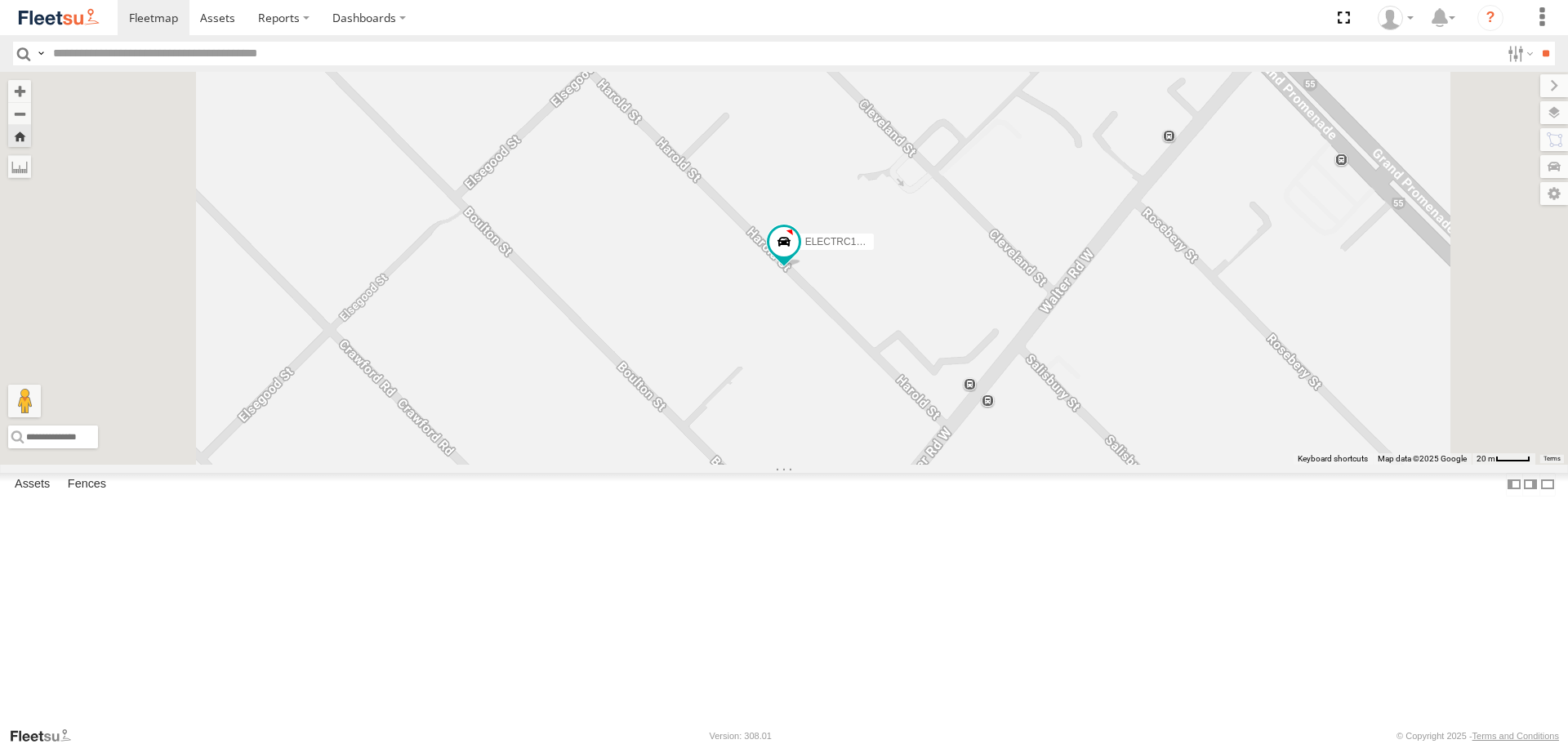
click at [1078, 289] on div "ELECTRC16 - [PERSON_NAME]" at bounding box center [784, 268] width 1568 height 392
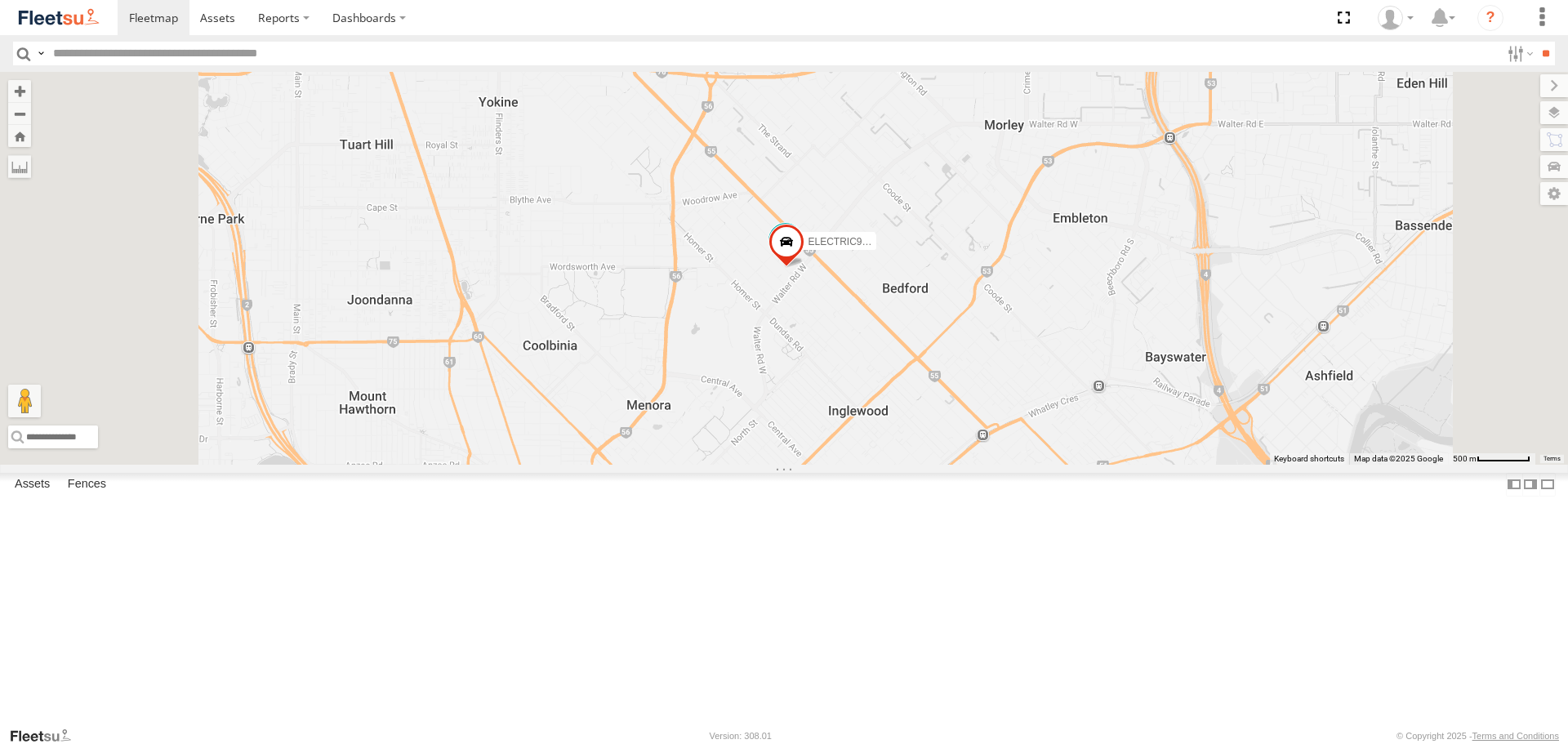
click at [0, 0] on span at bounding box center [0, 0] width 0 height 0
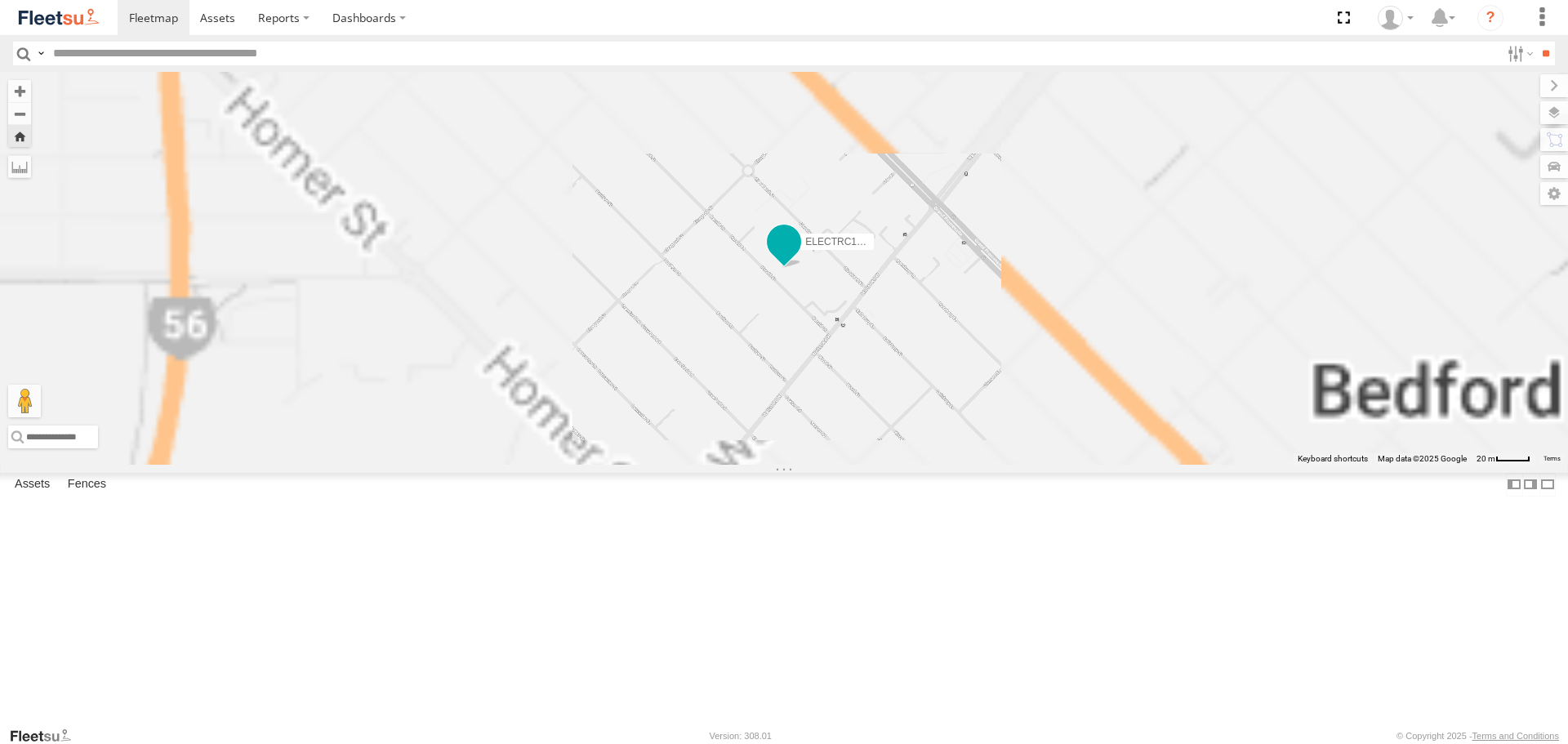
click at [799, 257] on span at bounding box center [783, 242] width 29 height 29
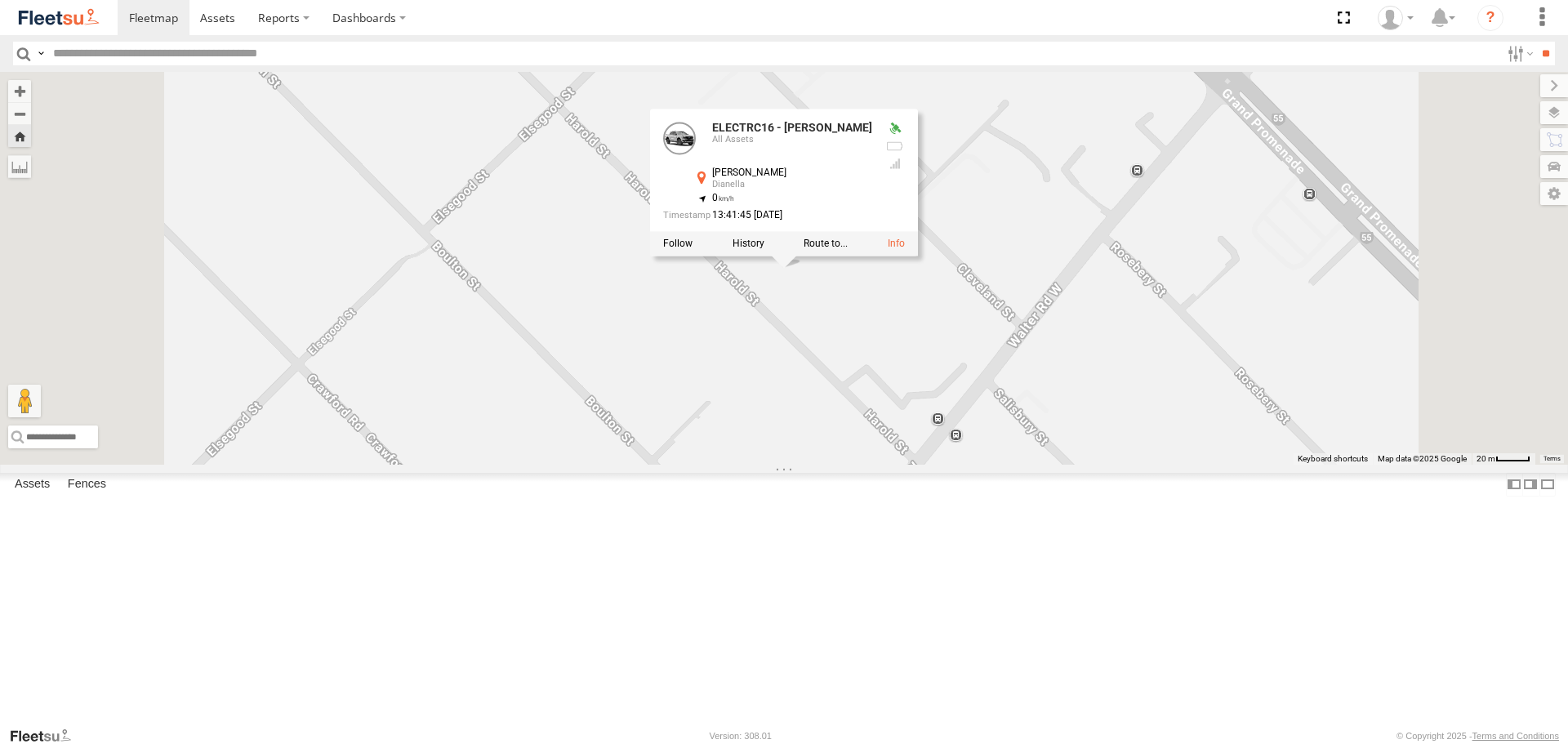
click at [1025, 445] on div "ELECTRC16 - [PERSON_NAME] ELECTRC16 - [PERSON_NAME] All Assets [PERSON_NAME] Di…" at bounding box center [784, 268] width 1568 height 392
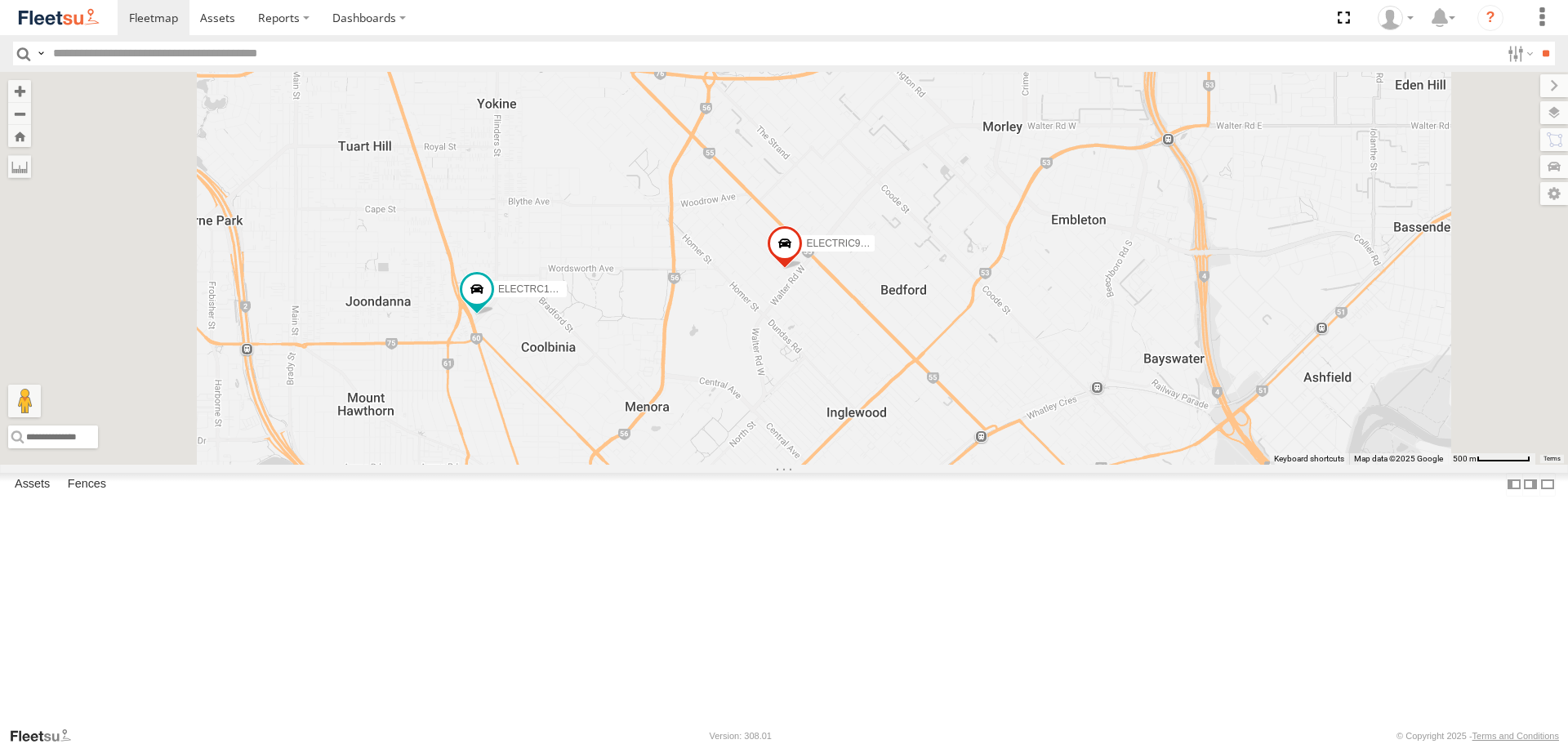
click at [0, 0] on span at bounding box center [0, 0] width 0 height 0
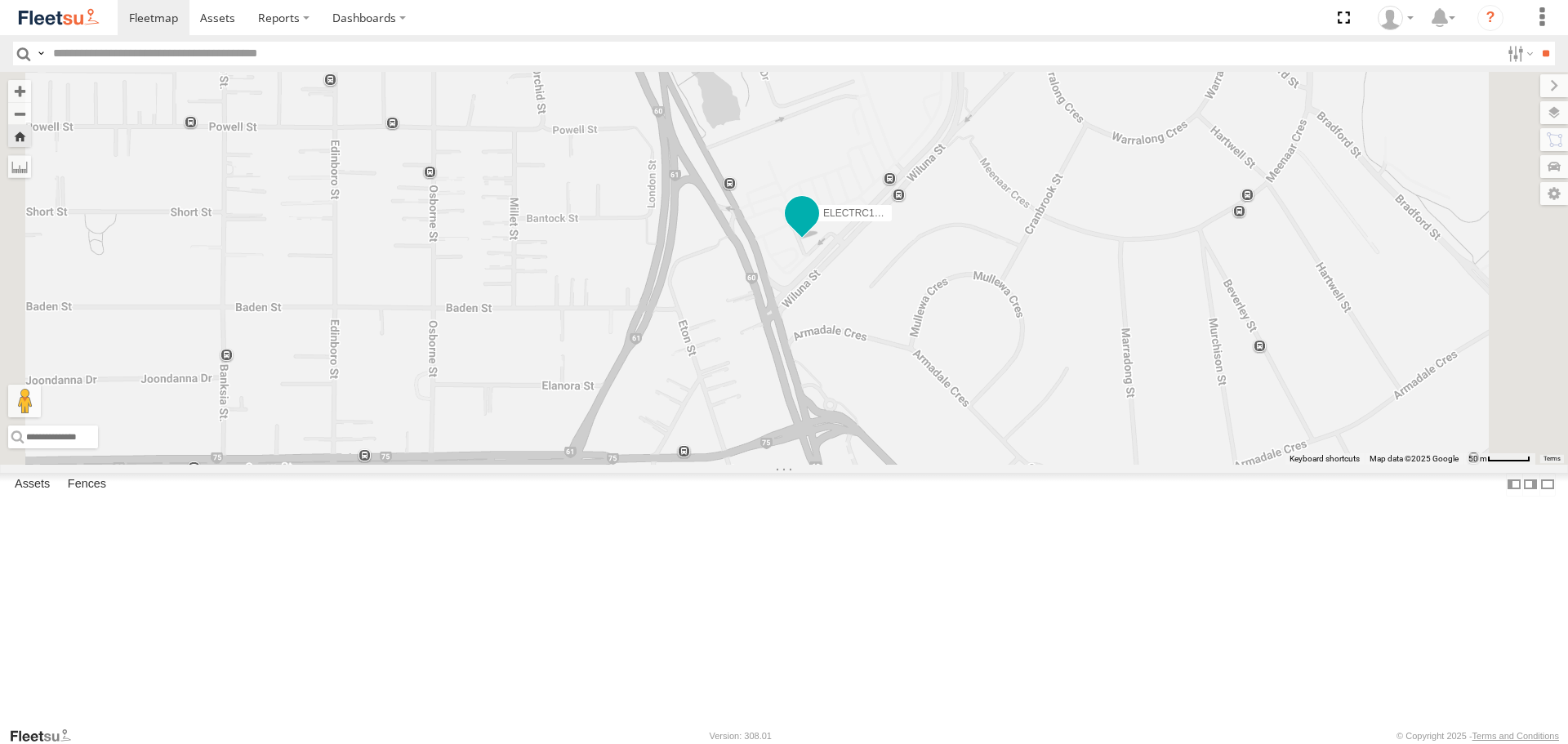
click at [816, 228] on span at bounding box center [801, 212] width 29 height 29
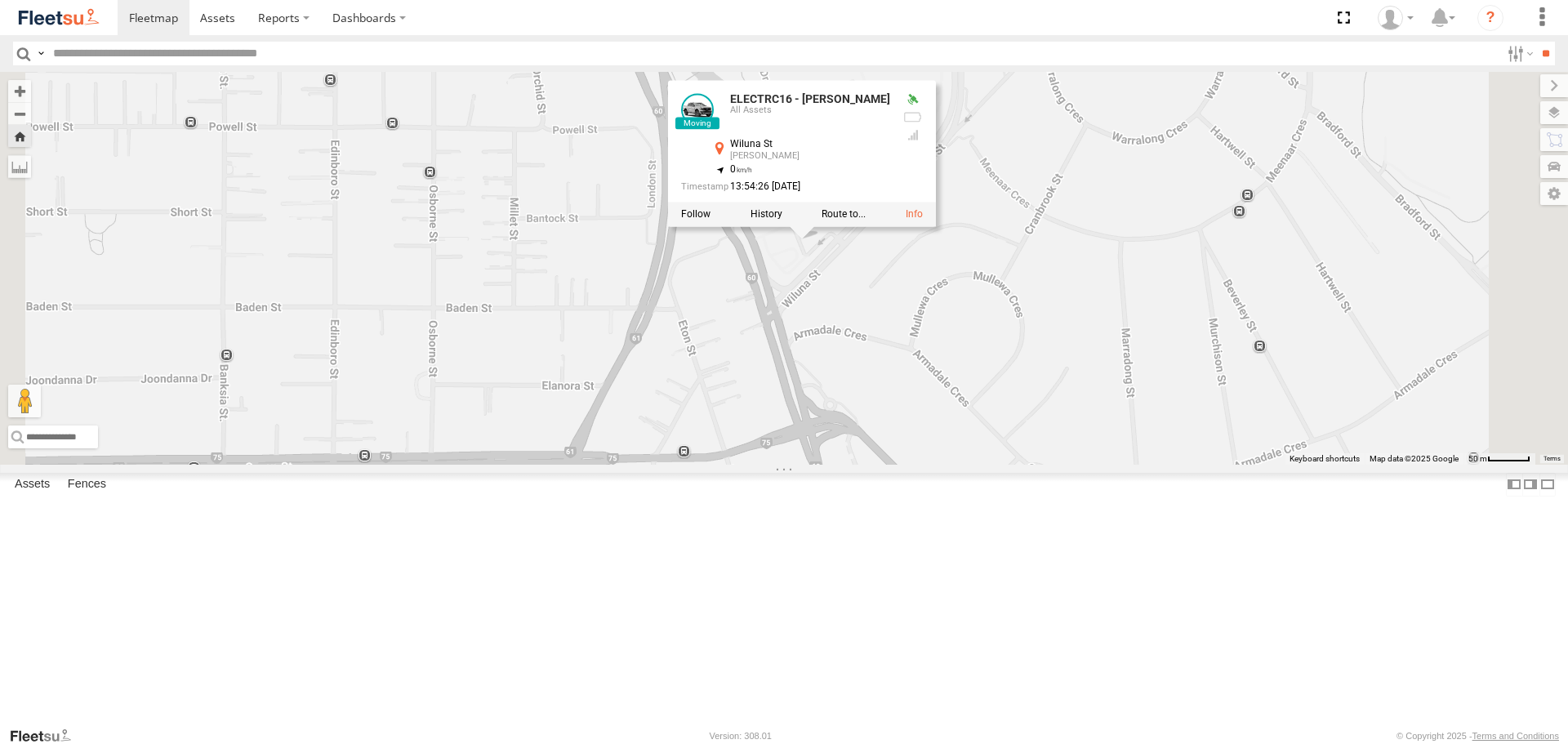
click at [1128, 401] on div "ELECTRC16 - [PERSON_NAME] ELECTRC16 - [PERSON_NAME] All Assets Wiluna St Yokine…" at bounding box center [784, 268] width 1568 height 392
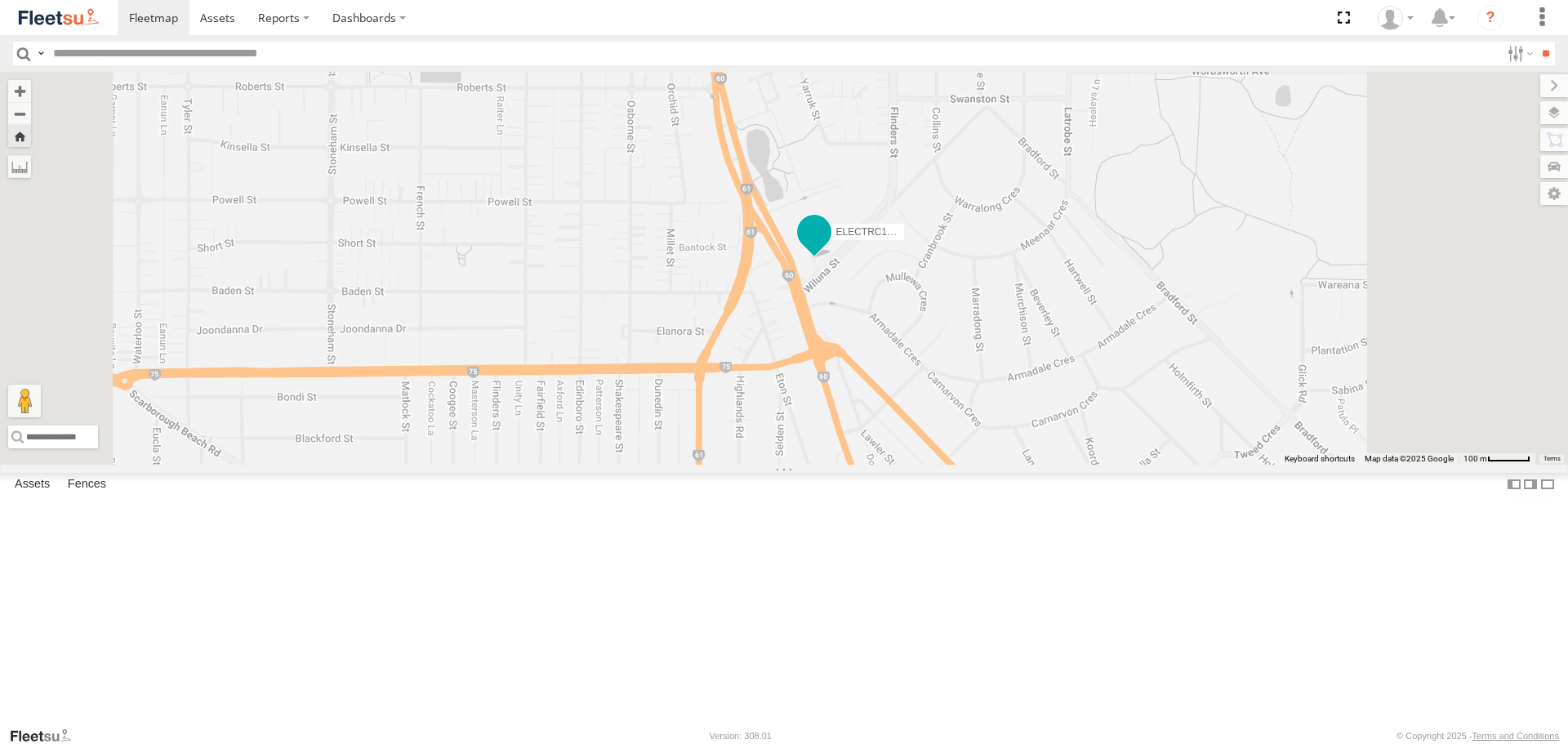
click at [832, 258] on span at bounding box center [814, 236] width 36 height 44
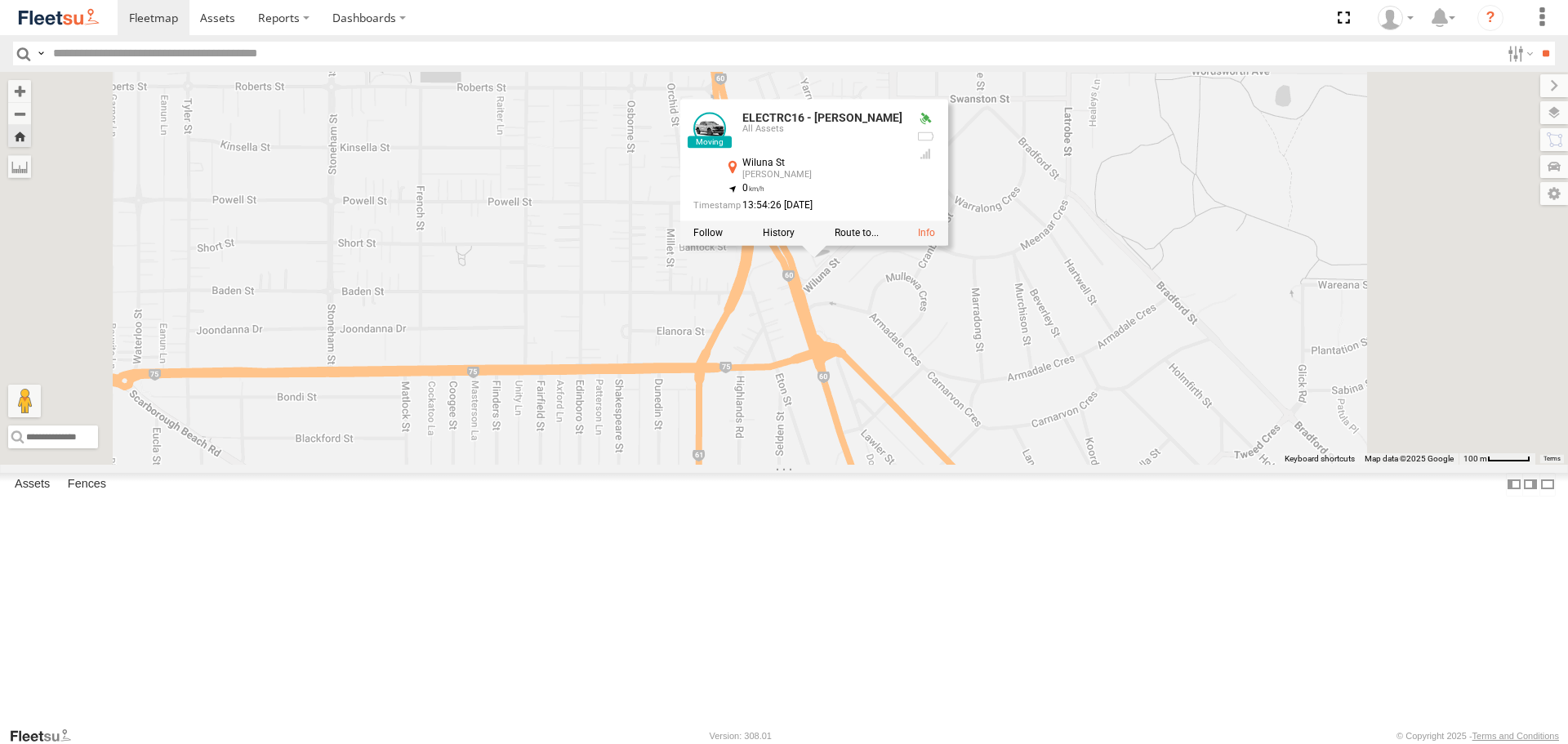
click at [1065, 414] on div "ELECTRC16 - [PERSON_NAME] ELECTRC16 - [PERSON_NAME] All Assets Wiluna St Yokine…" at bounding box center [784, 268] width 1568 height 392
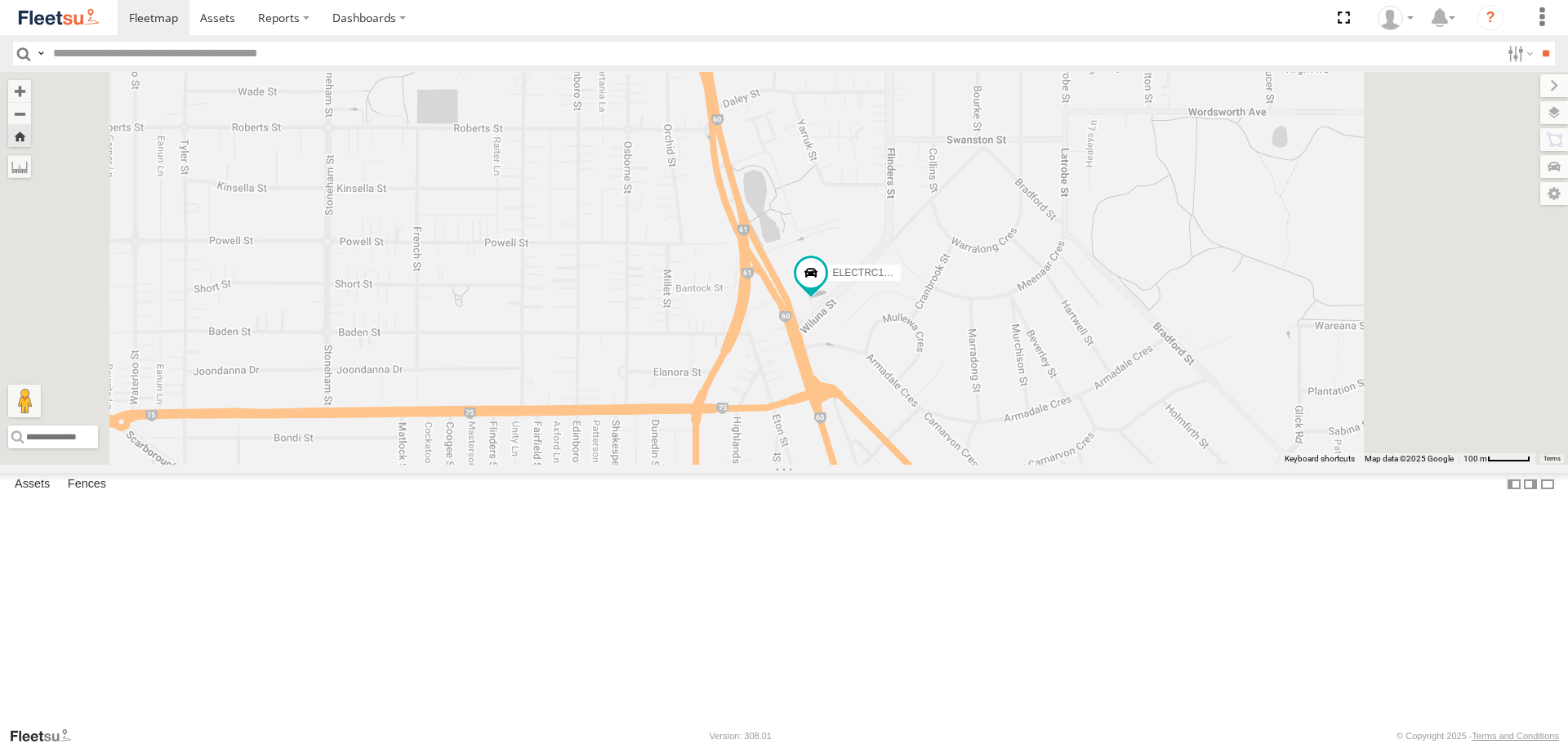
drag, startPoint x: 1130, startPoint y: 316, endPoint x: 1122, endPoint y: 382, distance: 66.5
click at [1122, 382] on div "ELECTRC16 - [PERSON_NAME]" at bounding box center [784, 268] width 1568 height 392
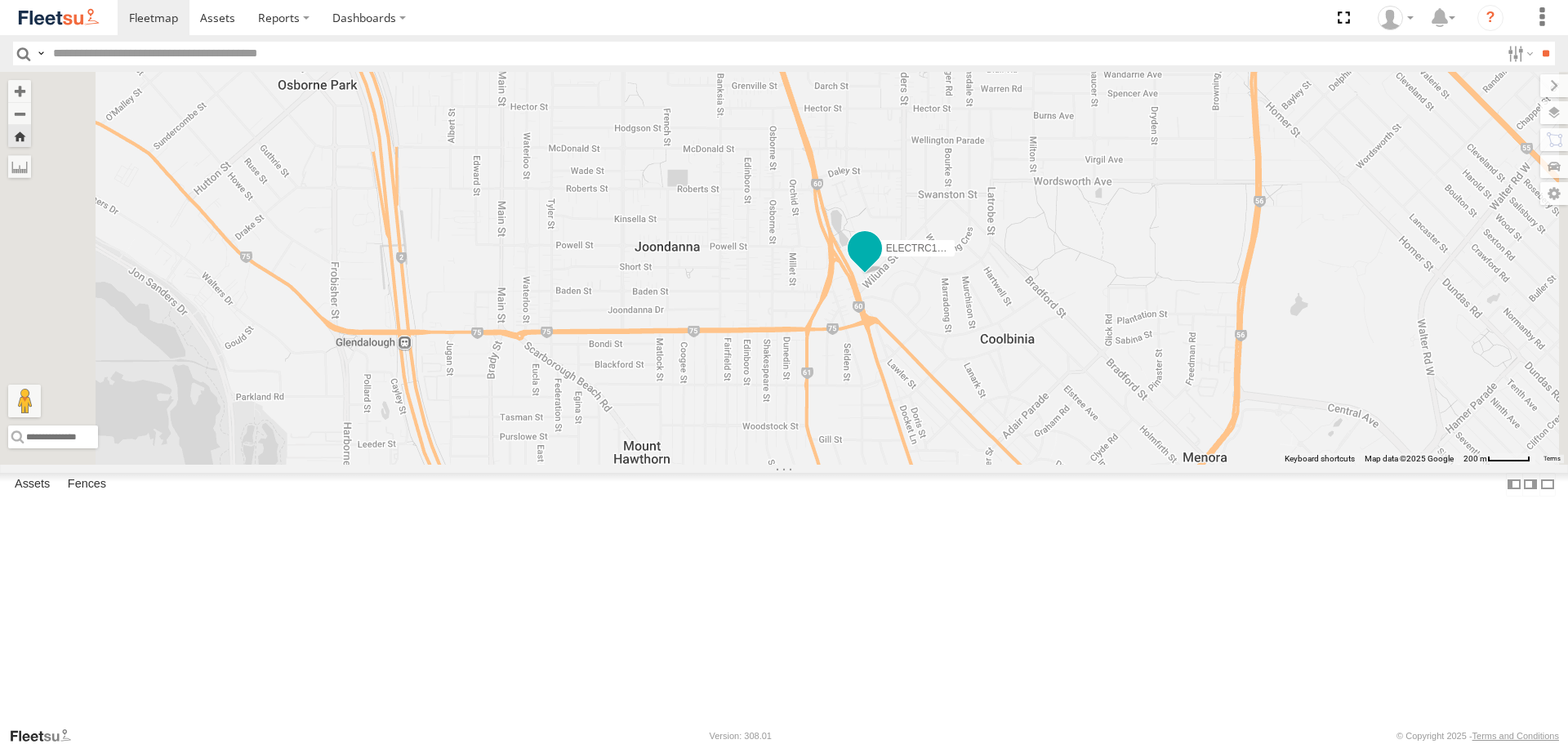
click at [879, 263] on span at bounding box center [864, 248] width 29 height 29
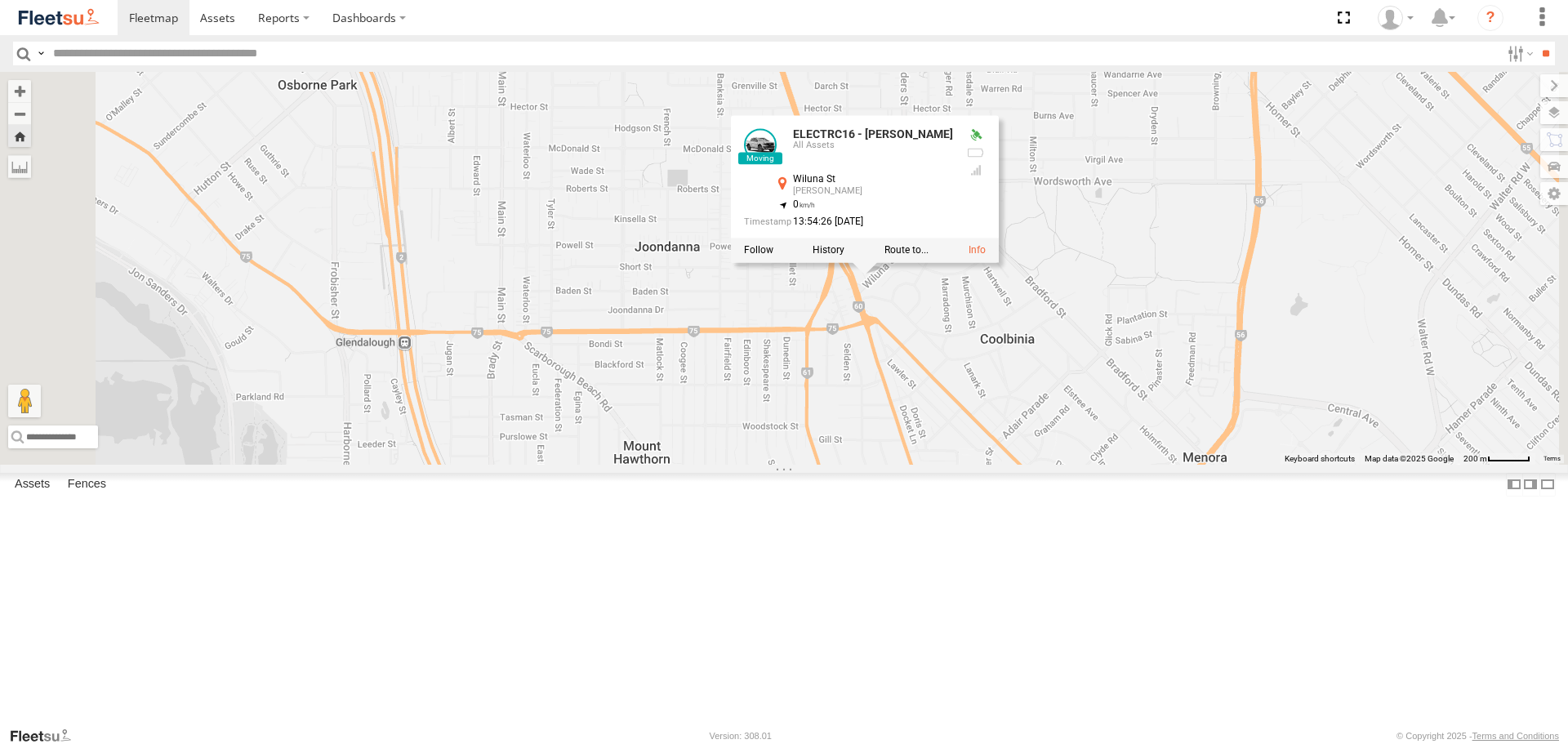
click at [1125, 447] on div "ELECTRC16 - [PERSON_NAME] ELECTRC16 - [PERSON_NAME] All Assets Wiluna St Yokine…" at bounding box center [784, 268] width 1568 height 392
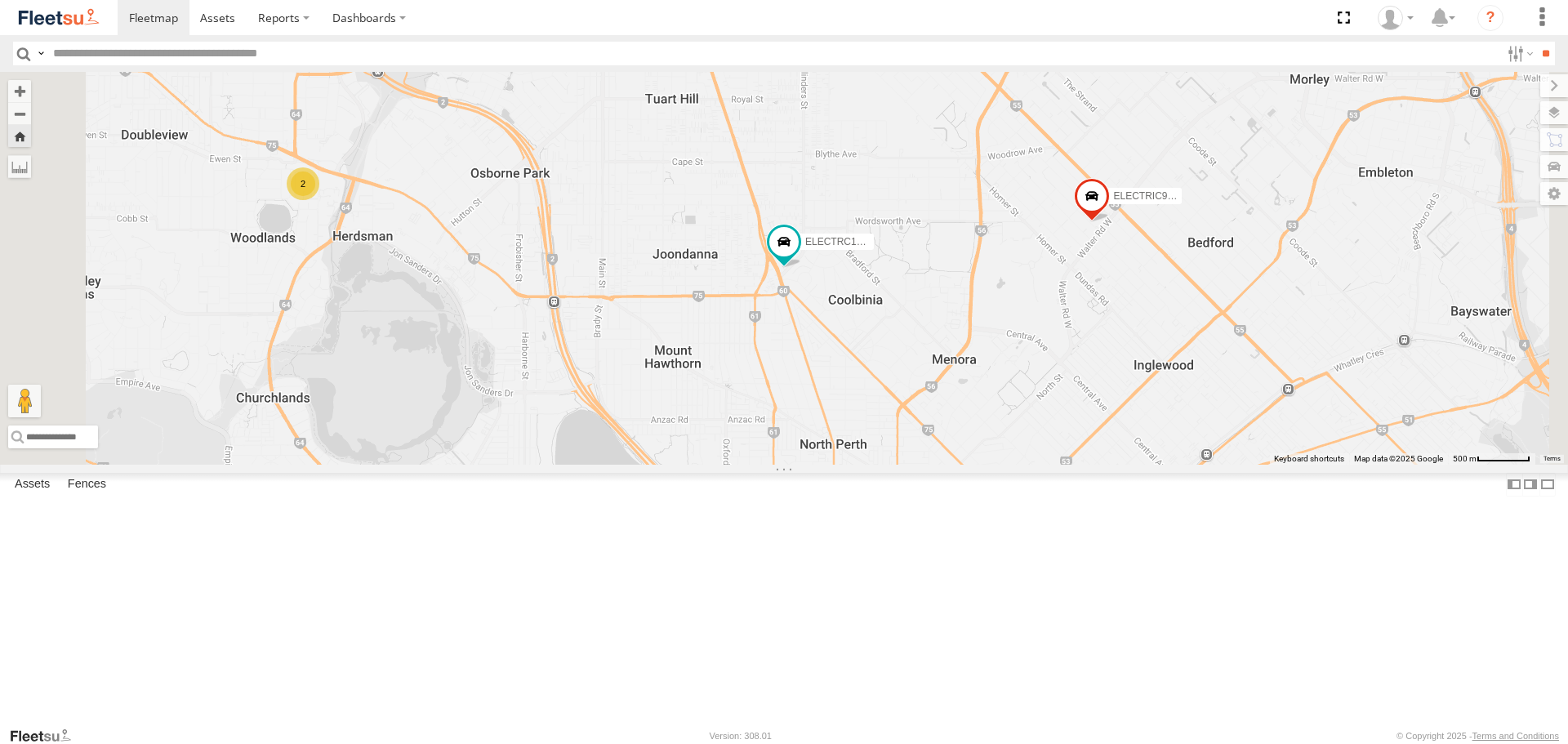
click at [0, 0] on span at bounding box center [0, 0] width 0 height 0
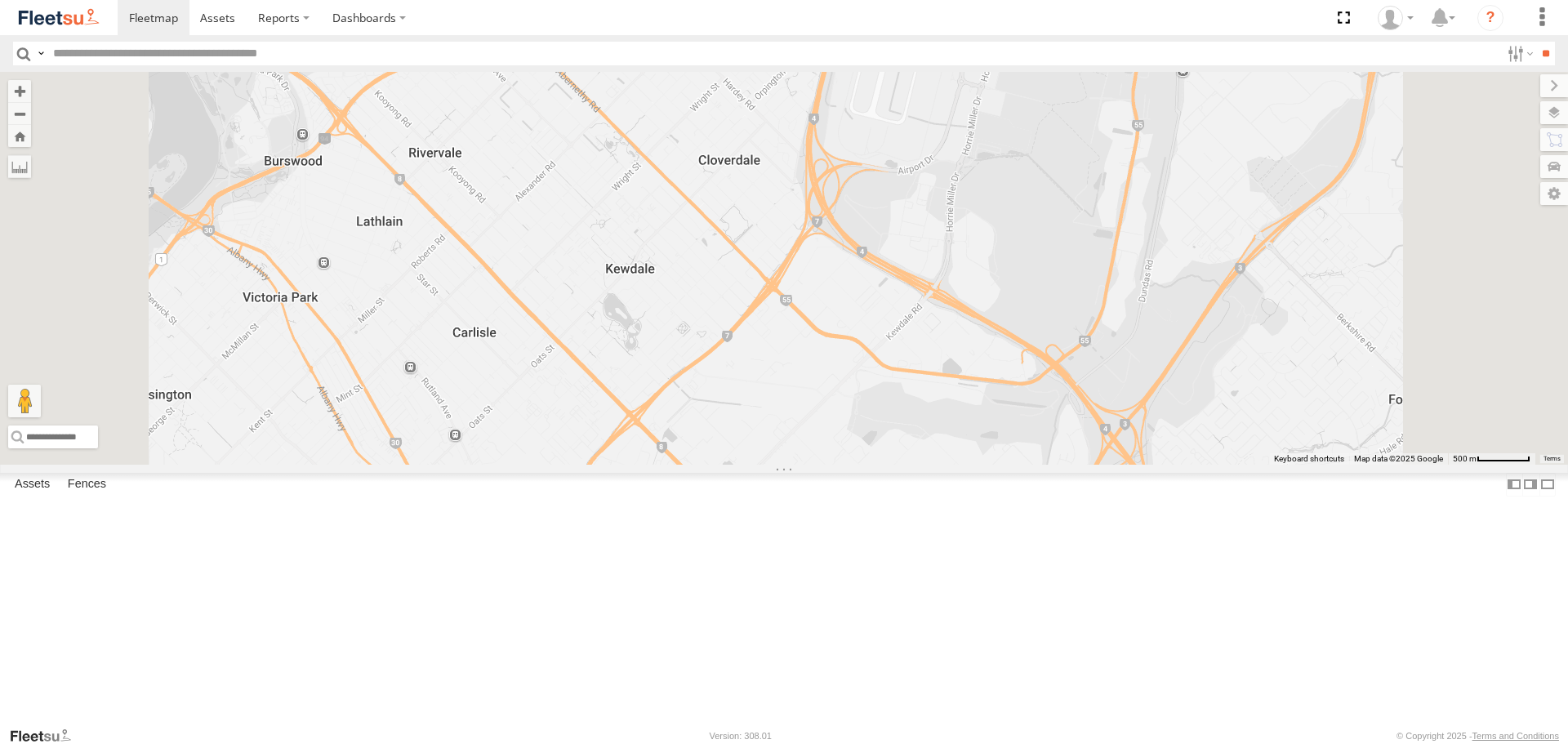
drag, startPoint x: 628, startPoint y: 33, endPoint x: 560, endPoint y: 29, distance: 68.1
click at [560, 29] on section "Dashboards ?" at bounding box center [841, 17] width 1447 height 35
